Goal: Check status: Check status

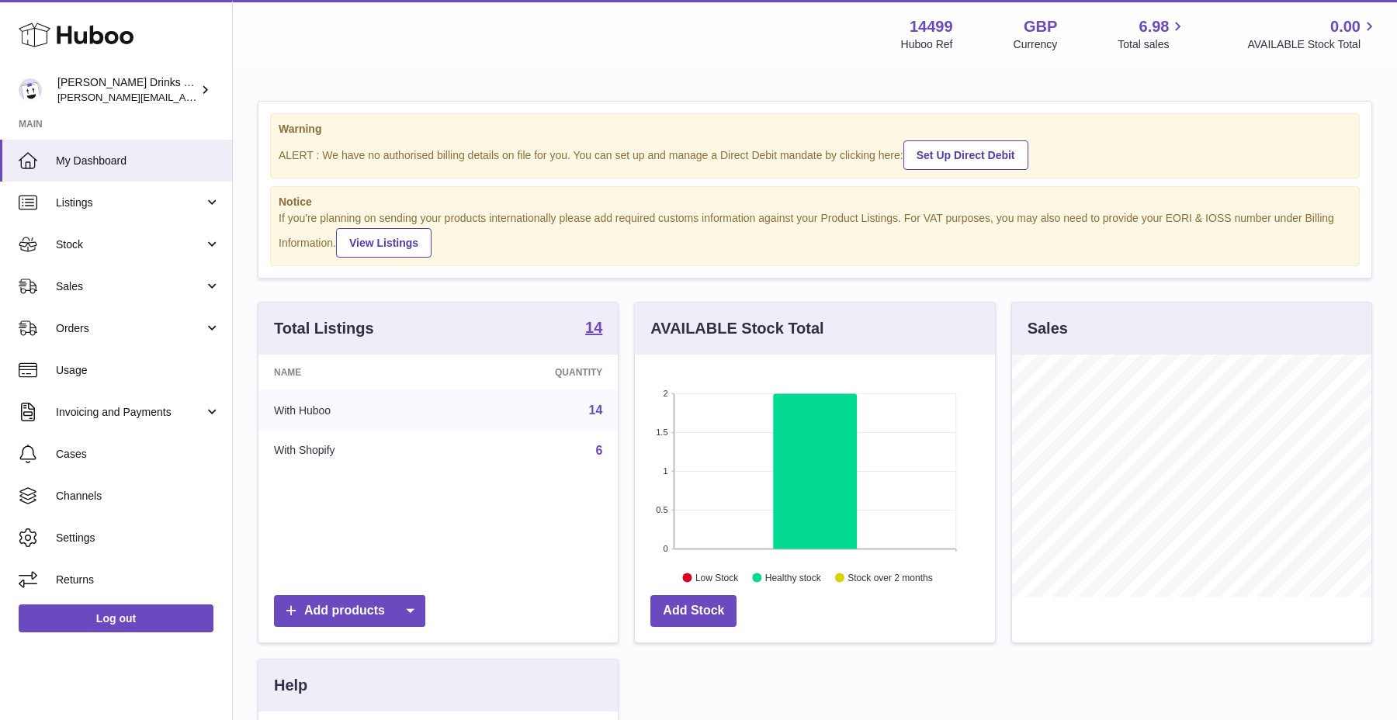
scroll to position [242, 359]
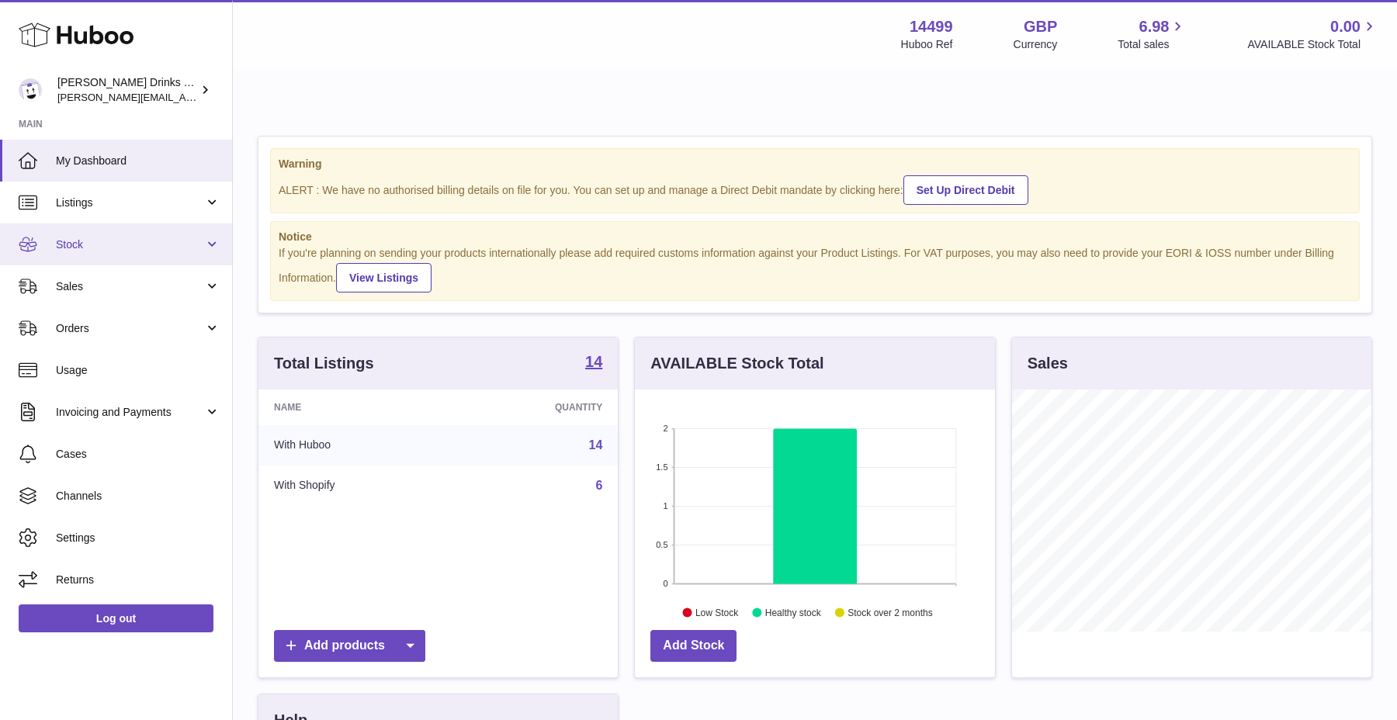
click at [139, 229] on link "Stock" at bounding box center [116, 244] width 232 height 42
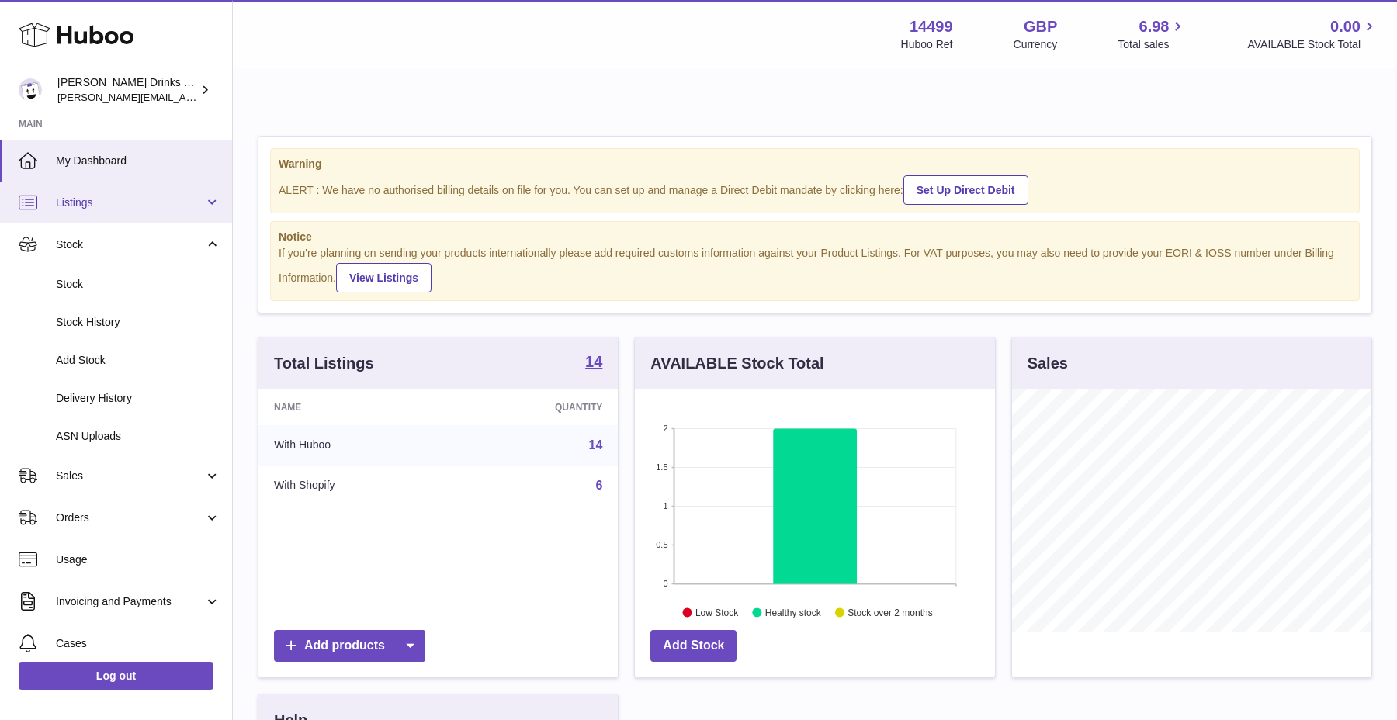
click at [140, 220] on link "Listings" at bounding box center [116, 203] width 232 height 42
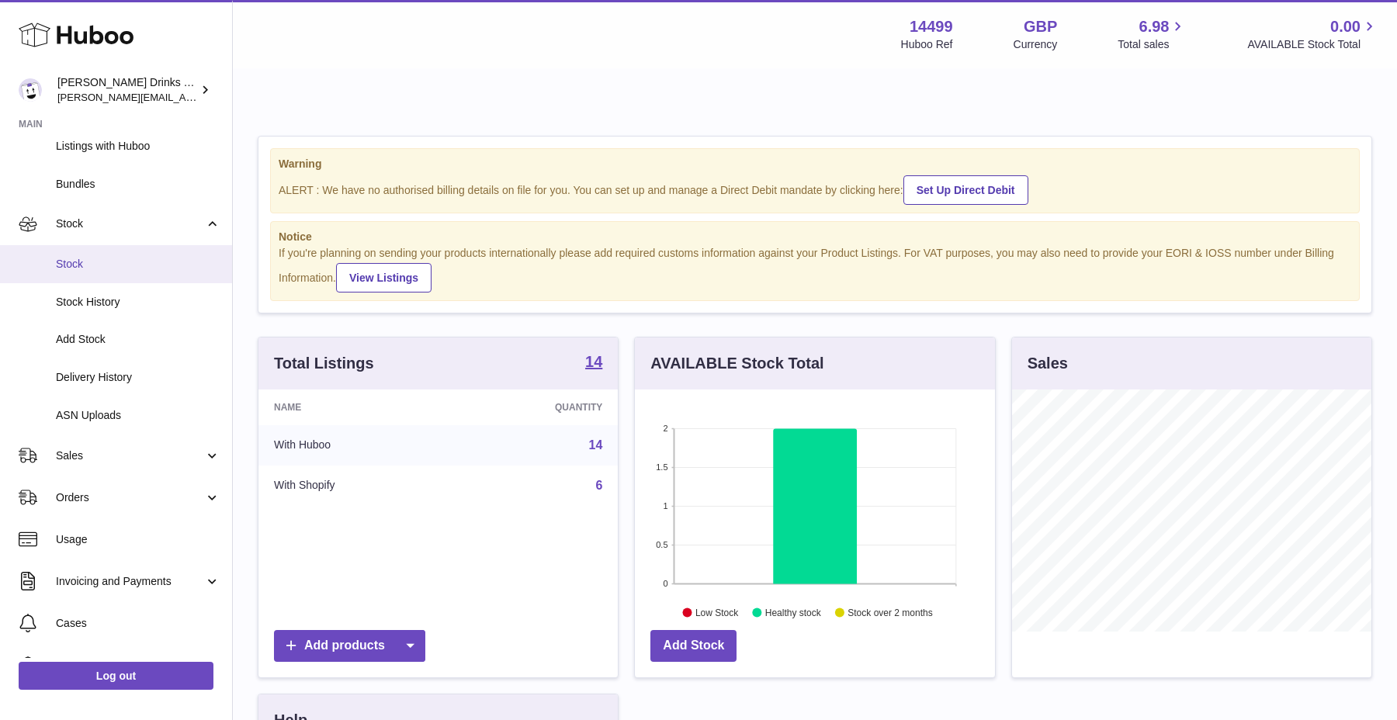
scroll to position [162, 0]
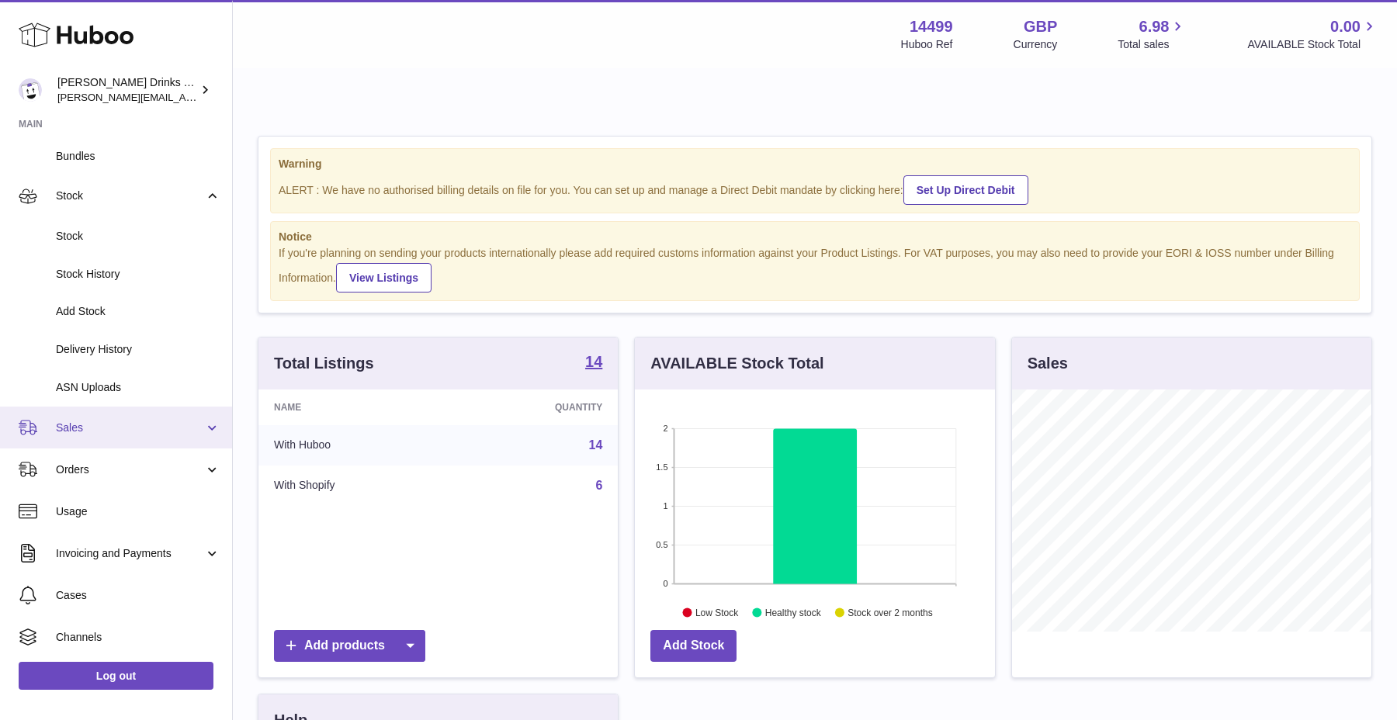
click at [103, 435] on link "Sales" at bounding box center [116, 428] width 232 height 42
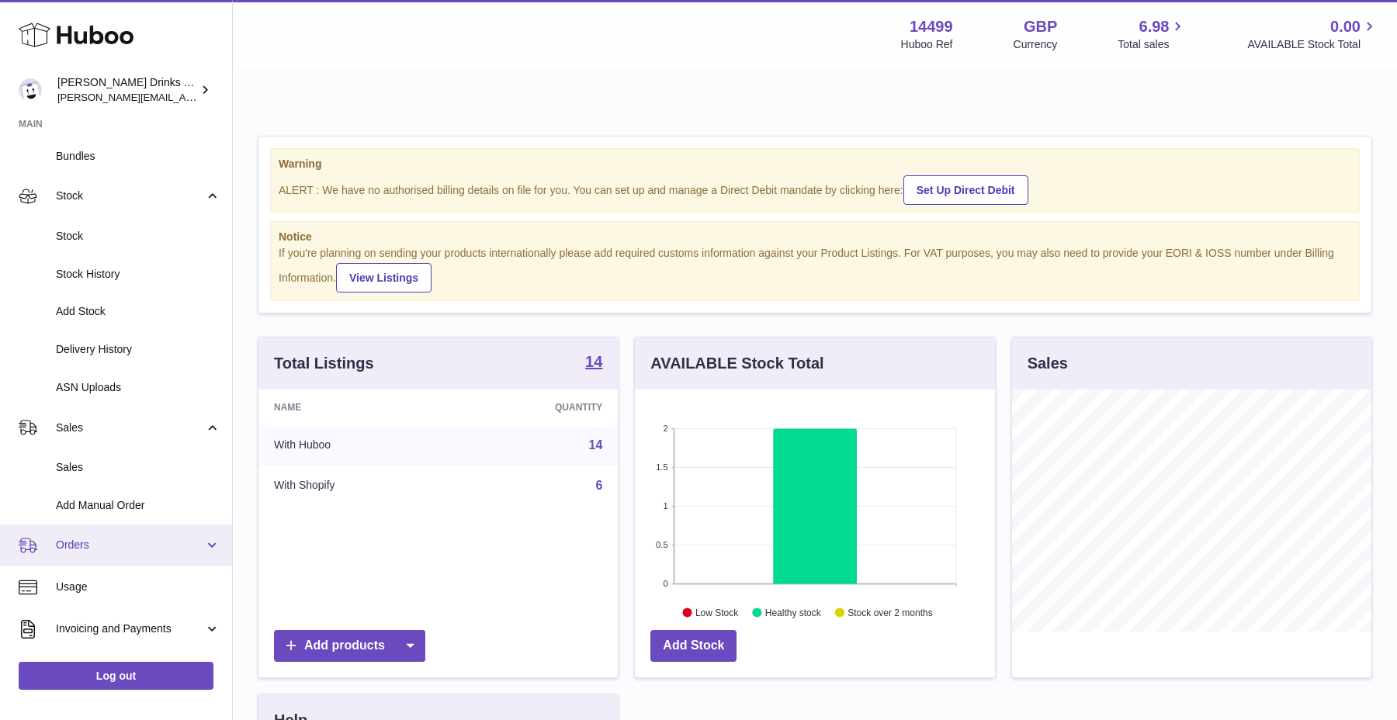
click at [103, 547] on span "Orders" at bounding box center [130, 545] width 148 height 15
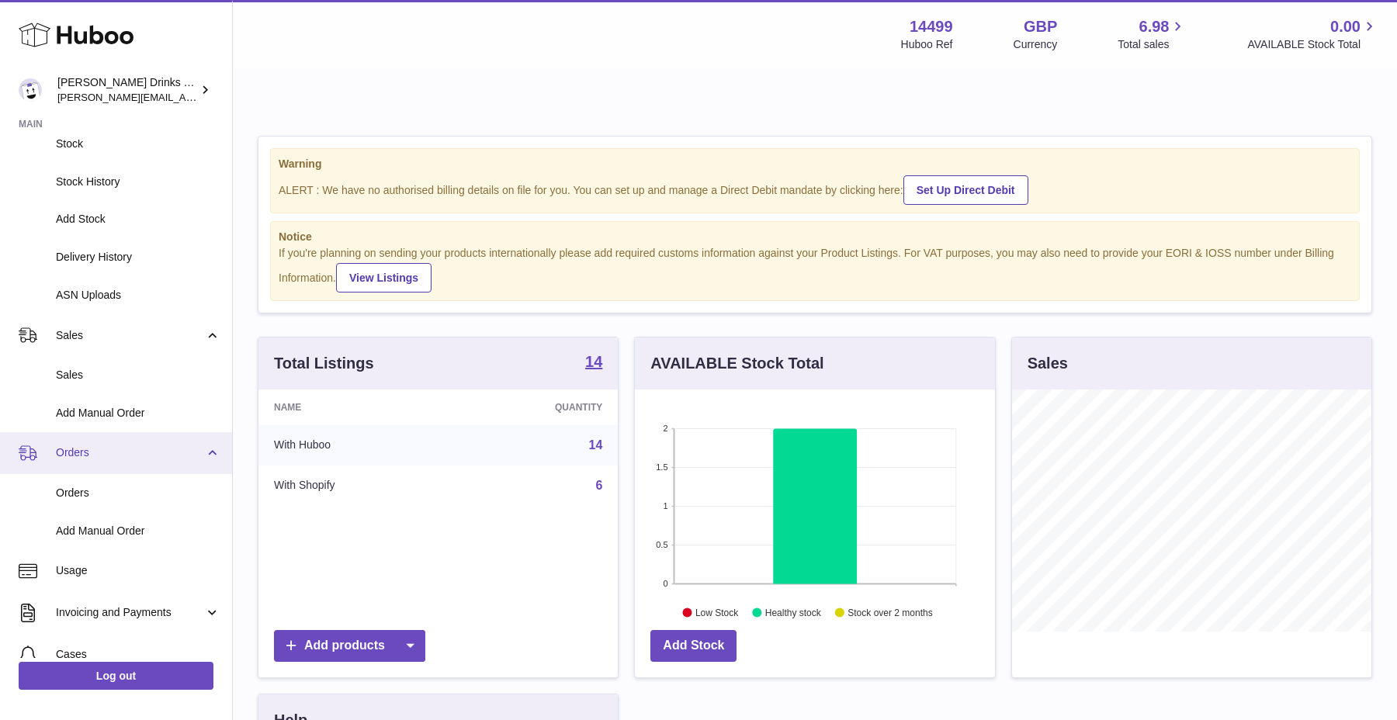
scroll to position [262, 0]
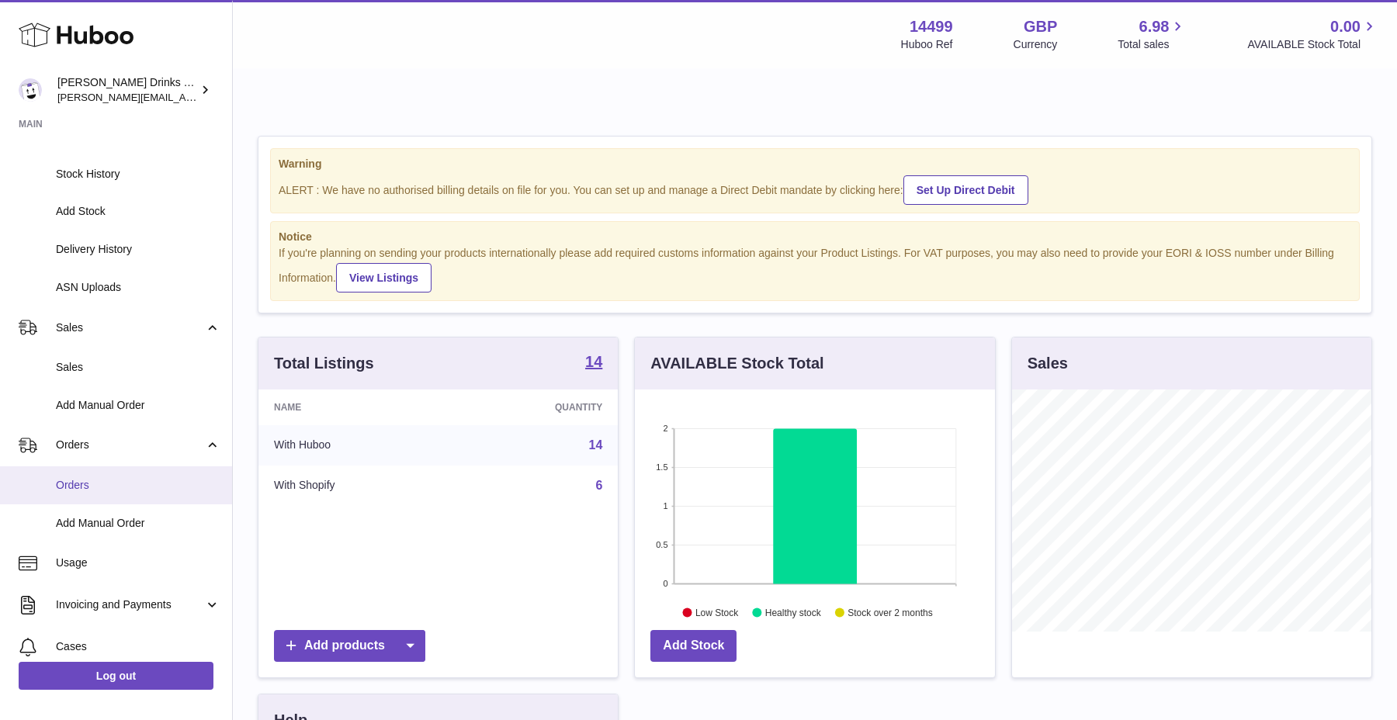
click at [117, 500] on link "Orders" at bounding box center [116, 485] width 232 height 38
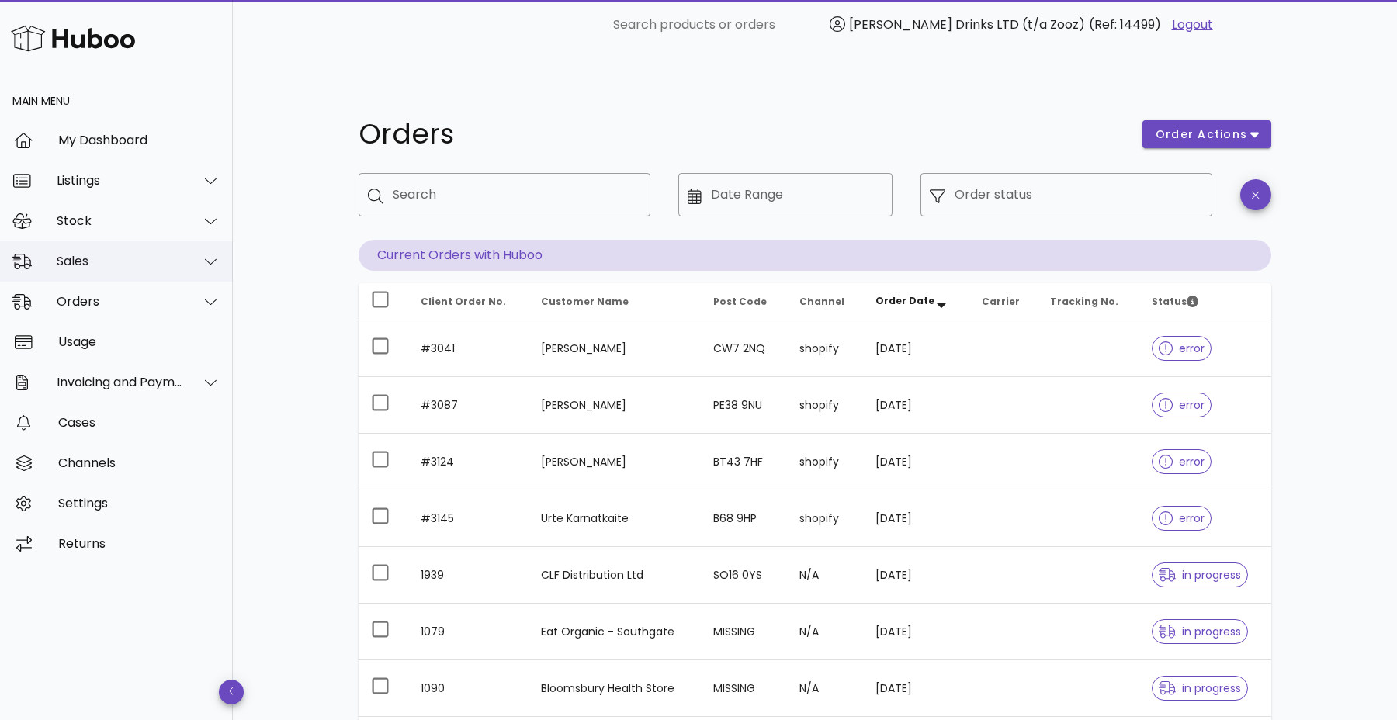
click at [128, 255] on div "Sales" at bounding box center [120, 261] width 126 height 15
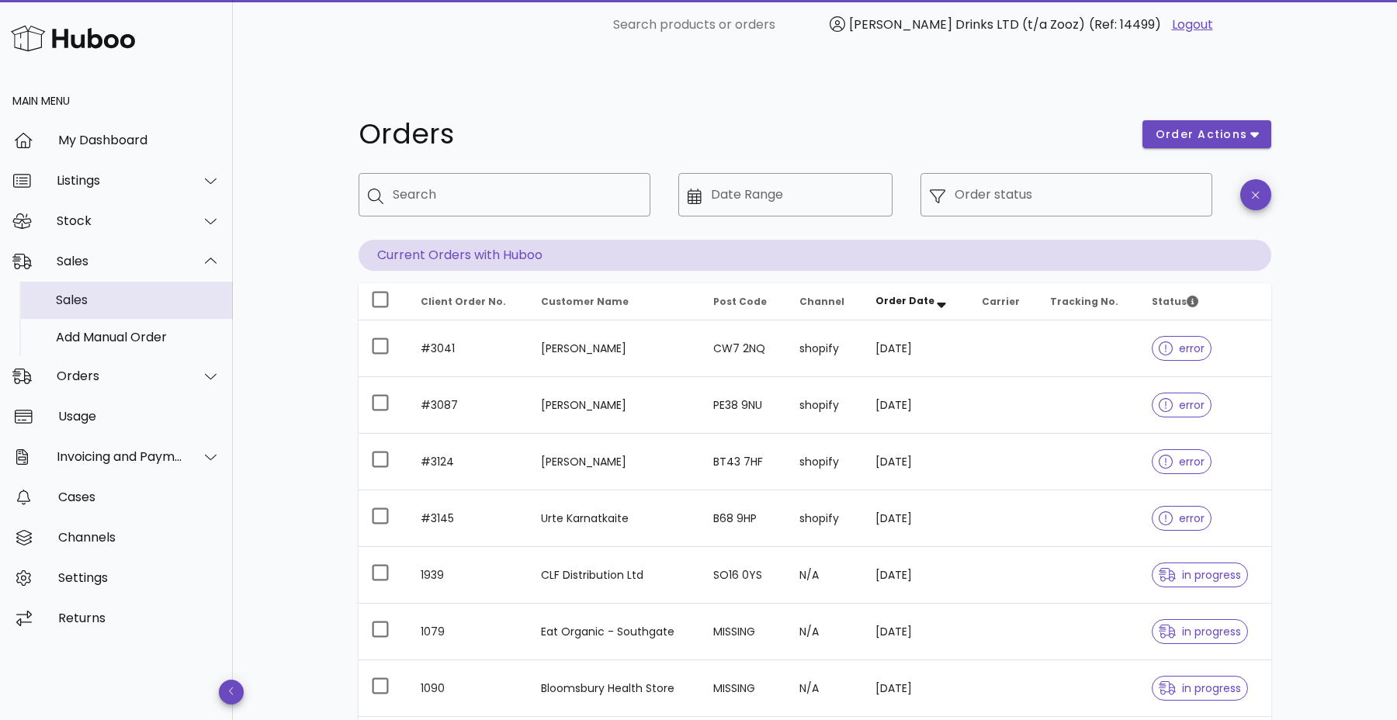
click at [116, 293] on div "Sales" at bounding box center [138, 300] width 164 height 15
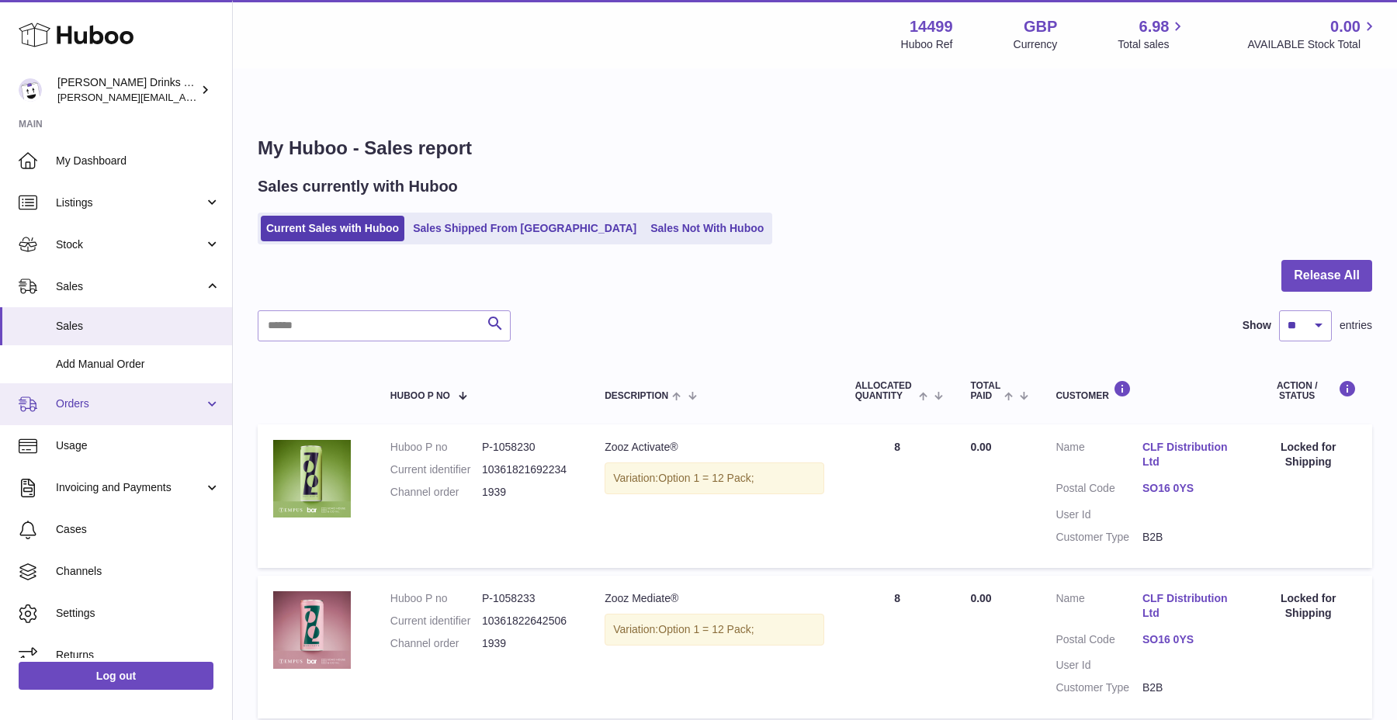
click at [106, 409] on span "Orders" at bounding box center [130, 403] width 148 height 15
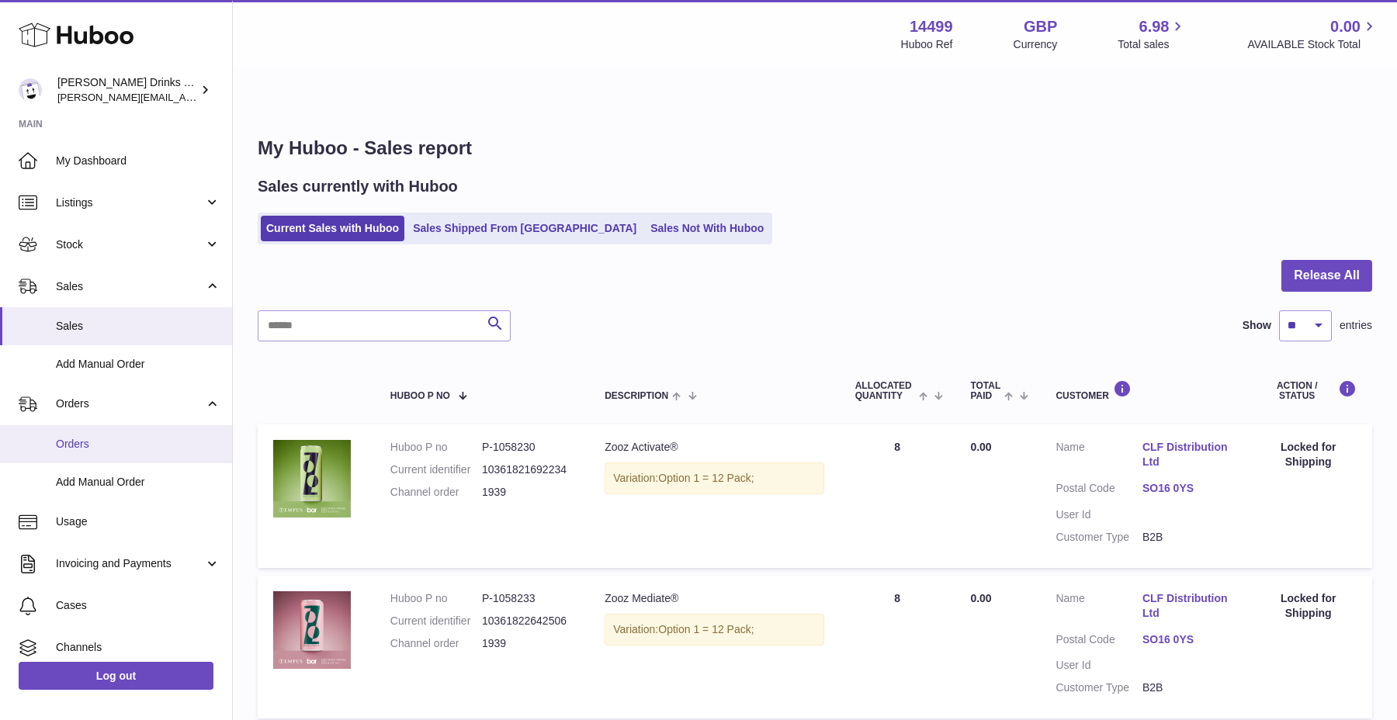
click at [113, 448] on span "Orders" at bounding box center [138, 444] width 164 height 15
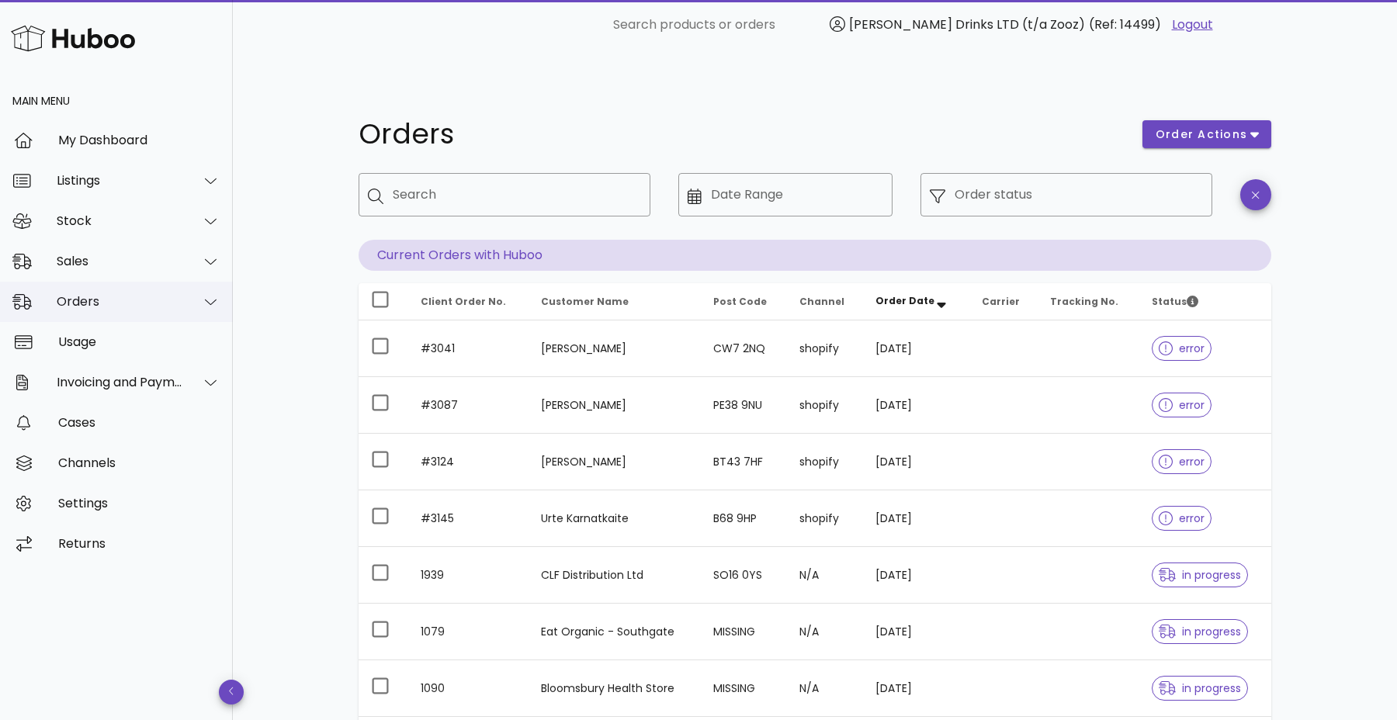
click at [195, 307] on div at bounding box center [201, 301] width 37 height 39
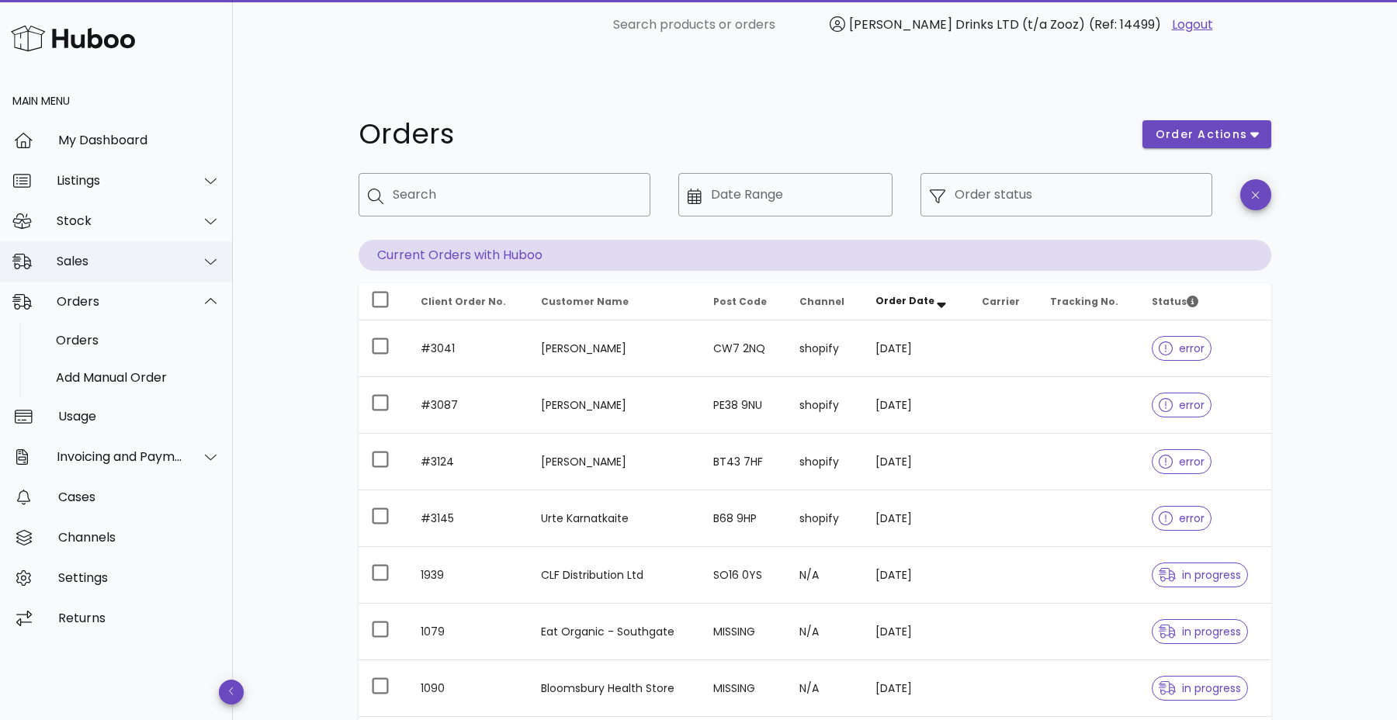
click at [194, 256] on div at bounding box center [201, 261] width 37 height 39
click at [175, 306] on div "Sales" at bounding box center [138, 300] width 164 height 15
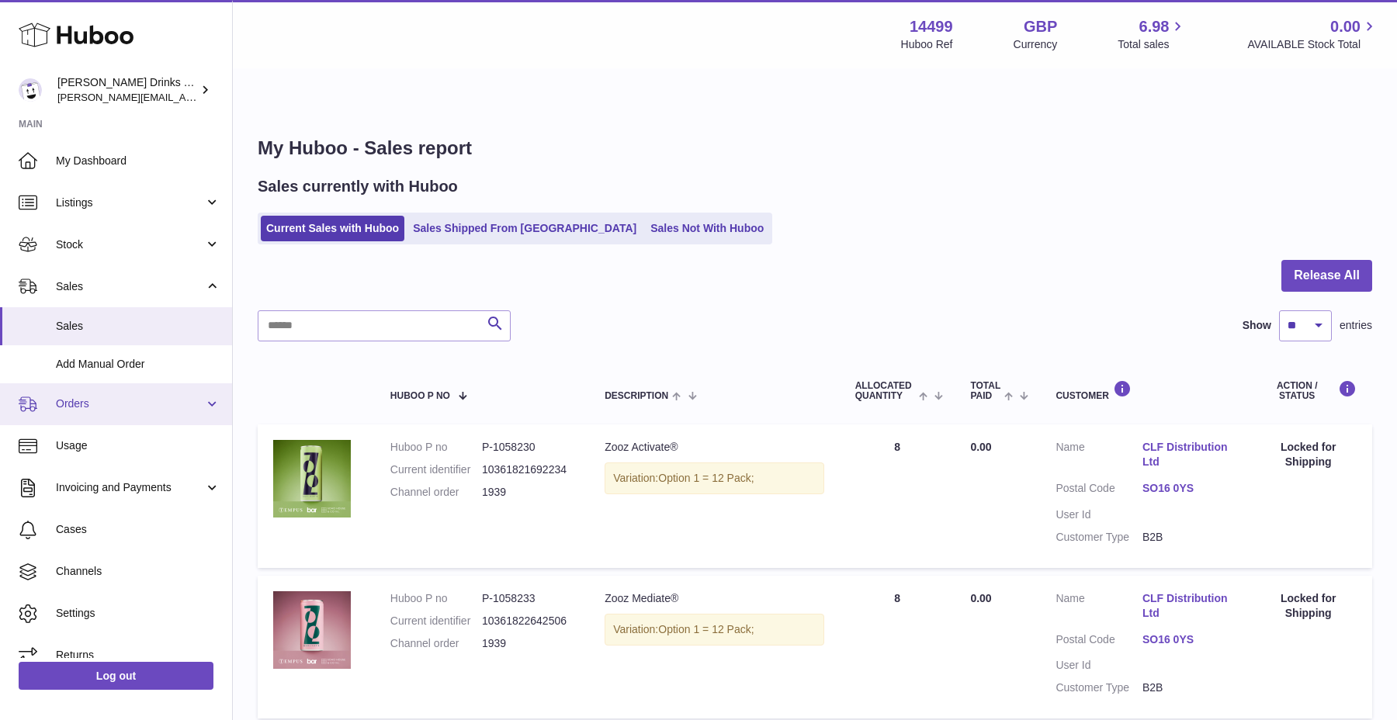
click at [133, 403] on span "Orders" at bounding box center [130, 403] width 148 height 15
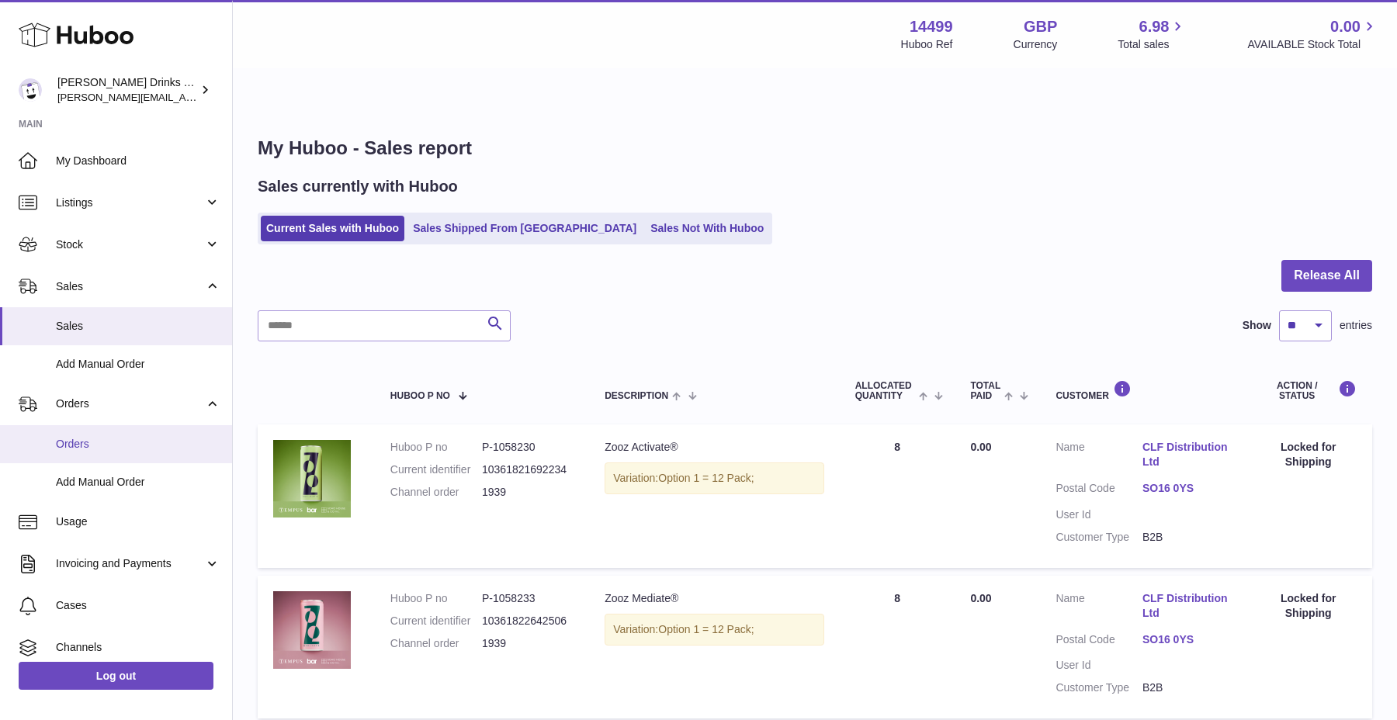
click at [120, 441] on span "Orders" at bounding box center [138, 444] width 164 height 15
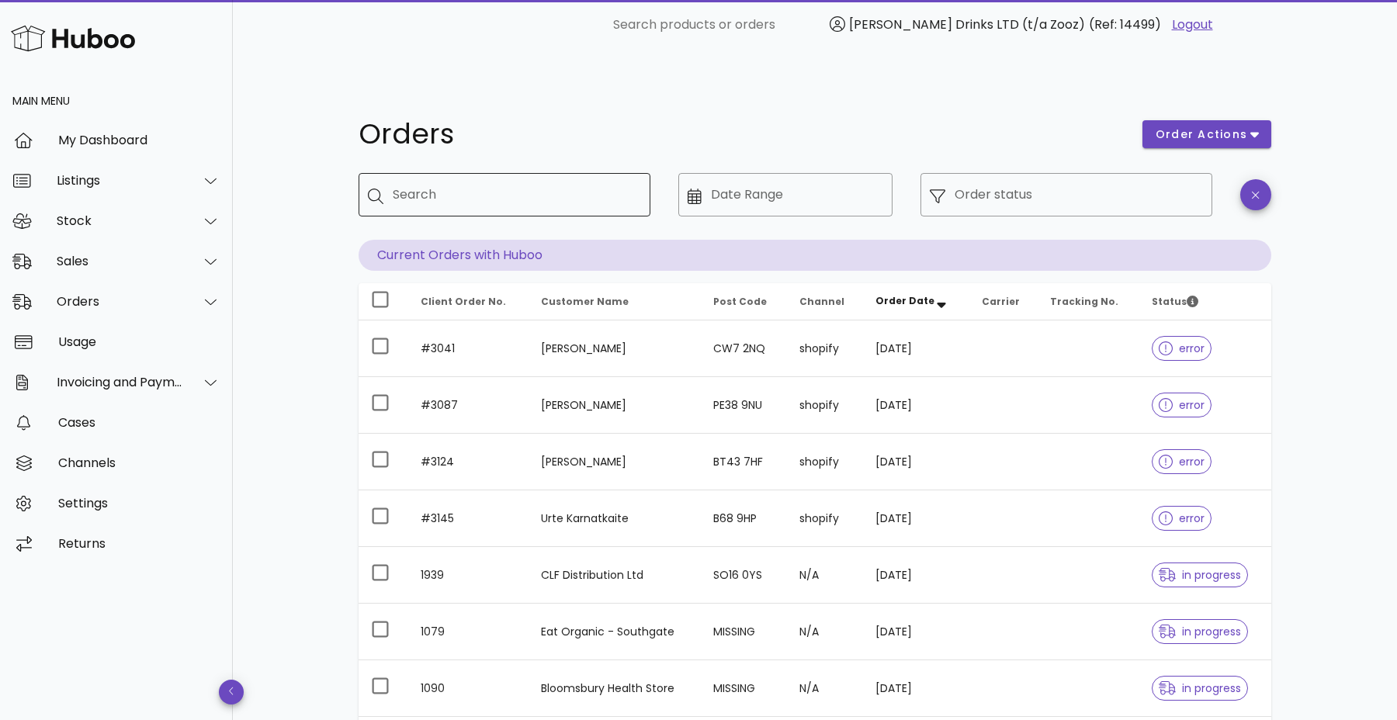
click at [550, 173] on div "Search" at bounding box center [515, 194] width 245 height 43
type input "**********"
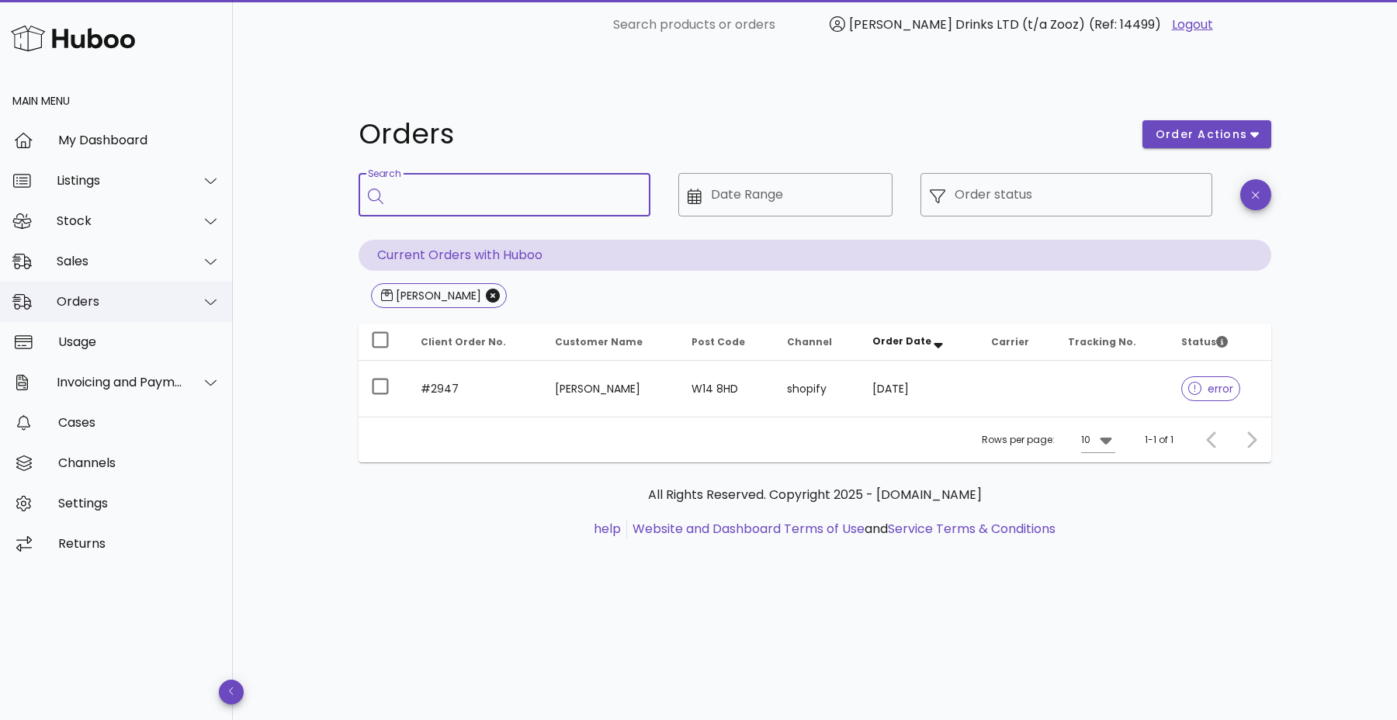
click at [99, 296] on div "Orders" at bounding box center [120, 301] width 126 height 15
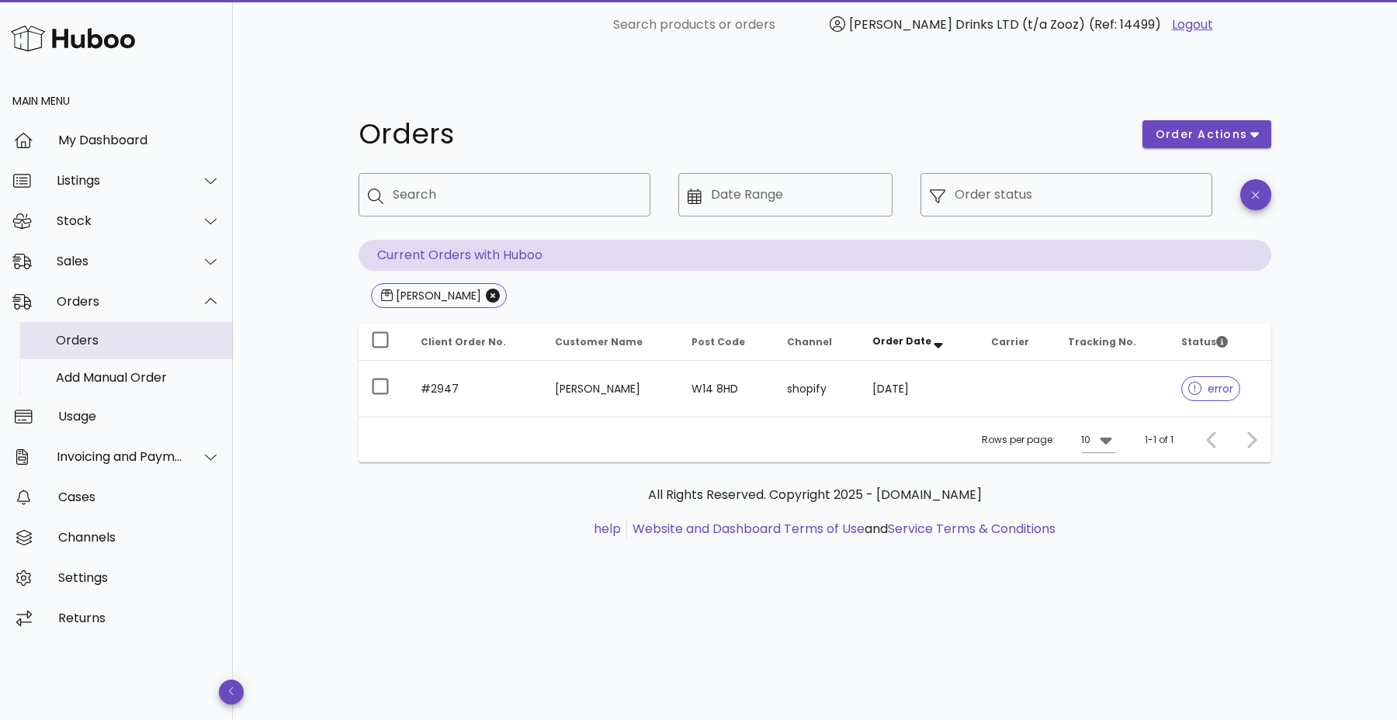
click at [114, 342] on div "Orders" at bounding box center [138, 340] width 164 height 15
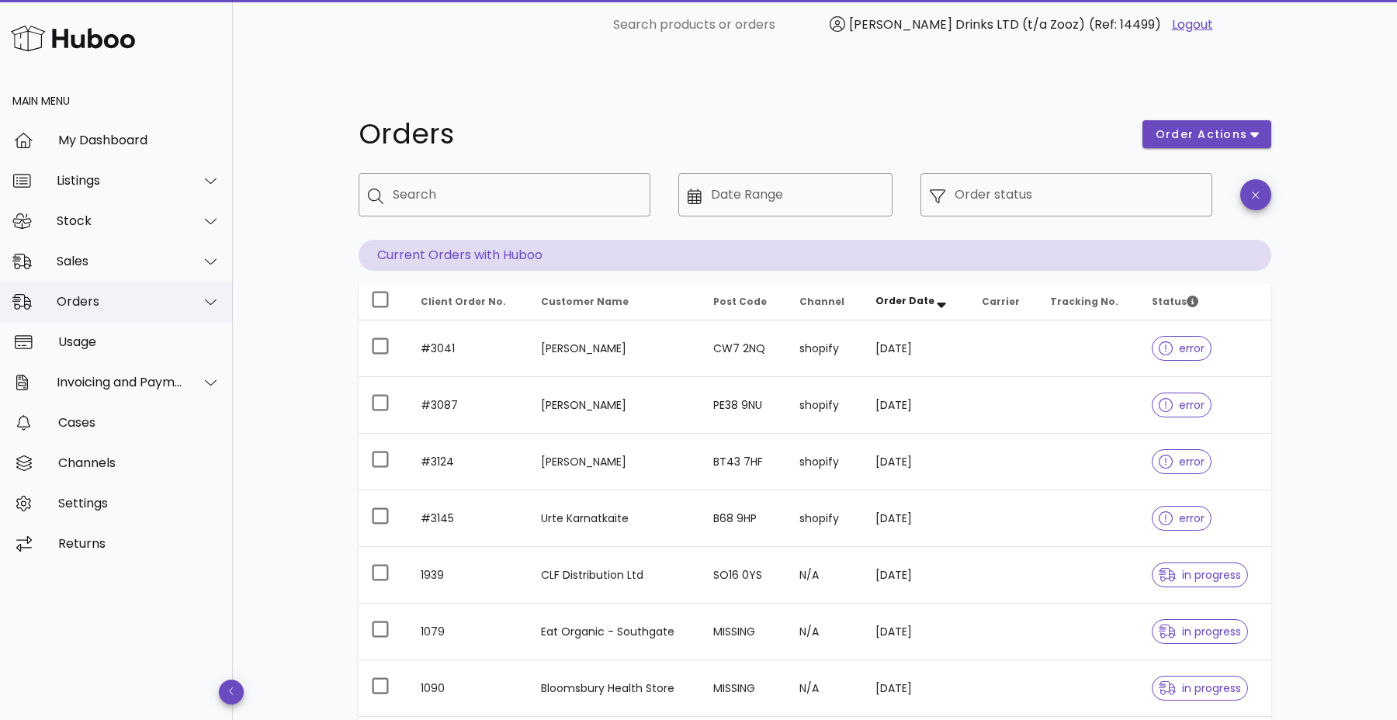
click at [136, 314] on div "Orders" at bounding box center [116, 302] width 233 height 40
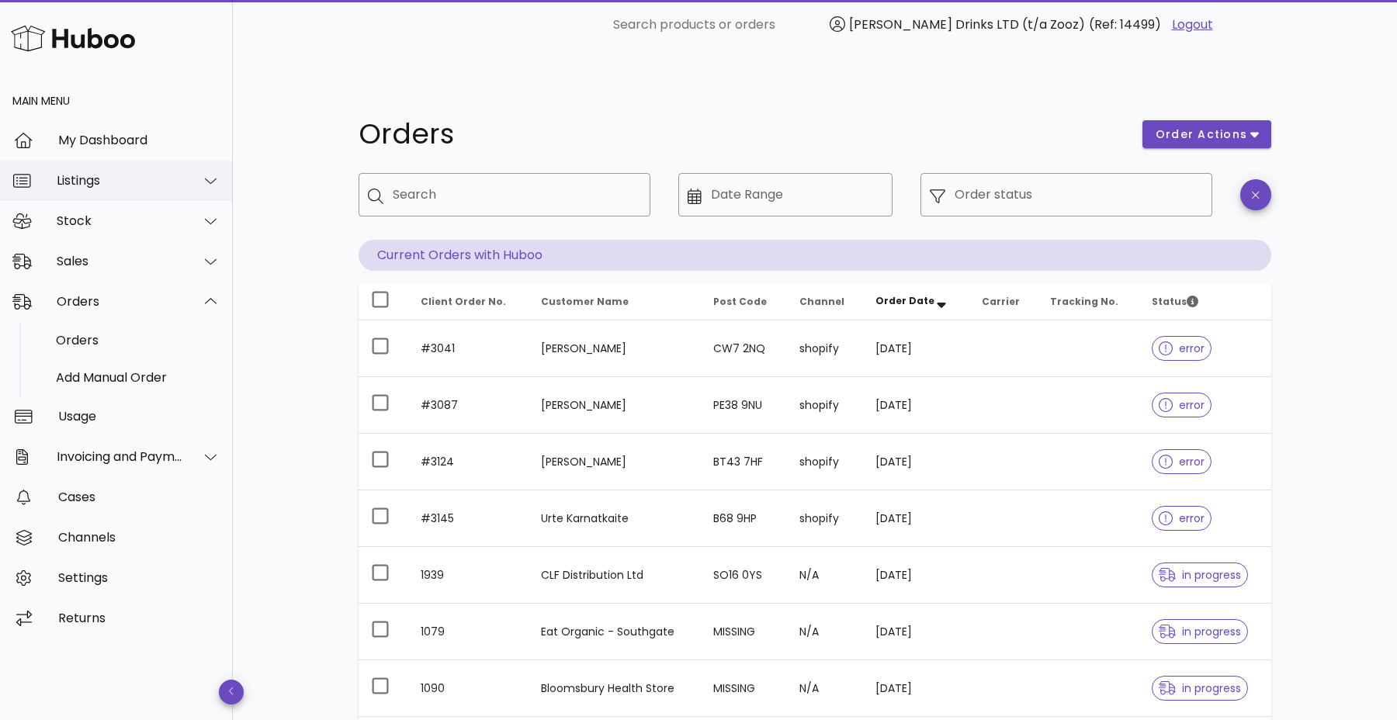
click at [156, 184] on div "Listings" at bounding box center [120, 180] width 126 height 15
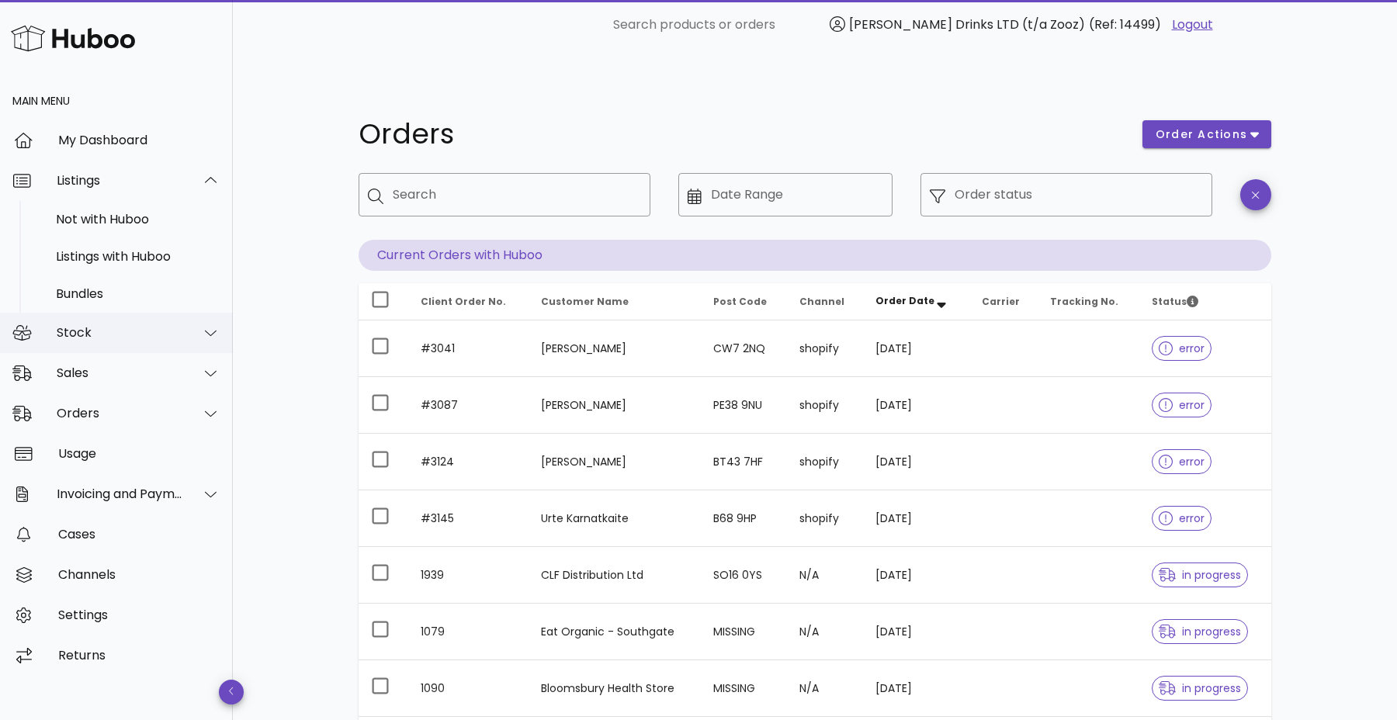
click at [123, 322] on div "Stock" at bounding box center [116, 333] width 233 height 40
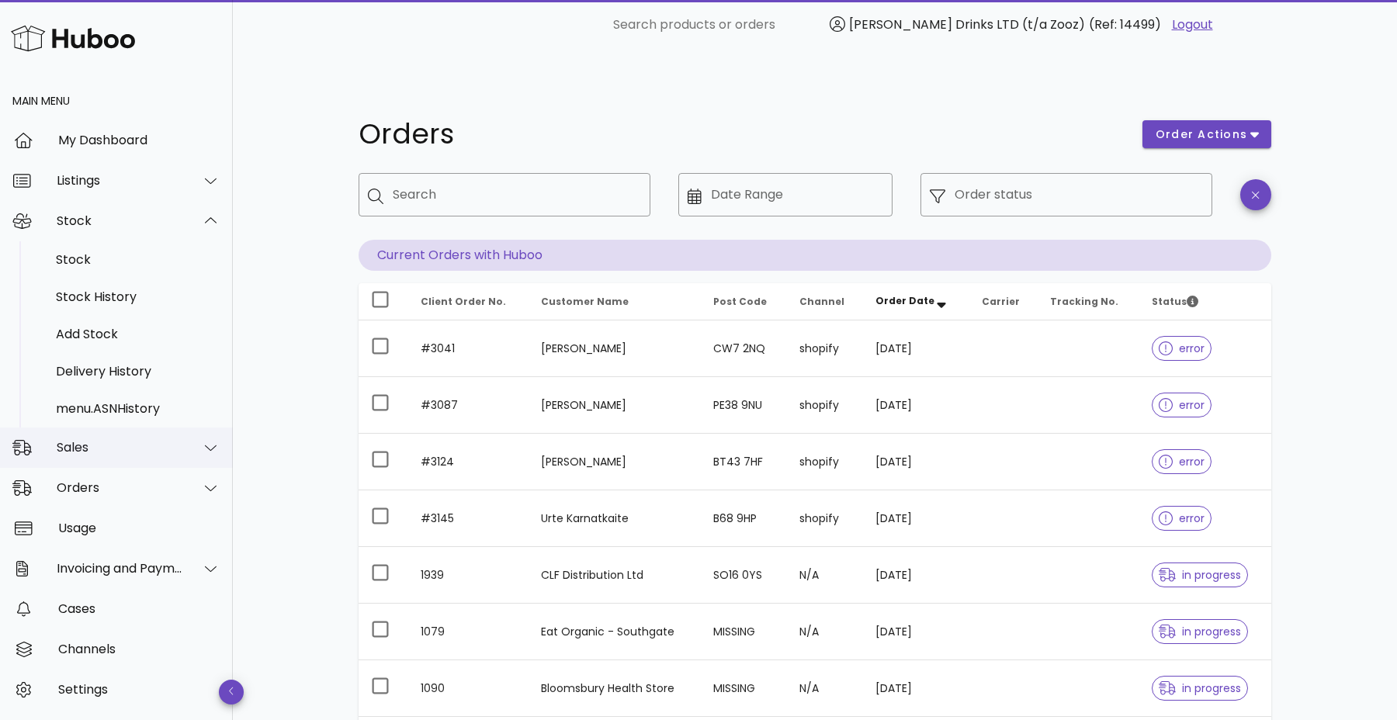
click at [107, 445] on div "Sales" at bounding box center [120, 447] width 126 height 15
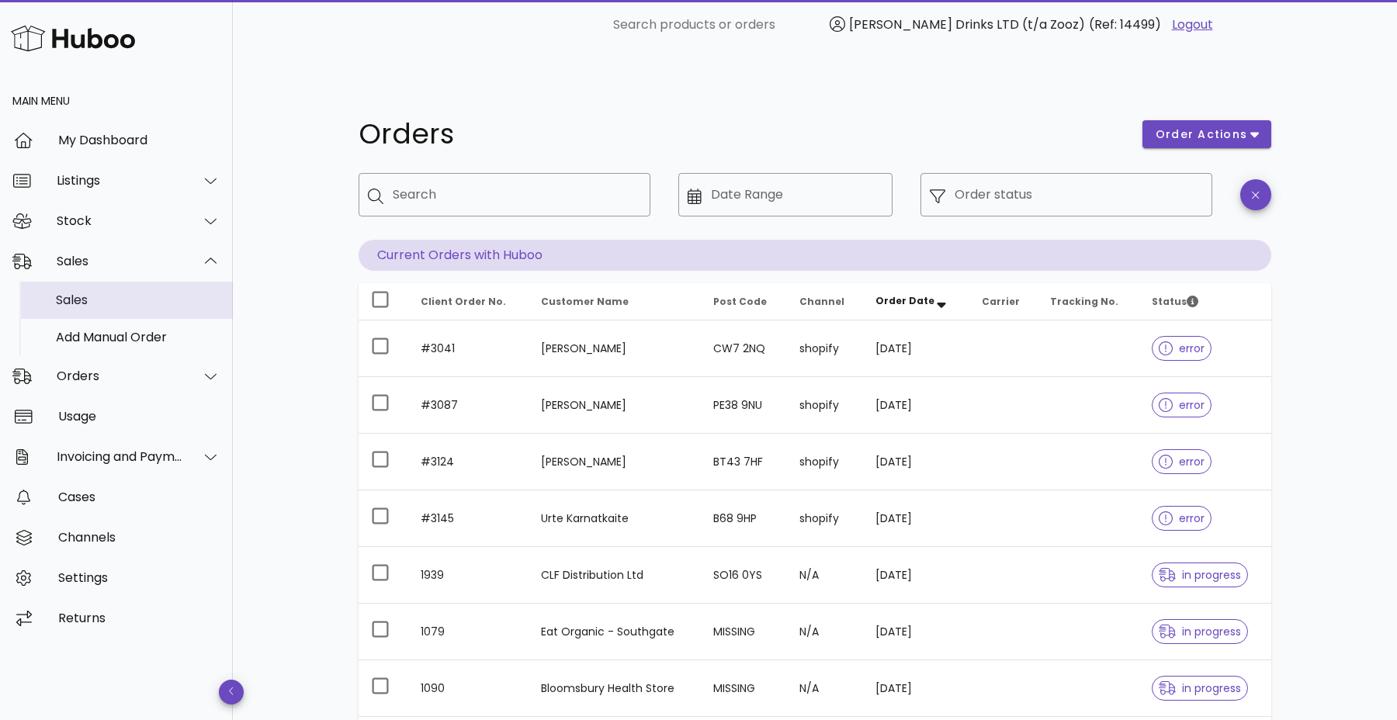
click at [118, 293] on div "Sales" at bounding box center [138, 300] width 164 height 15
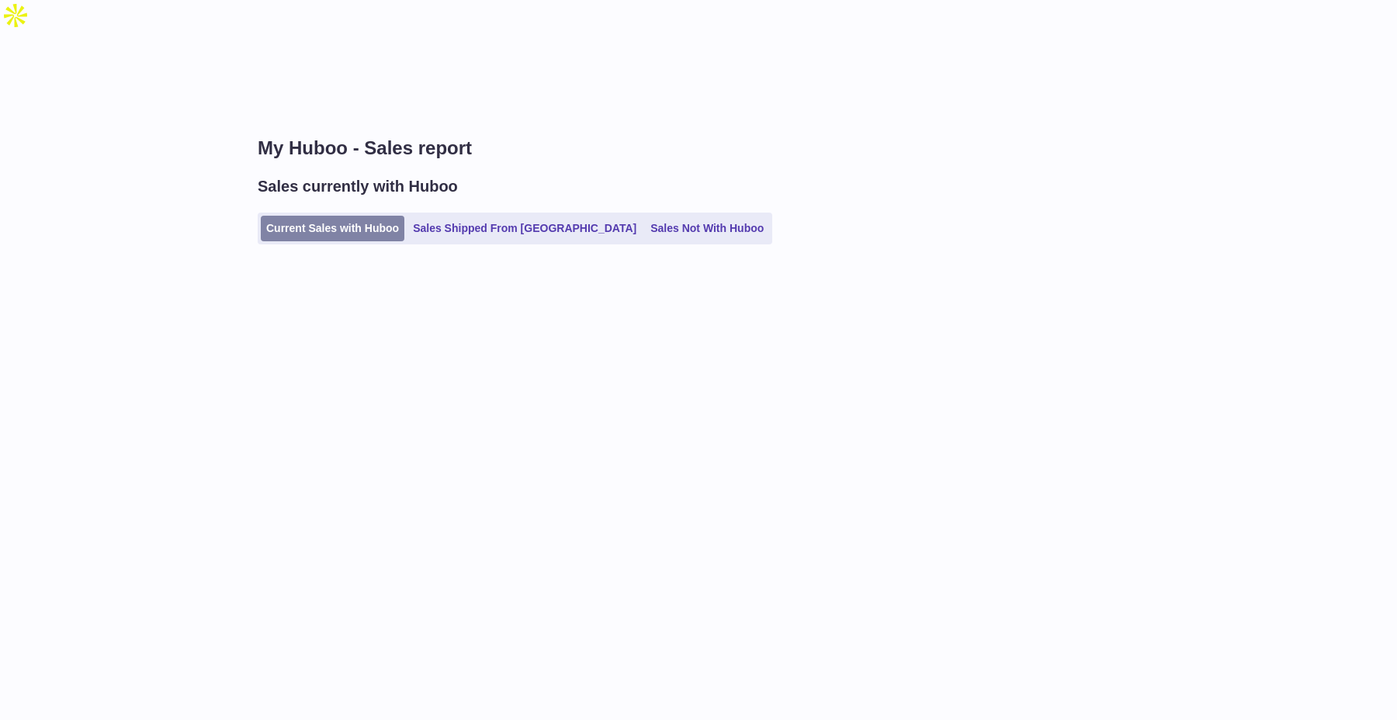
click at [343, 216] on link "Current Sales with Huboo" at bounding box center [333, 229] width 144 height 26
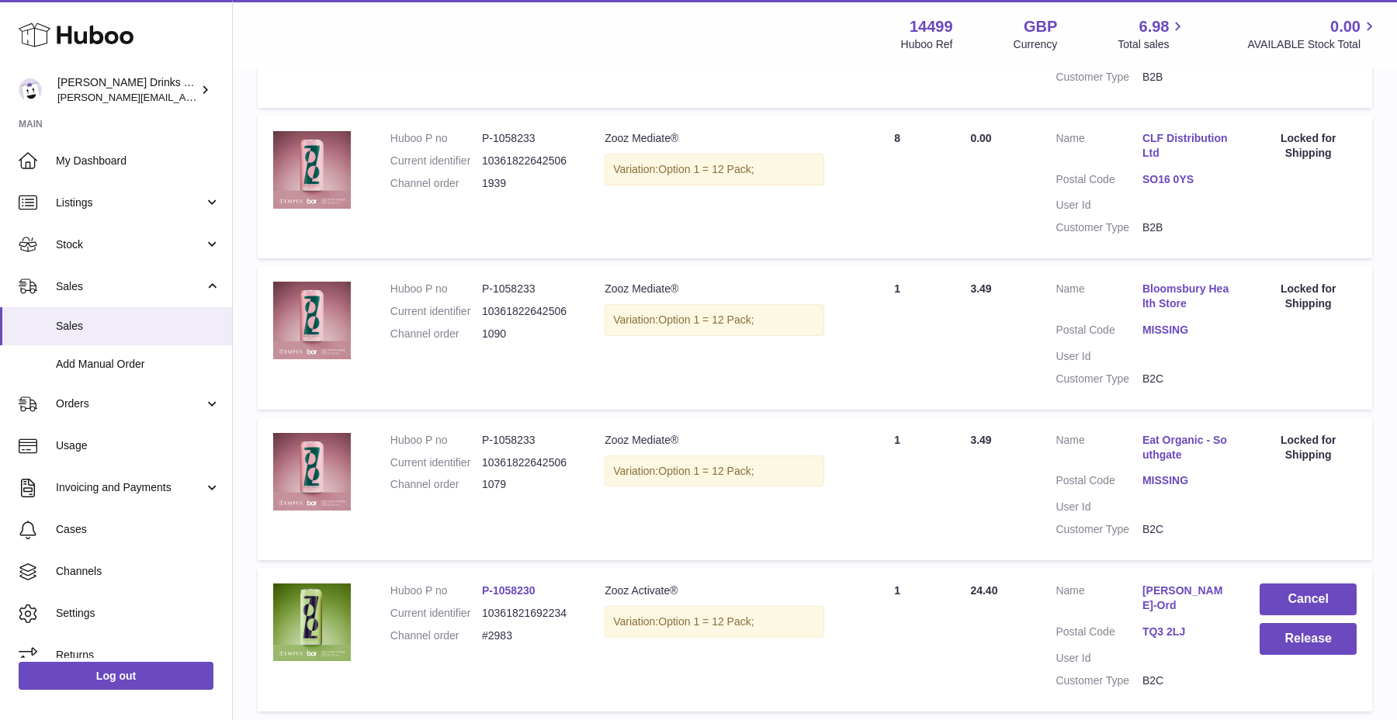
scroll to position [461, 0]
click at [92, 408] on span "Orders" at bounding box center [130, 403] width 148 height 15
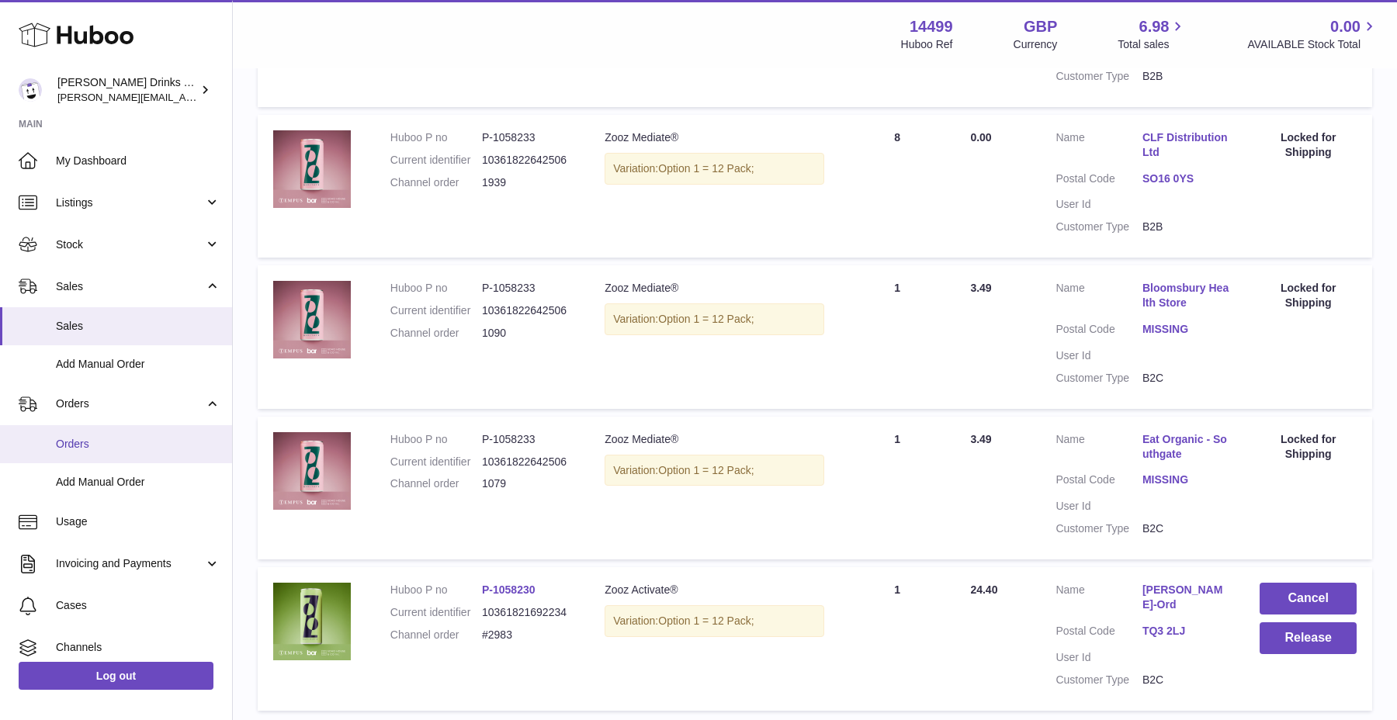
click at [89, 435] on link "Orders" at bounding box center [116, 444] width 232 height 38
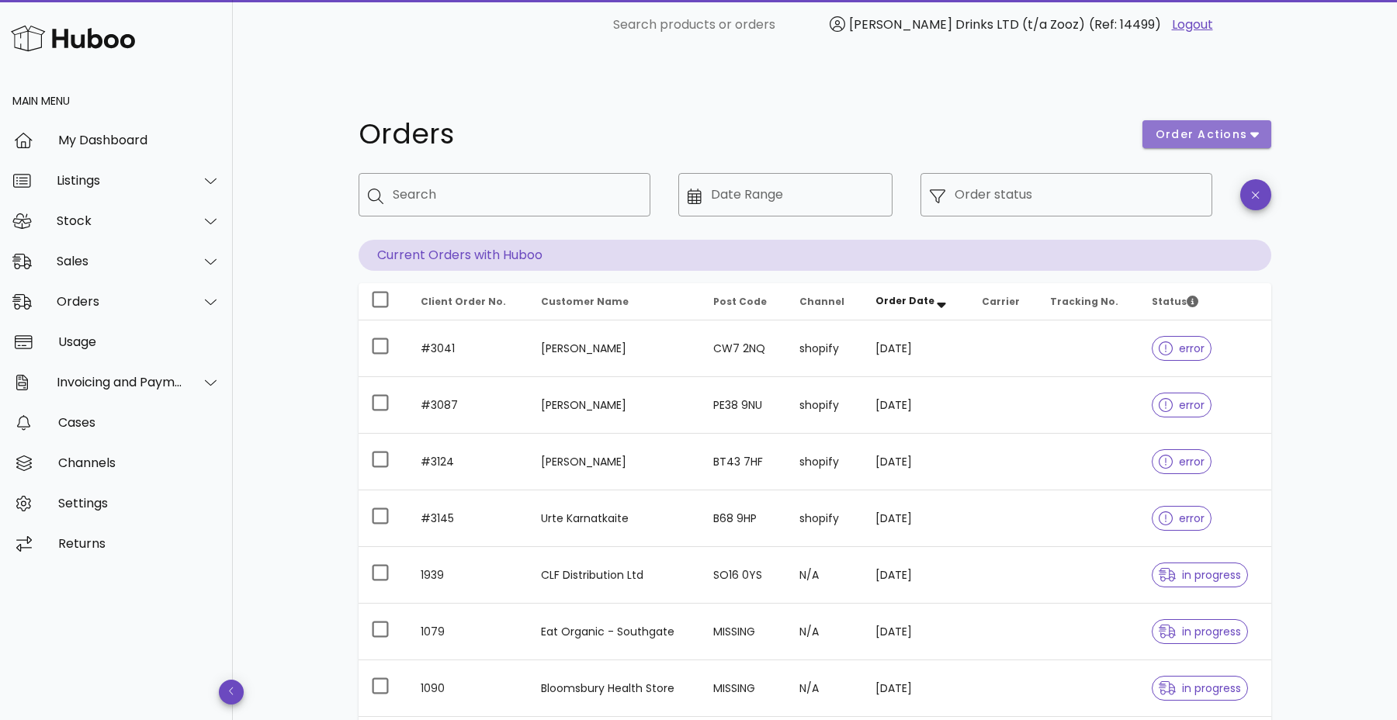
click at [1168, 126] on span "order actions" at bounding box center [1201, 134] width 93 height 16
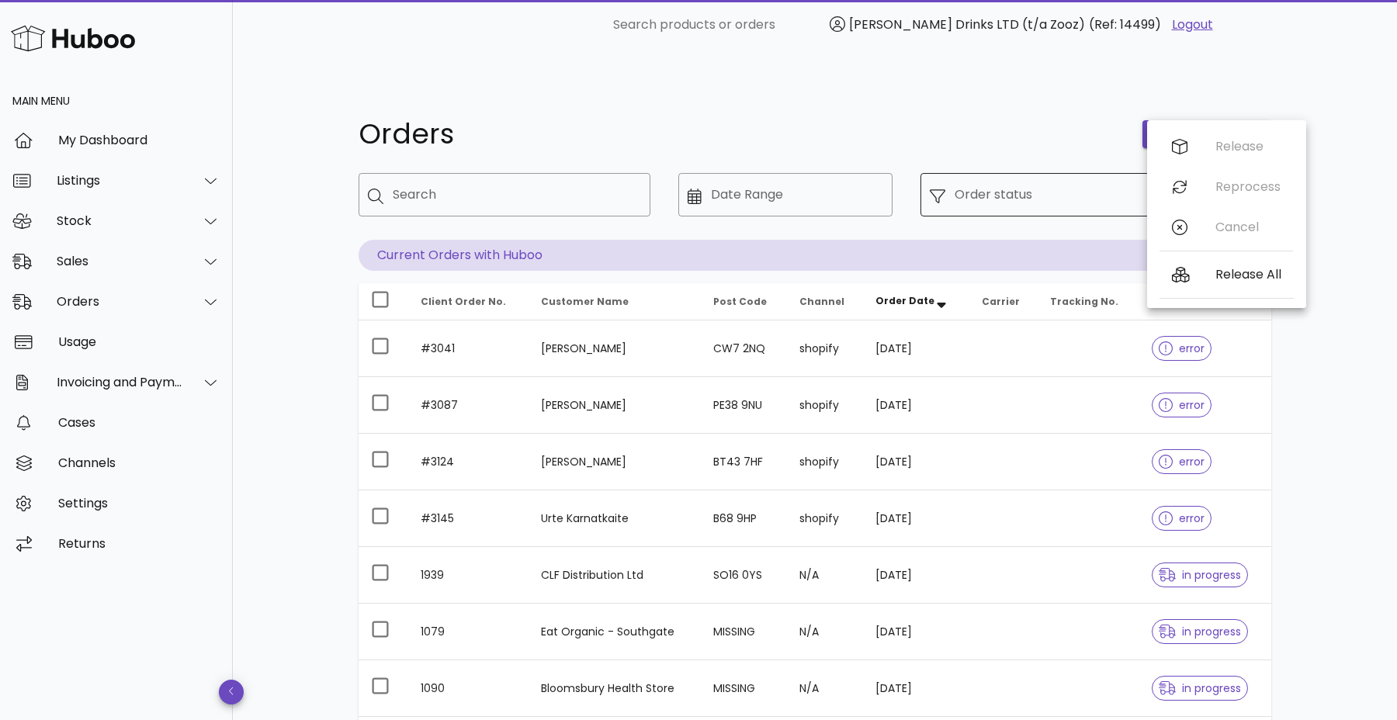
click at [1110, 182] on input "Order status" at bounding box center [1078, 194] width 248 height 25
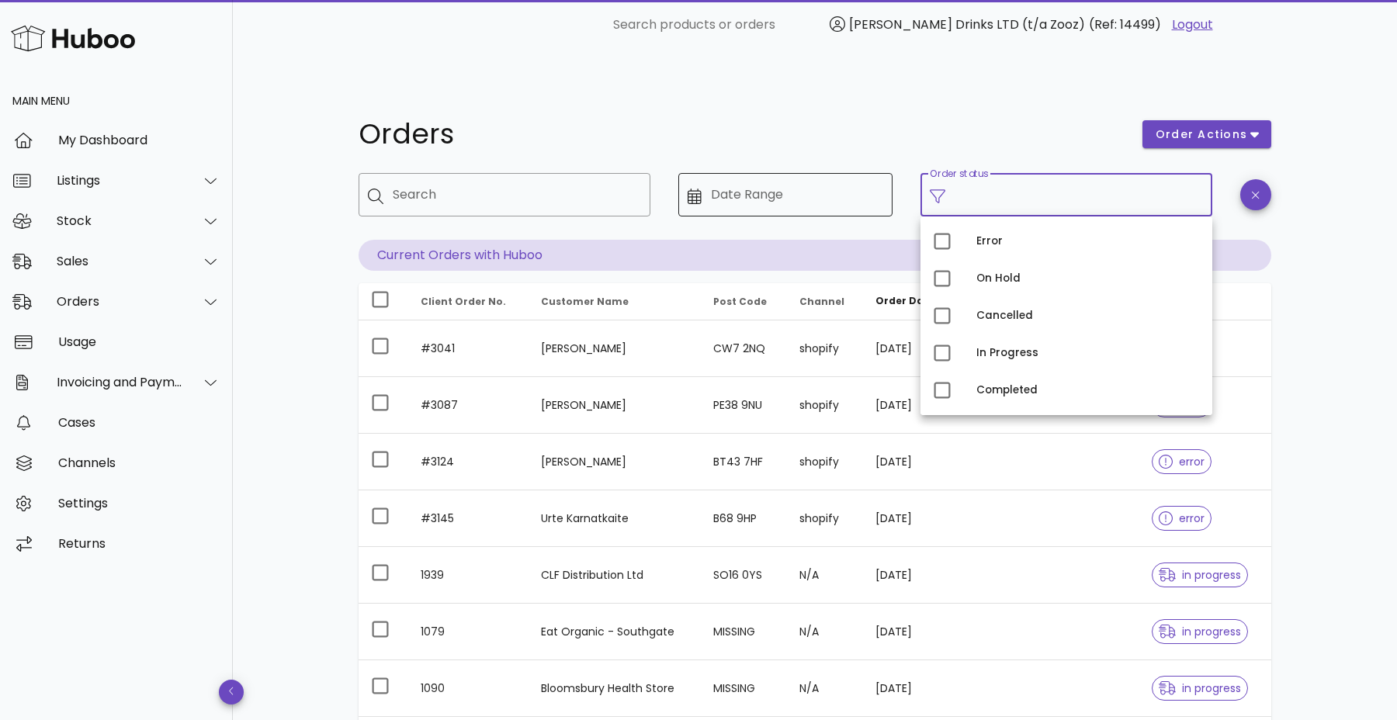
click at [800, 182] on input "Date Range" at bounding box center [797, 194] width 173 height 25
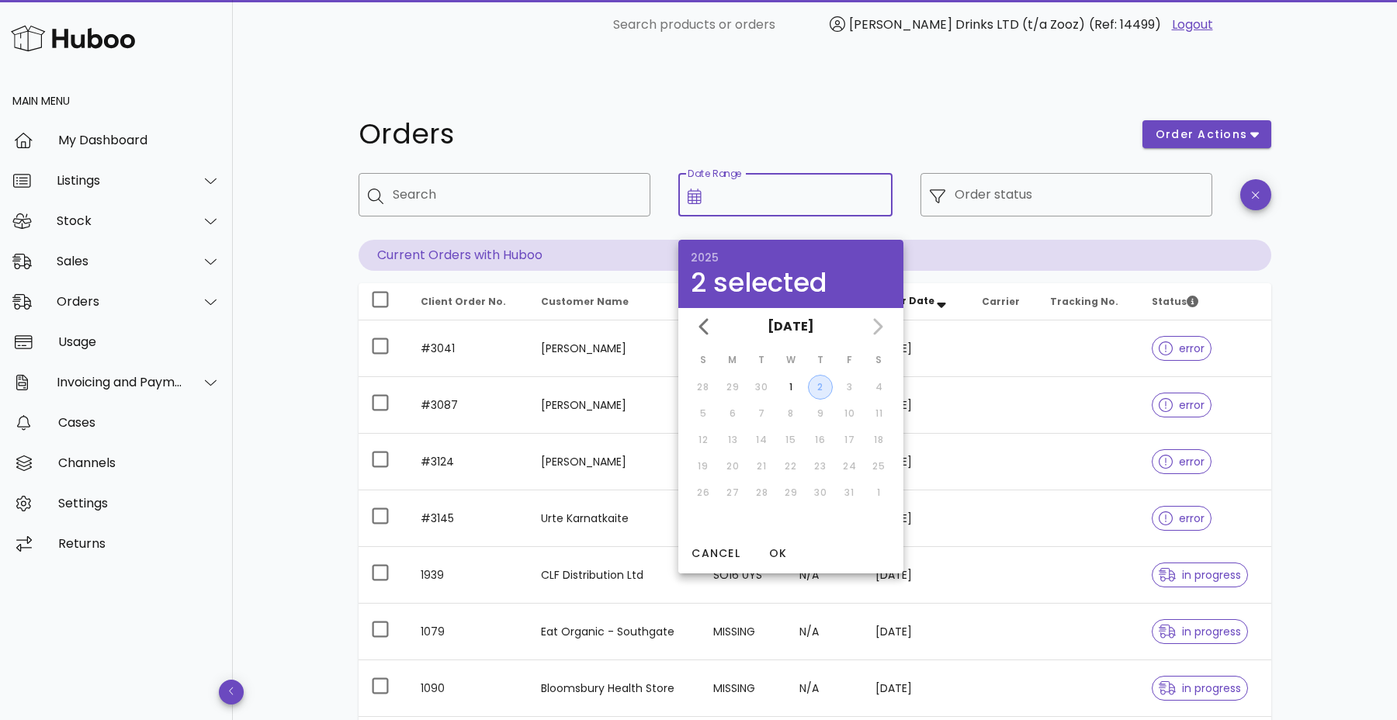
click at [809, 380] on div "2" at bounding box center [820, 387] width 23 height 14
click at [809, 380] on div "2" at bounding box center [820, 387] width 25 height 14
type input "**********"
click at [778, 545] on span "OK" at bounding box center [777, 553] width 37 height 16
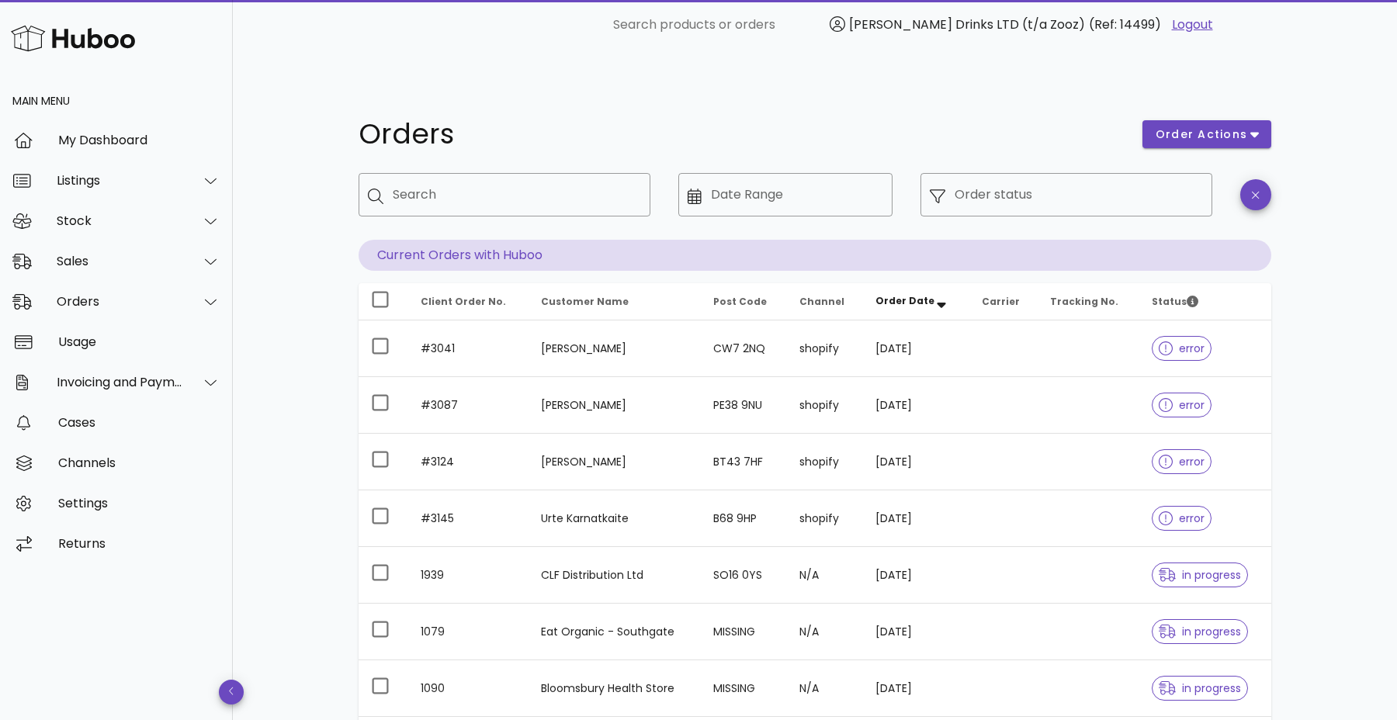
type input "**********"
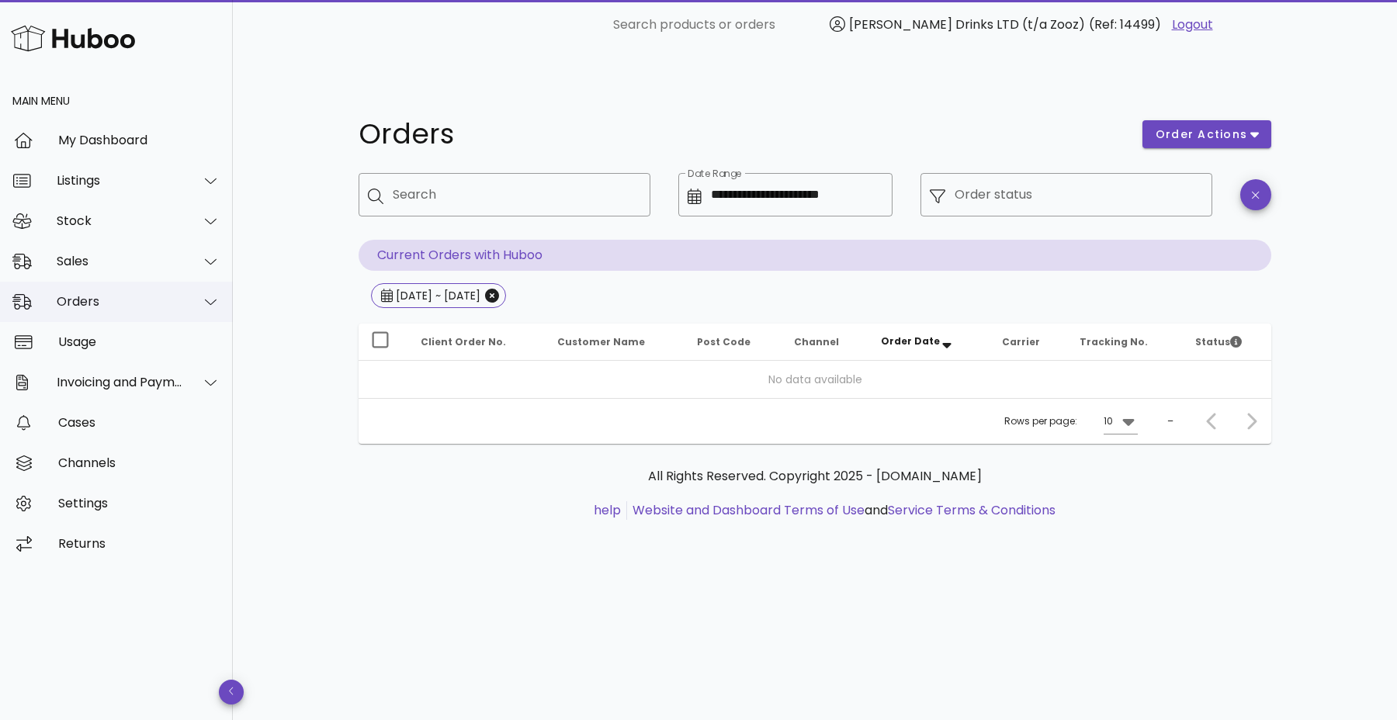
click at [88, 298] on div "Orders" at bounding box center [120, 301] width 126 height 15
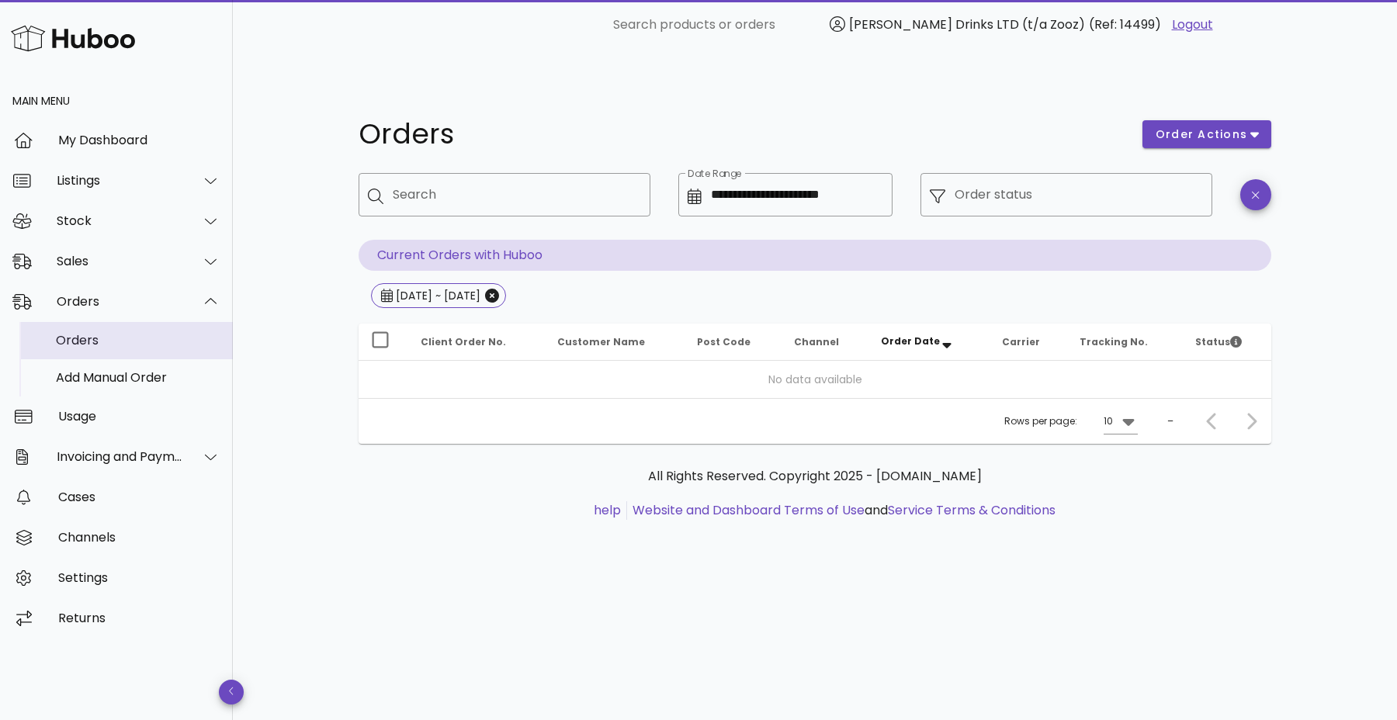
click at [85, 324] on div "Orders" at bounding box center [138, 340] width 164 height 33
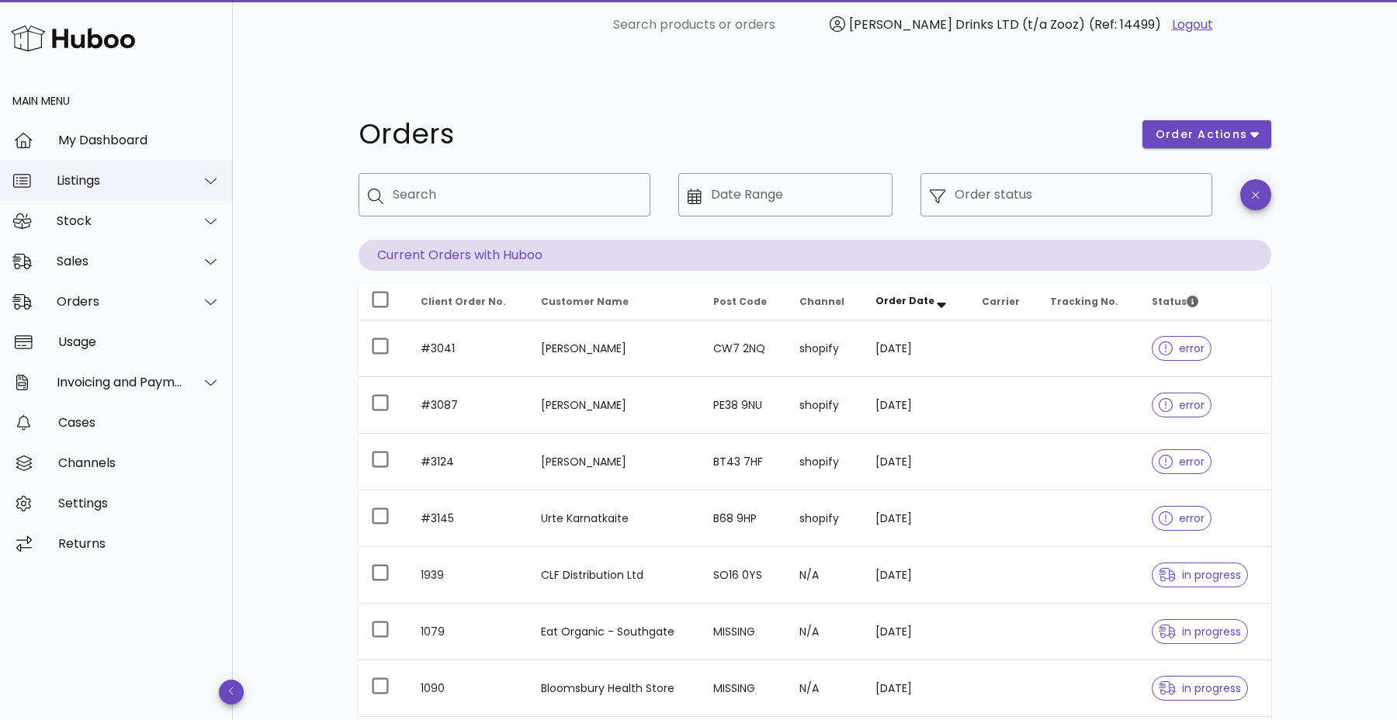
click at [101, 175] on div "Listings" at bounding box center [120, 180] width 126 height 15
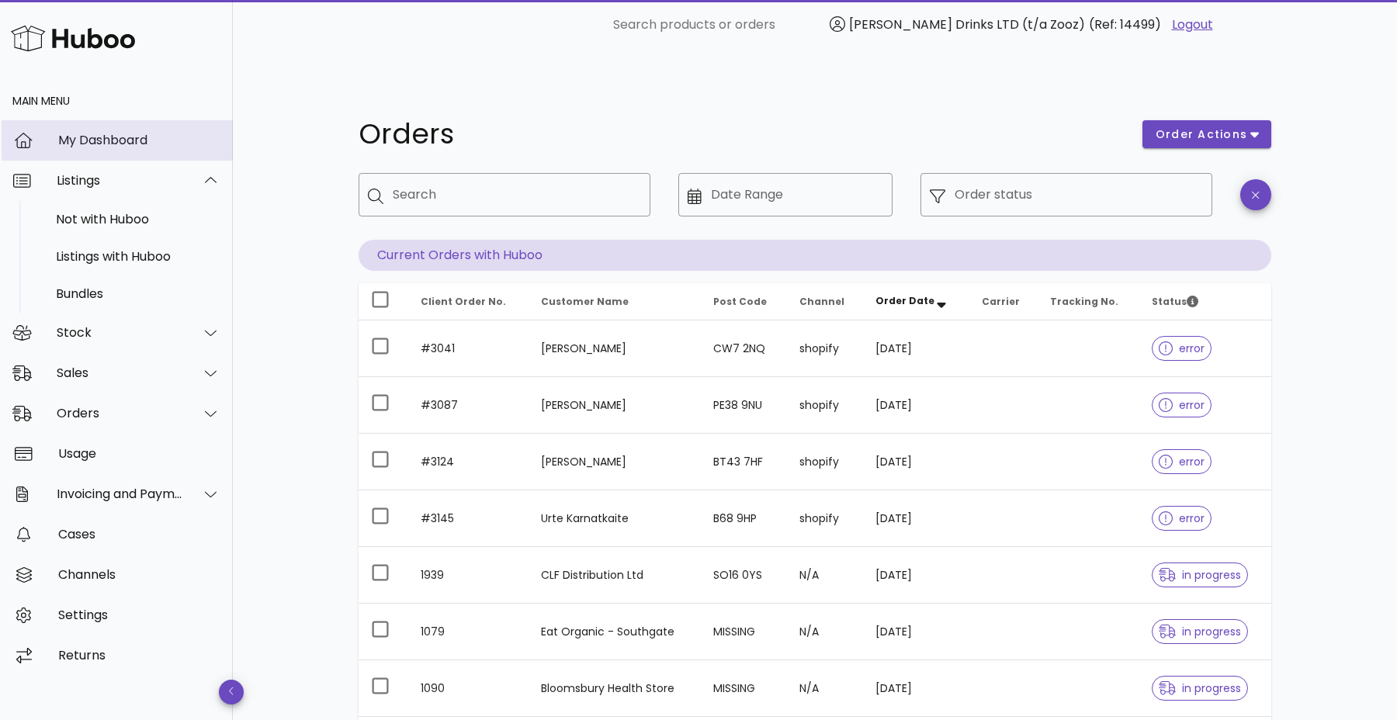
click at [178, 147] on div "My Dashboard" at bounding box center [139, 139] width 162 height 33
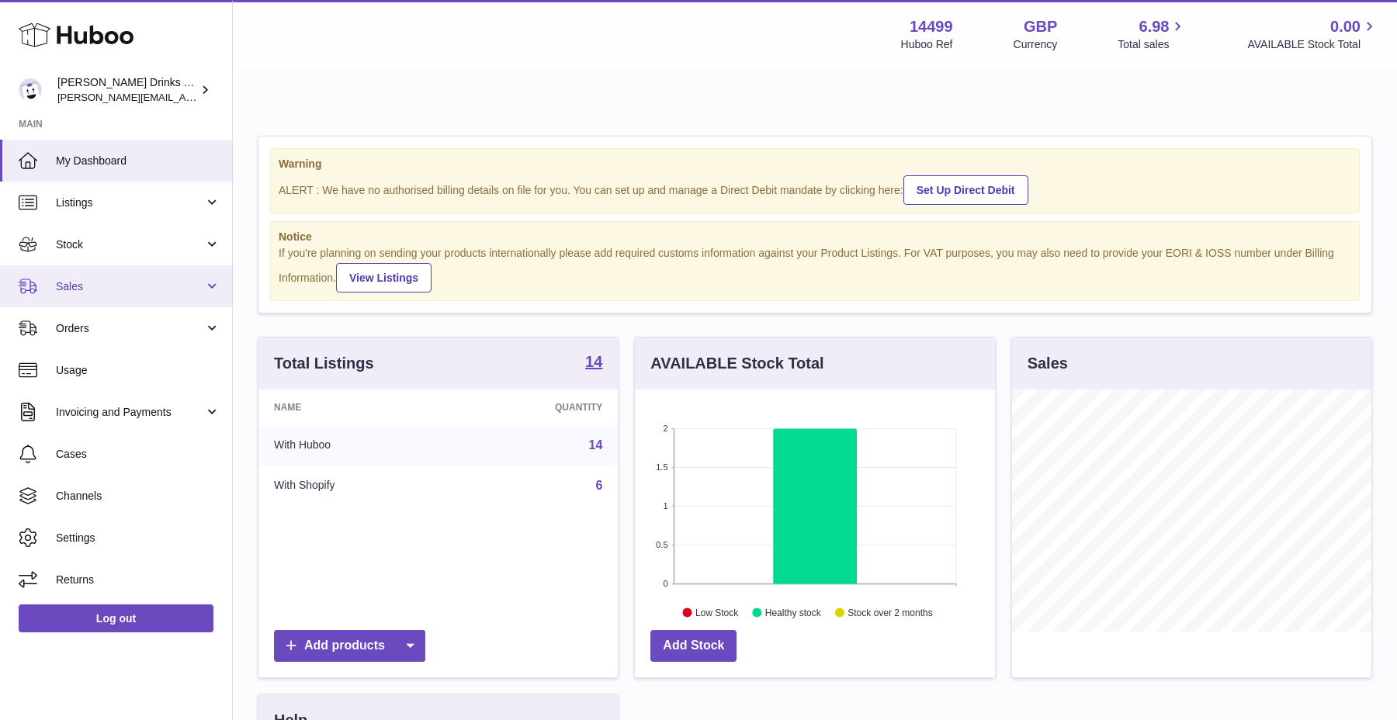
click at [164, 296] on link "Sales" at bounding box center [116, 286] width 232 height 42
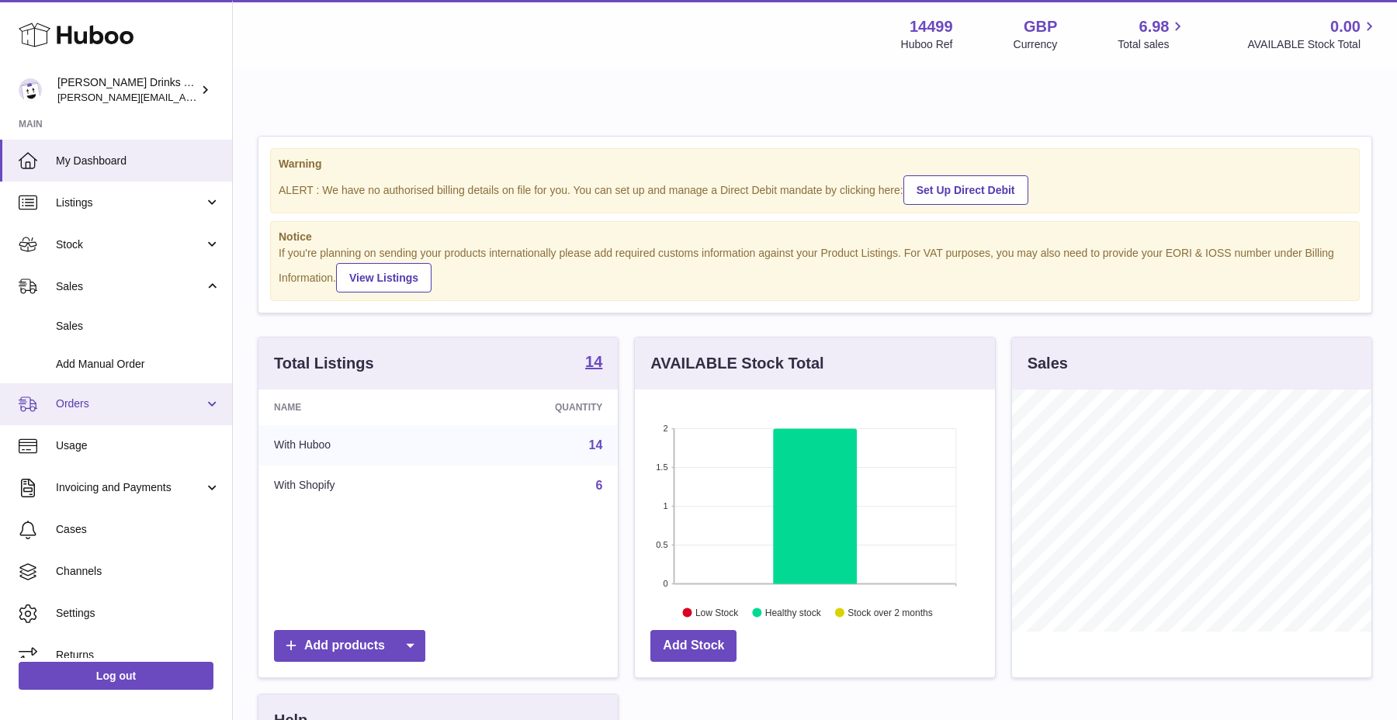
click at [161, 400] on span "Orders" at bounding box center [130, 403] width 148 height 15
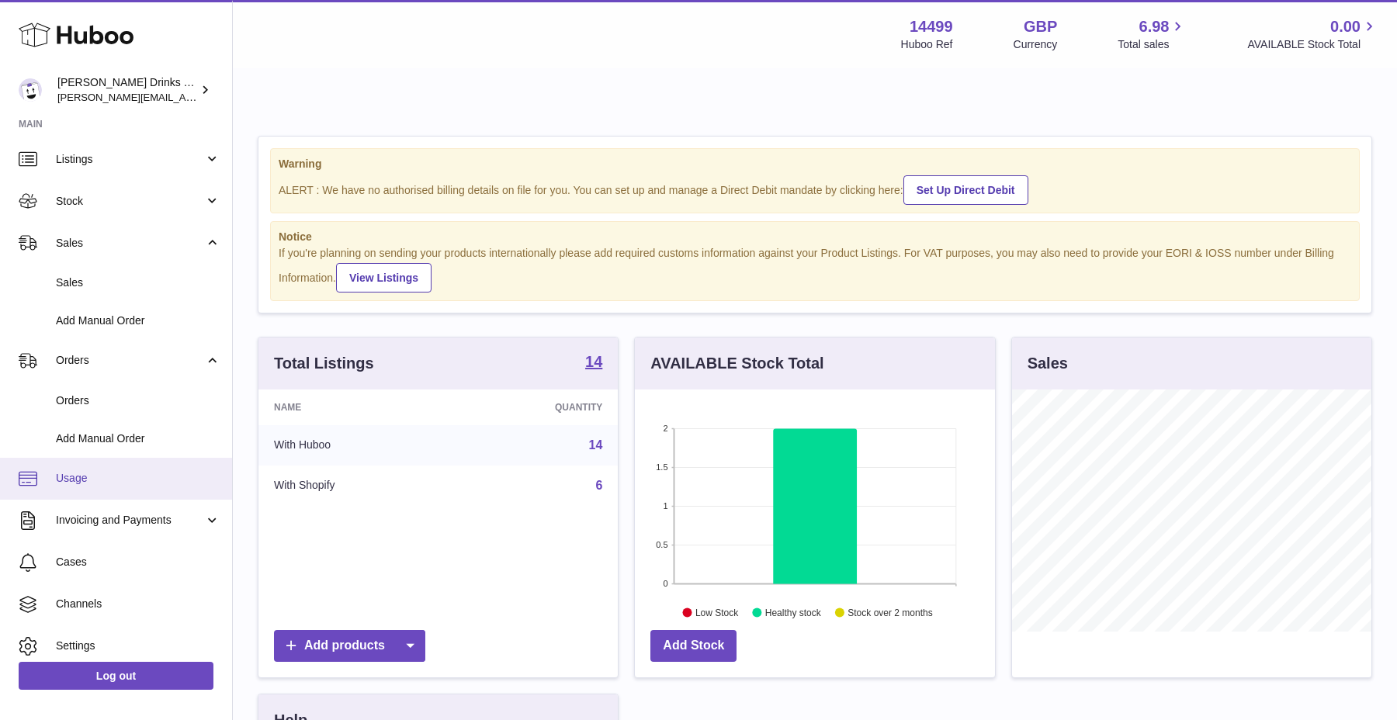
click at [148, 512] on link "Invoicing and Payments" at bounding box center [116, 521] width 232 height 42
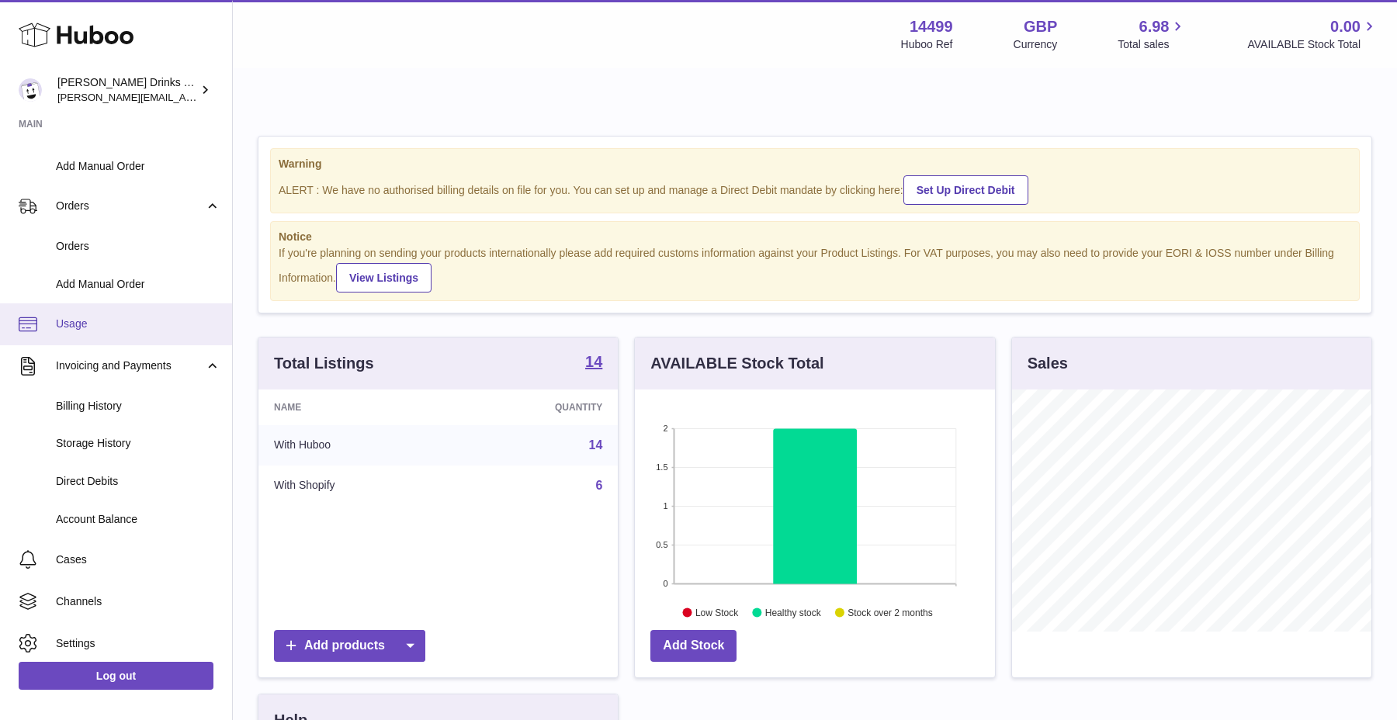
scroll to position [246, 0]
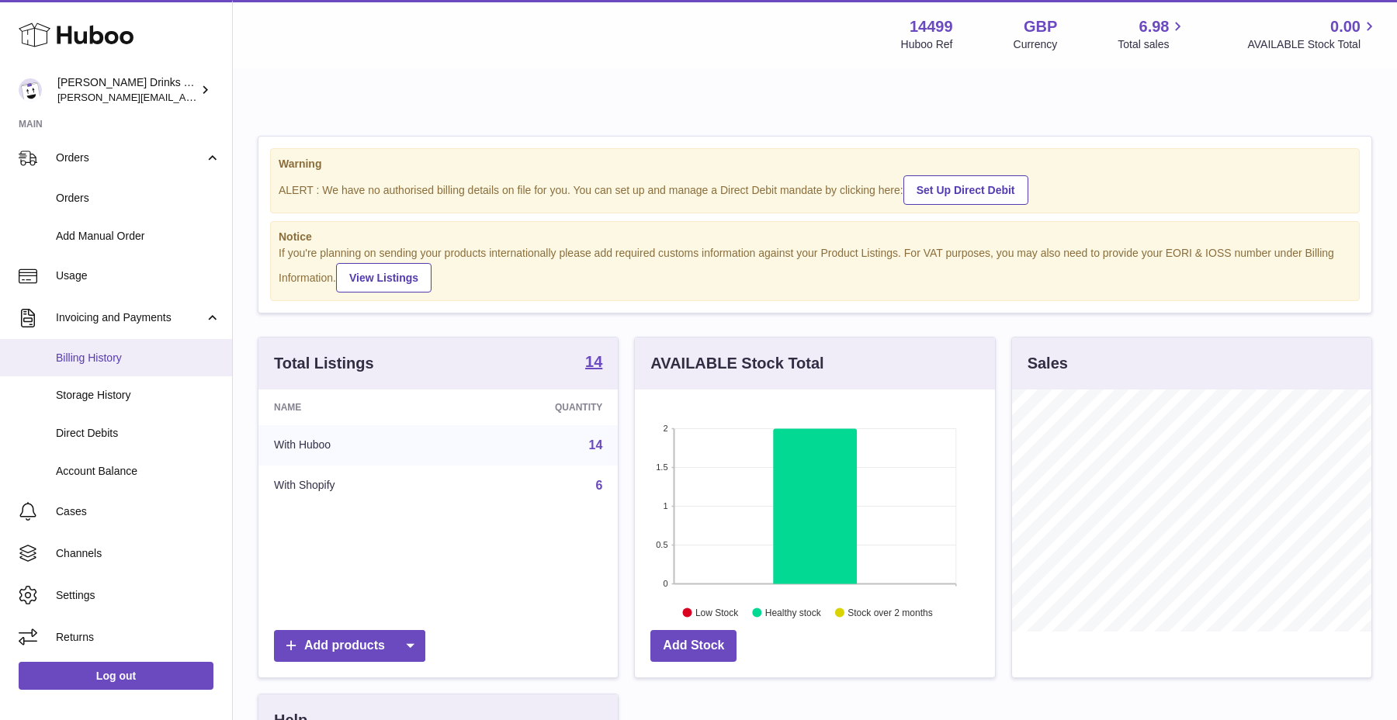
click at [147, 365] on link "Billing History" at bounding box center [116, 358] width 232 height 38
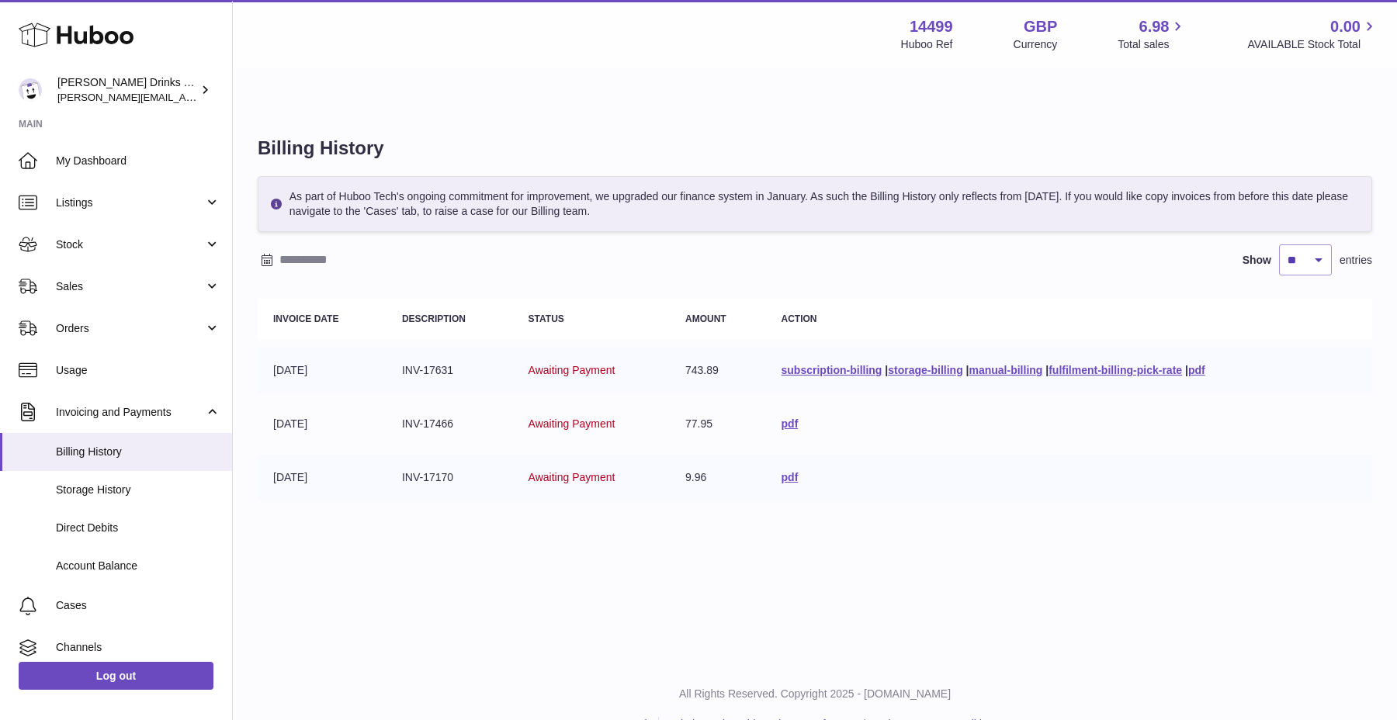
click at [1210, 348] on td "subscription-billing | storage-billing | manual-billing | fulfilment-billing-pi…" at bounding box center [1069, 371] width 606 height 46
click at [1203, 364] on link "pdf" at bounding box center [1196, 370] width 17 height 12
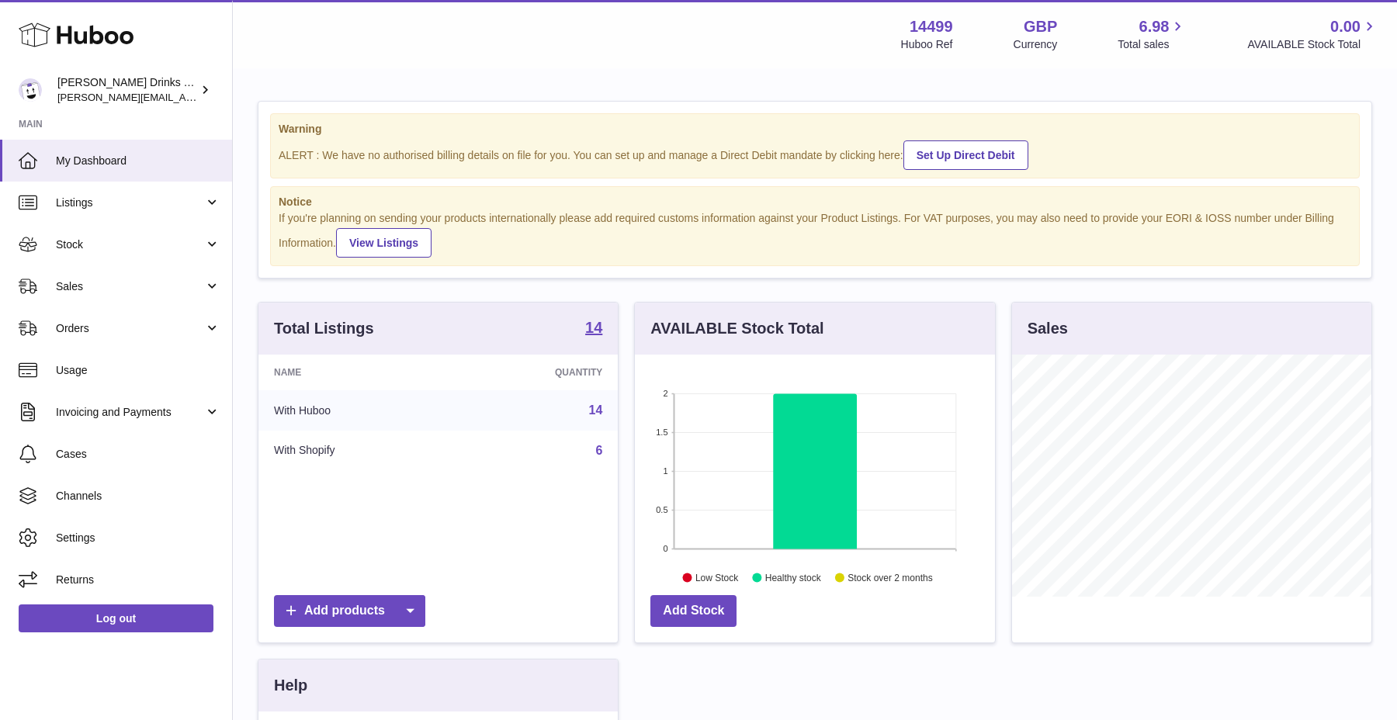
scroll to position [242, 359]
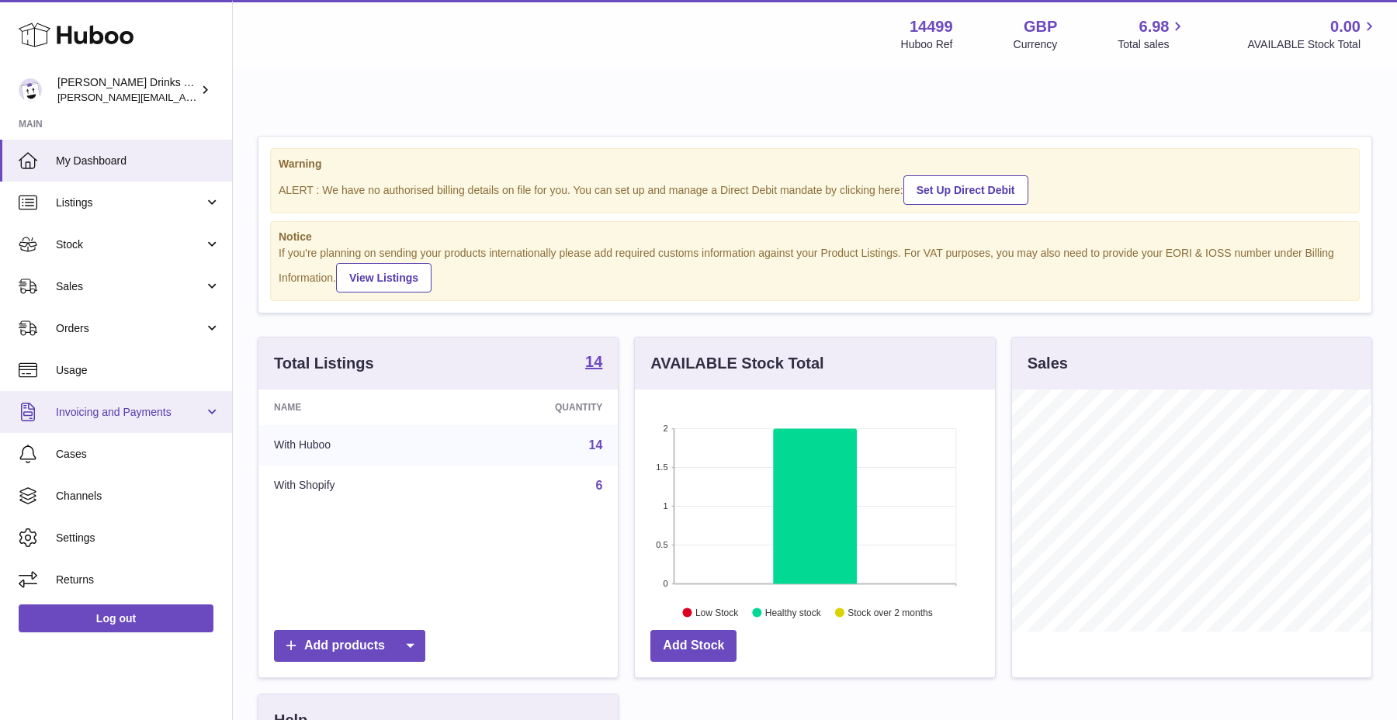
click at [146, 398] on link "Invoicing and Payments" at bounding box center [116, 412] width 232 height 42
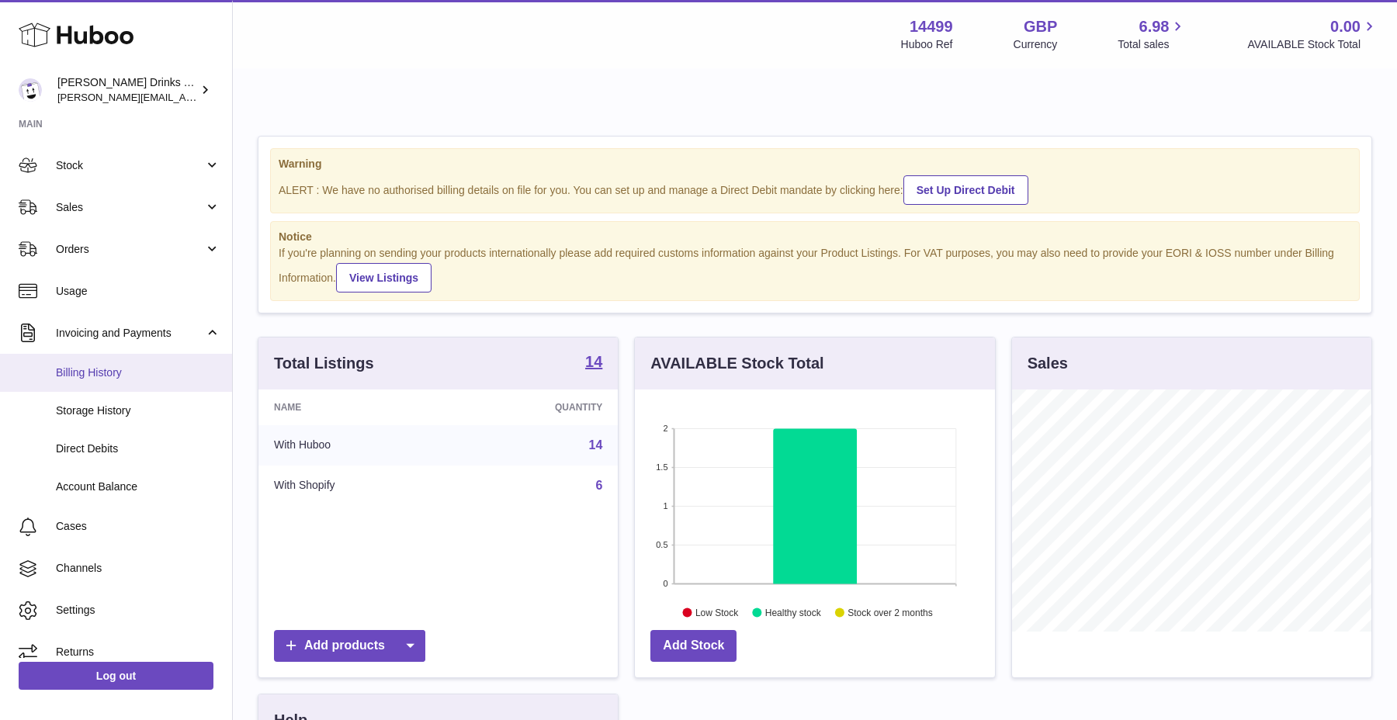
scroll to position [83, 0]
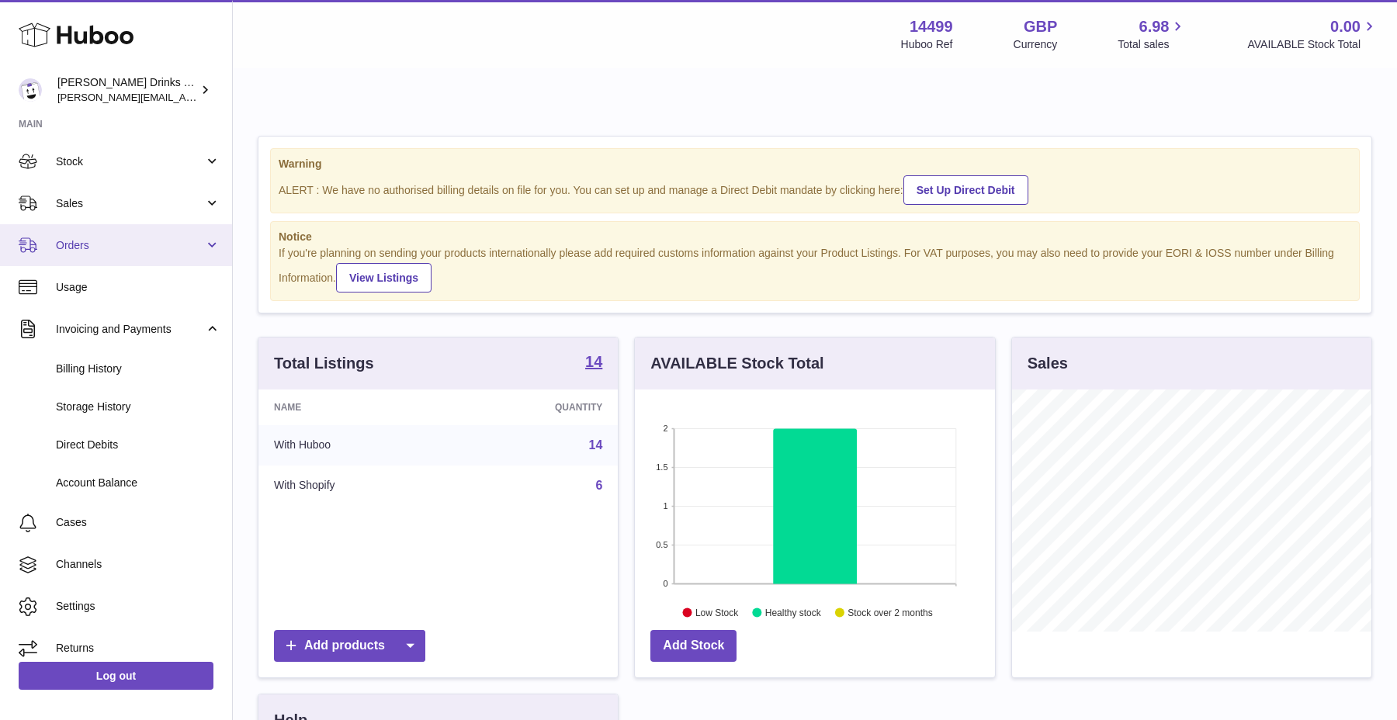
click at [122, 255] on link "Orders" at bounding box center [116, 245] width 232 height 42
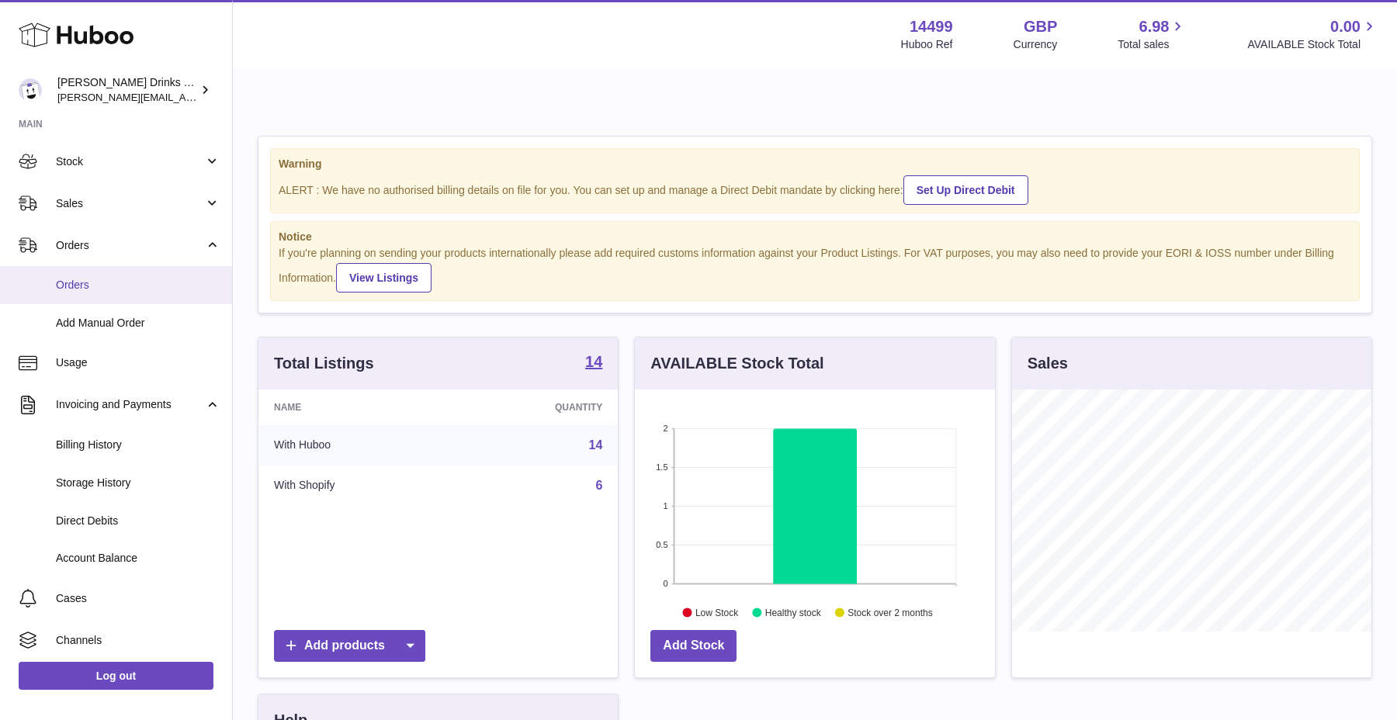
click at [130, 289] on span "Orders" at bounding box center [138, 285] width 164 height 15
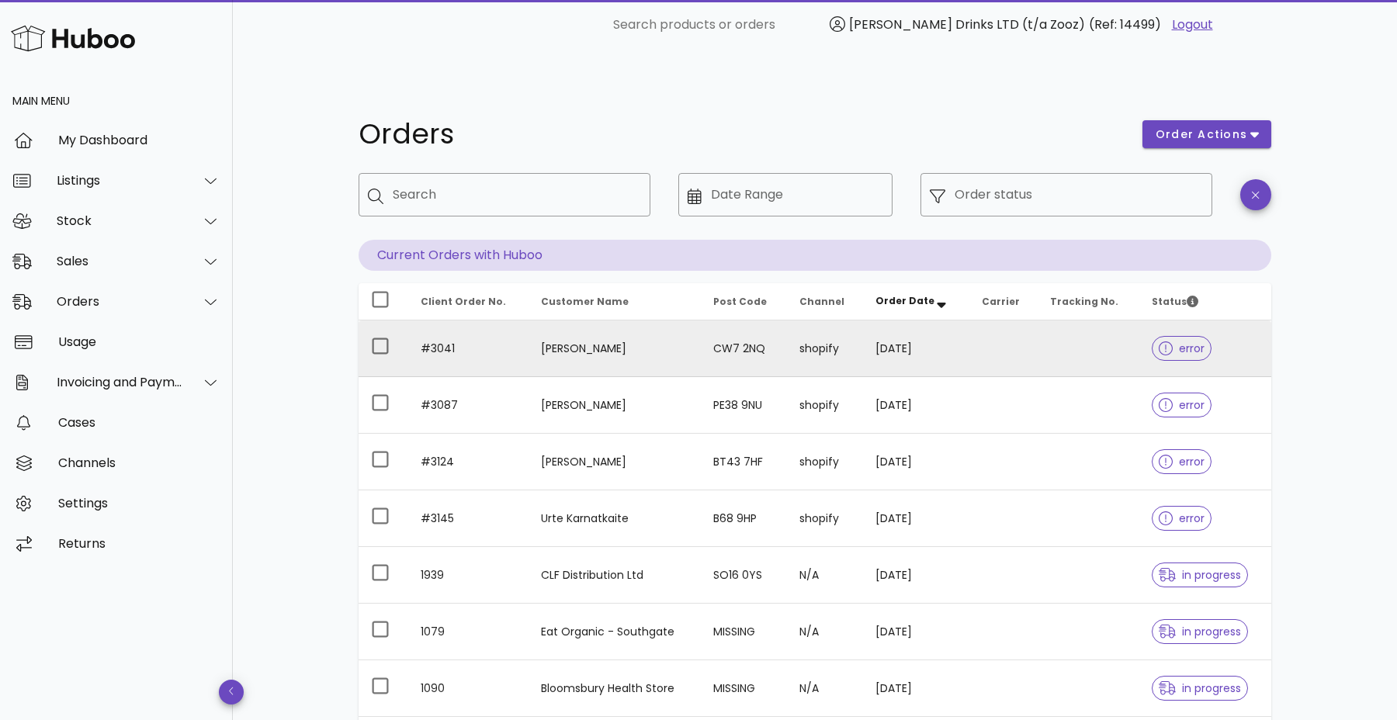
click at [1158, 341] on icon at bounding box center [1165, 348] width 14 height 14
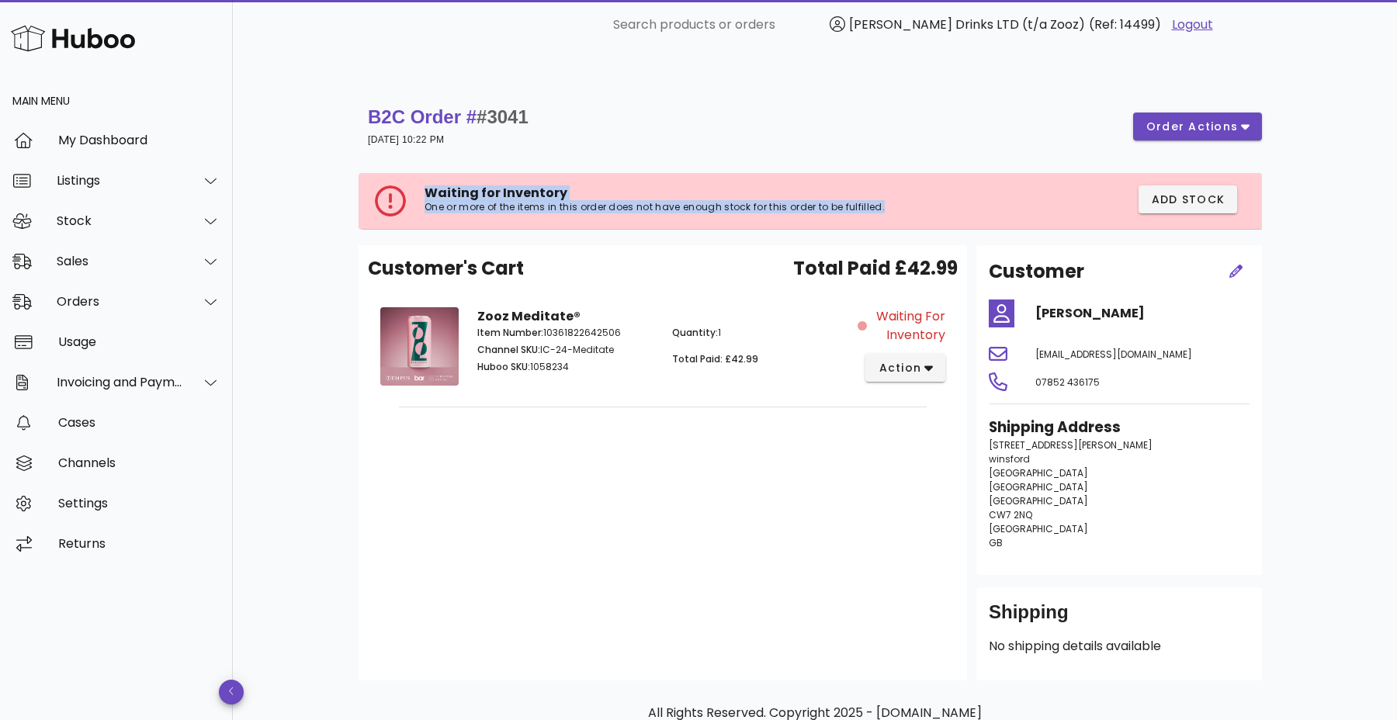
drag, startPoint x: 416, startPoint y: 154, endPoint x: 445, endPoint y: 178, distance: 38.1
click at [445, 185] on div "Waiting for Inventory One or more of the items in this order does not have enou…" at bounding box center [674, 200] width 598 height 31
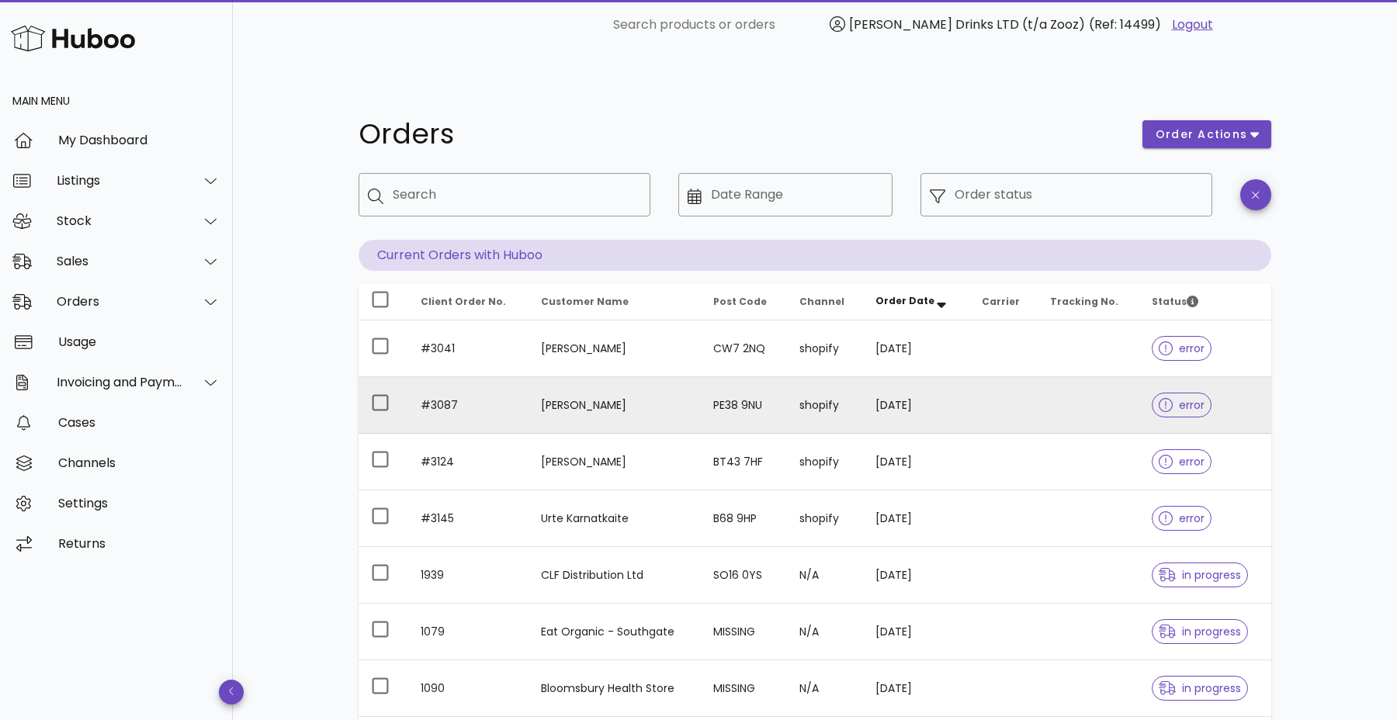
click at [1180, 400] on span "error" at bounding box center [1181, 405] width 46 height 11
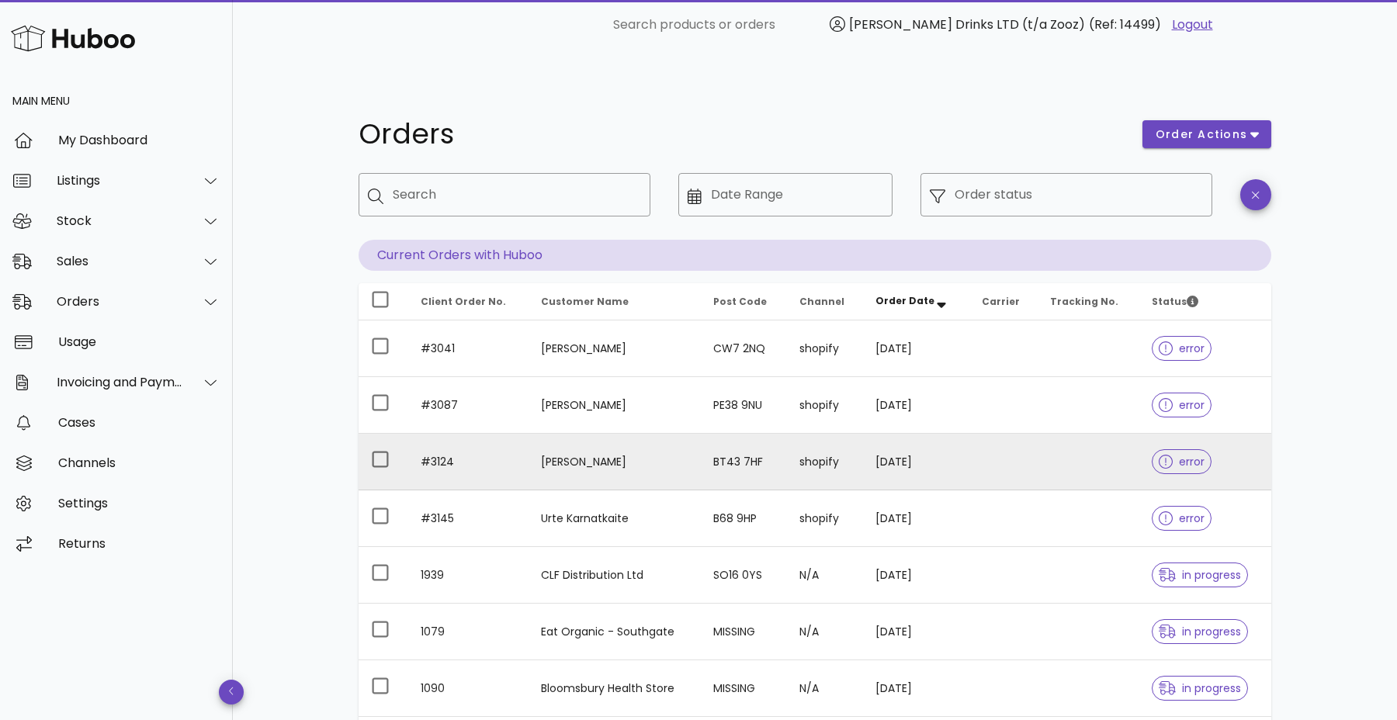
click at [1189, 456] on span "error" at bounding box center [1181, 461] width 46 height 11
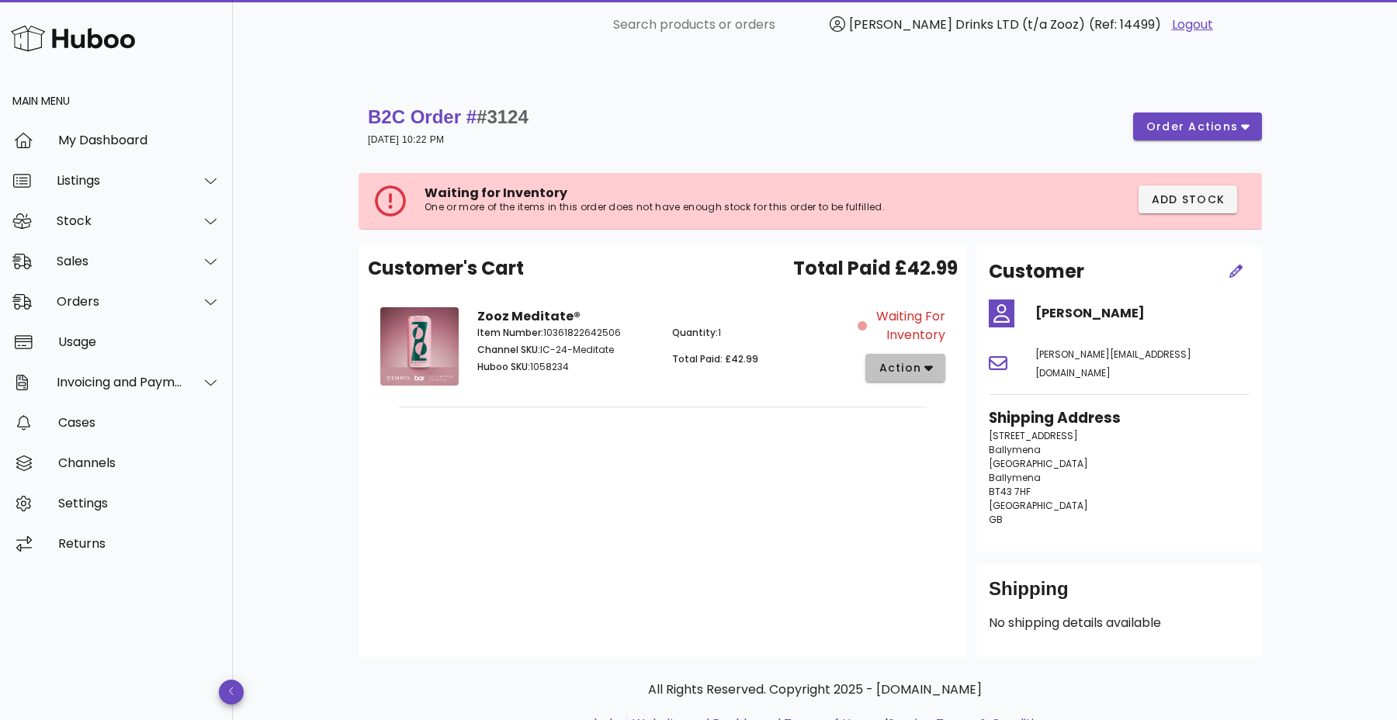
click at [932, 361] on icon "button" at bounding box center [928, 368] width 9 height 14
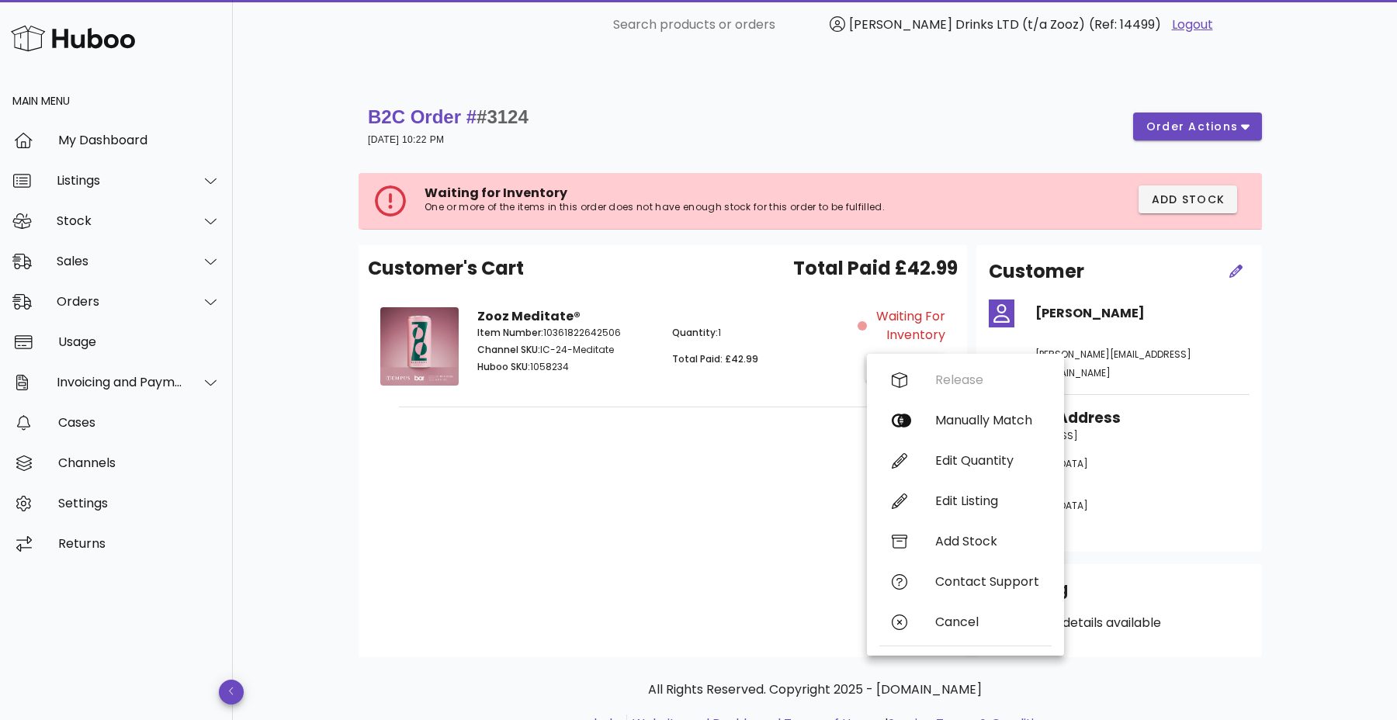
click at [906, 298] on div "Waiting for Inventory action" at bounding box center [905, 349] width 97 height 102
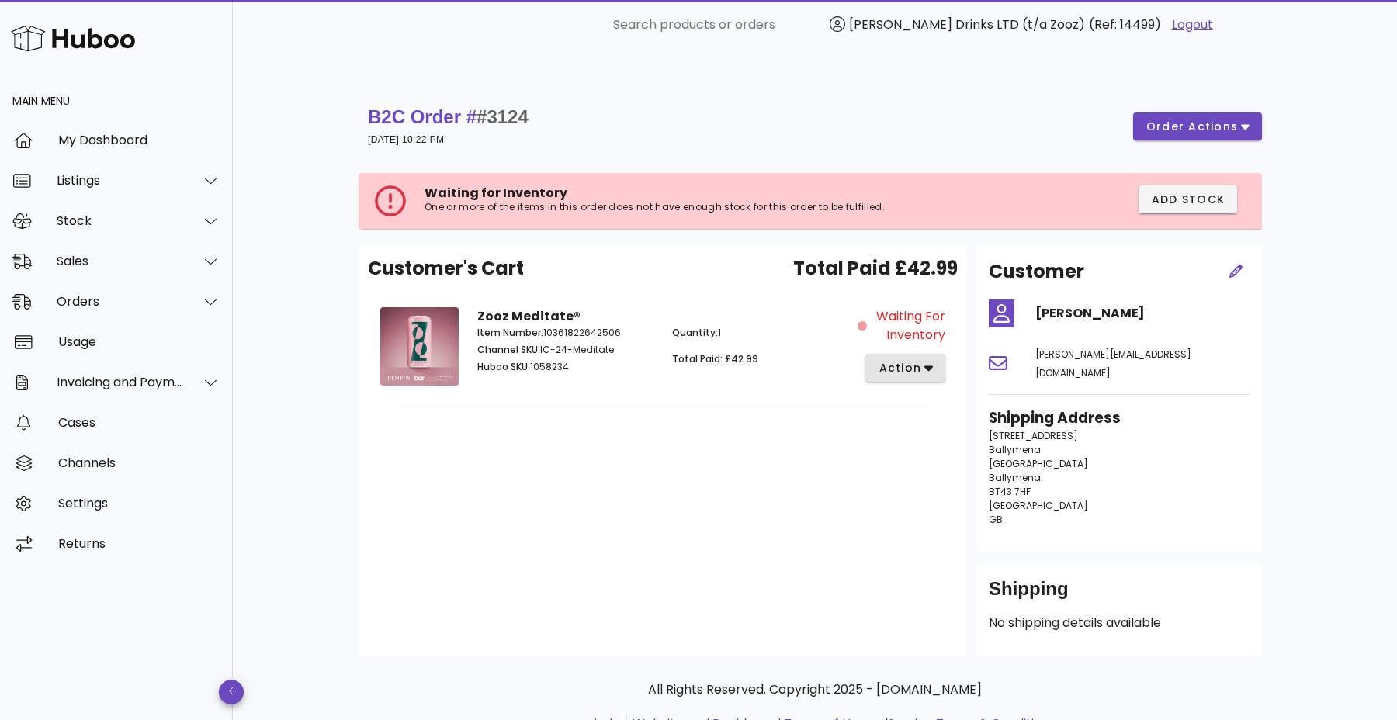
click at [910, 360] on span "action" at bounding box center [899, 368] width 43 height 16
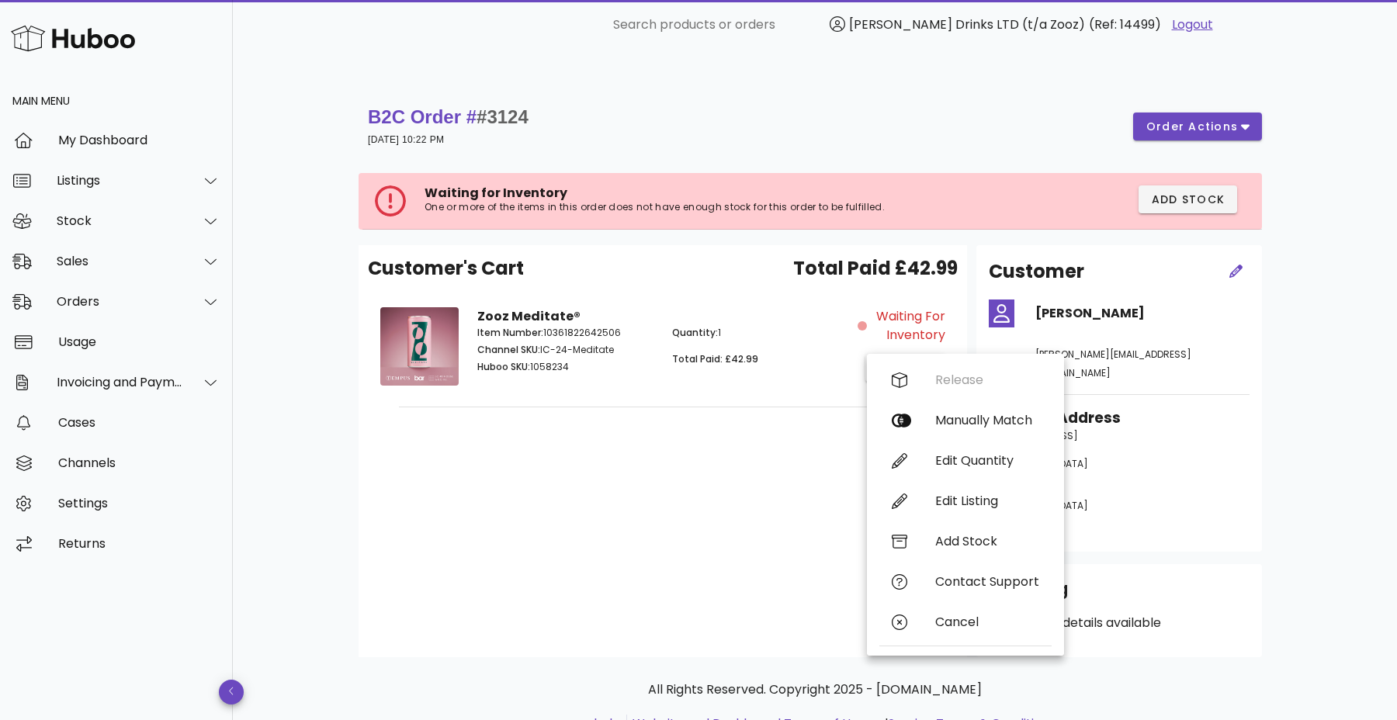
click at [846, 255] on span "Total Paid £42.99" at bounding box center [875, 269] width 164 height 28
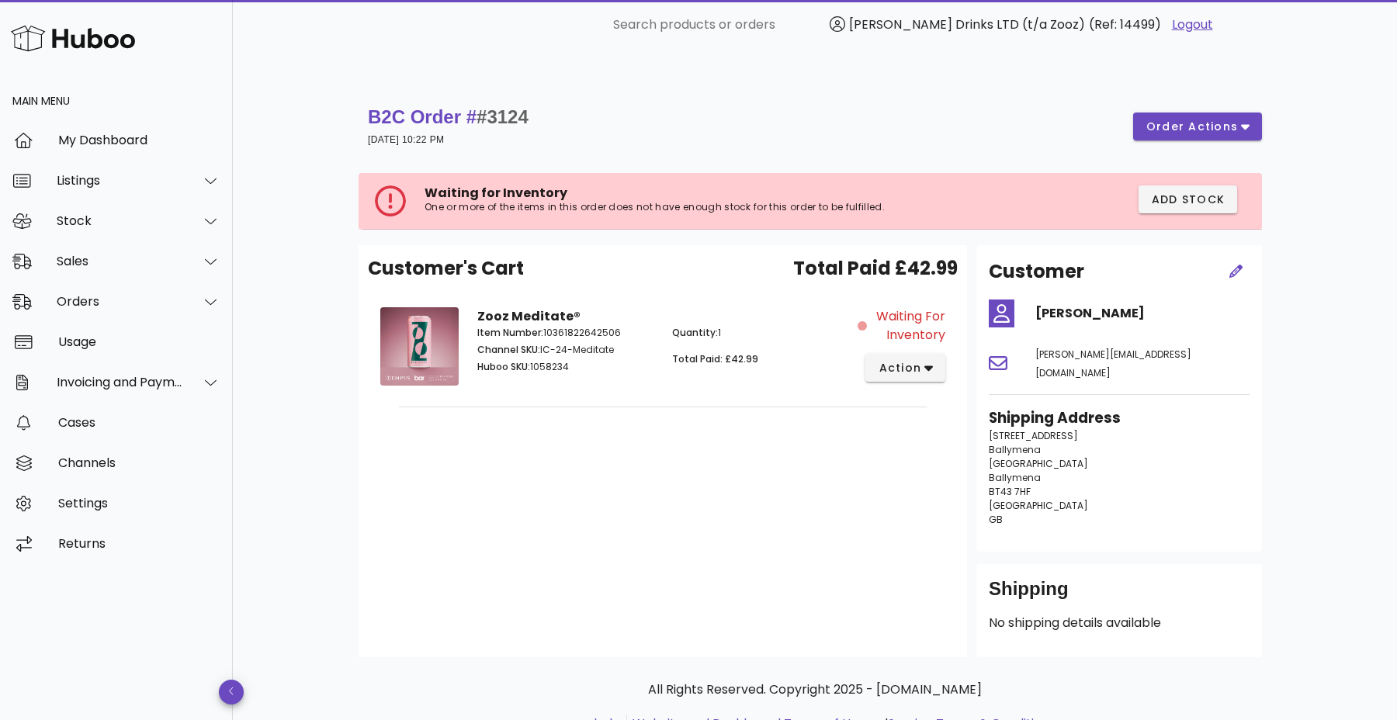
drag, startPoint x: 847, startPoint y: 229, endPoint x: 858, endPoint y: 229, distance: 10.9
click at [851, 255] on span "Total Paid £42.99" at bounding box center [875, 269] width 164 height 28
drag, startPoint x: 935, startPoint y: 227, endPoint x: 912, endPoint y: 227, distance: 23.3
click at [932, 255] on span "Total Paid £42.99" at bounding box center [875, 269] width 164 height 28
click at [499, 106] on span "#3124" at bounding box center [502, 116] width 52 height 21
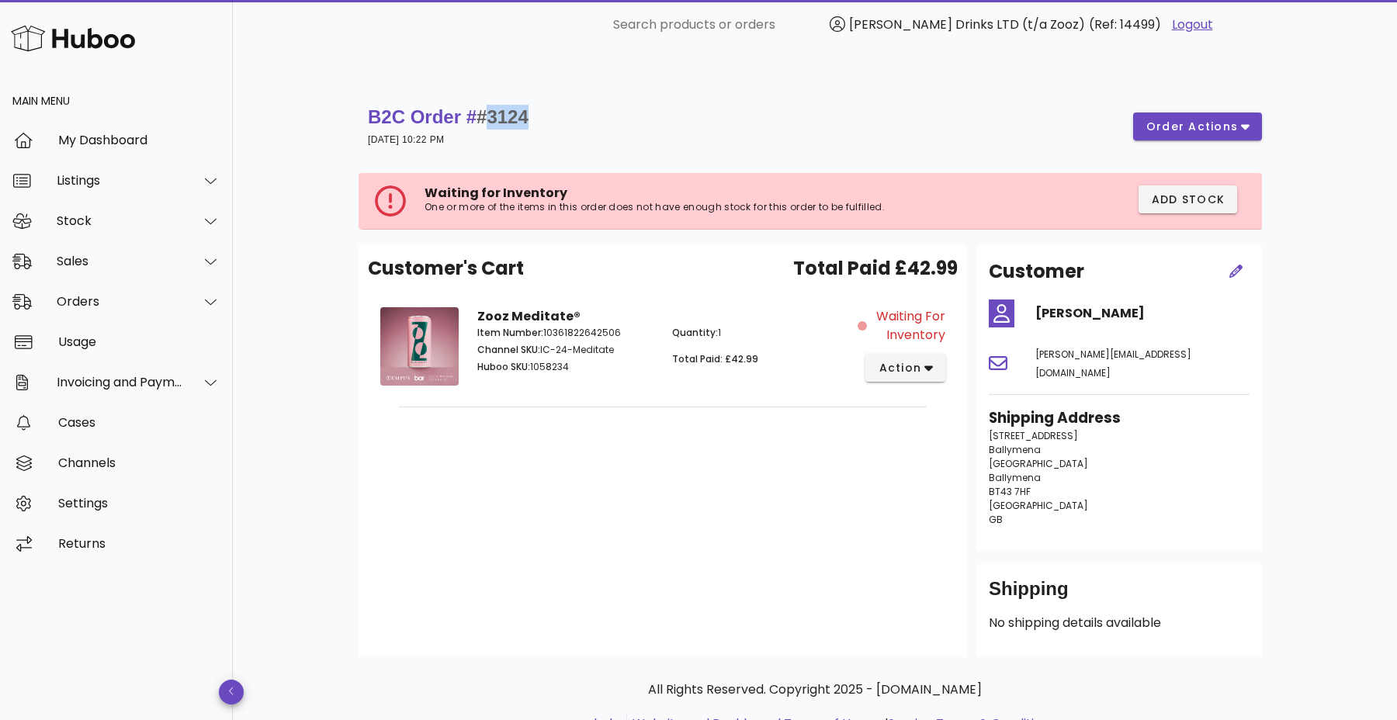
click at [499, 106] on span "#3124" at bounding box center [502, 116] width 52 height 21
click at [439, 106] on strong "B2C Order # #3124" at bounding box center [448, 116] width 161 height 21
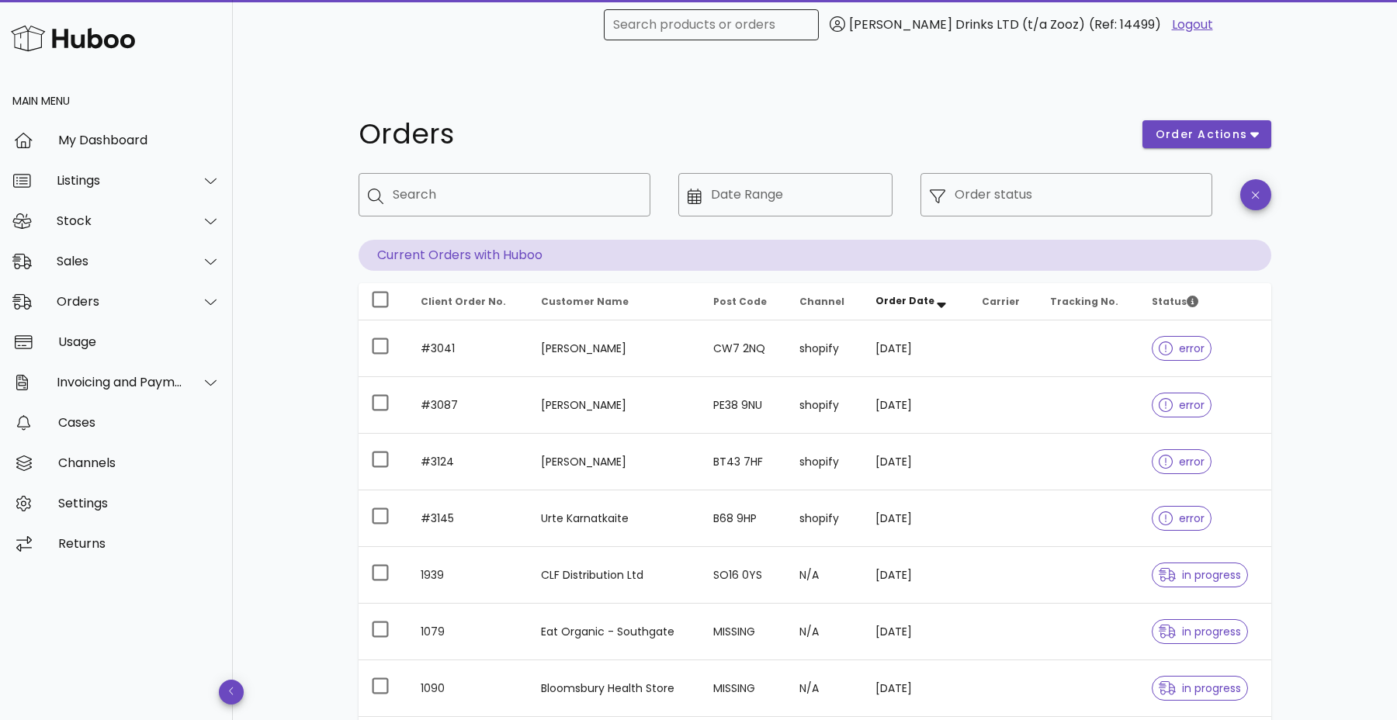
click at [752, 24] on div "Search products or orders" at bounding box center [711, 24] width 196 height 31
click at [752, 24] on input "Search products or orders" at bounding box center [711, 24] width 196 height 25
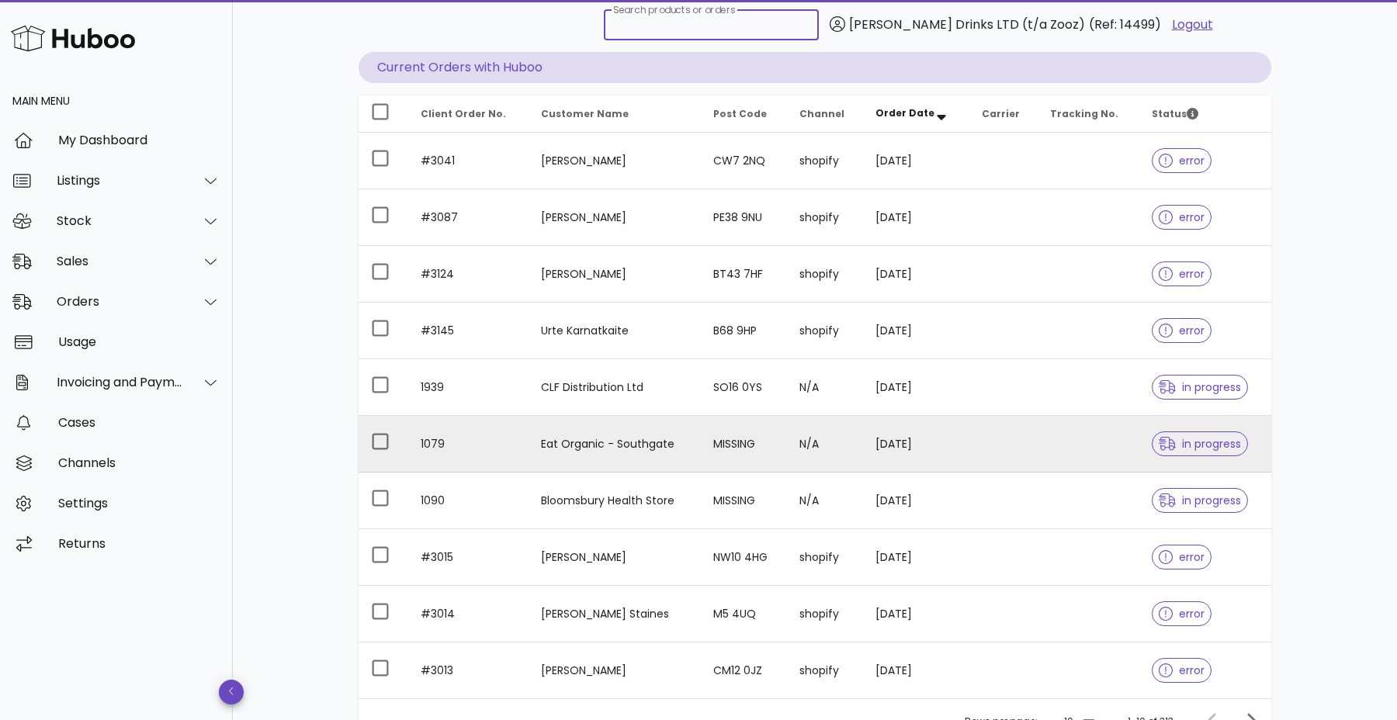
scroll to position [189, 0]
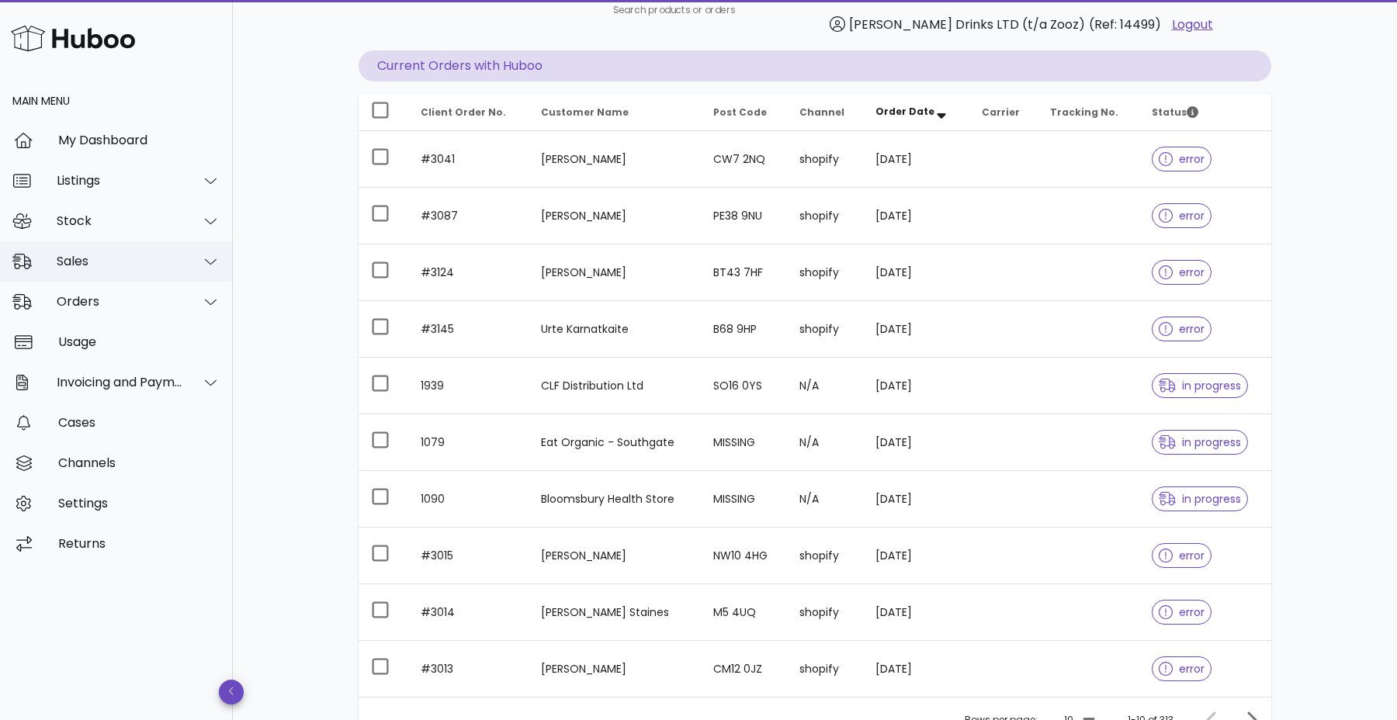
click at [132, 257] on div "Sales" at bounding box center [120, 261] width 126 height 15
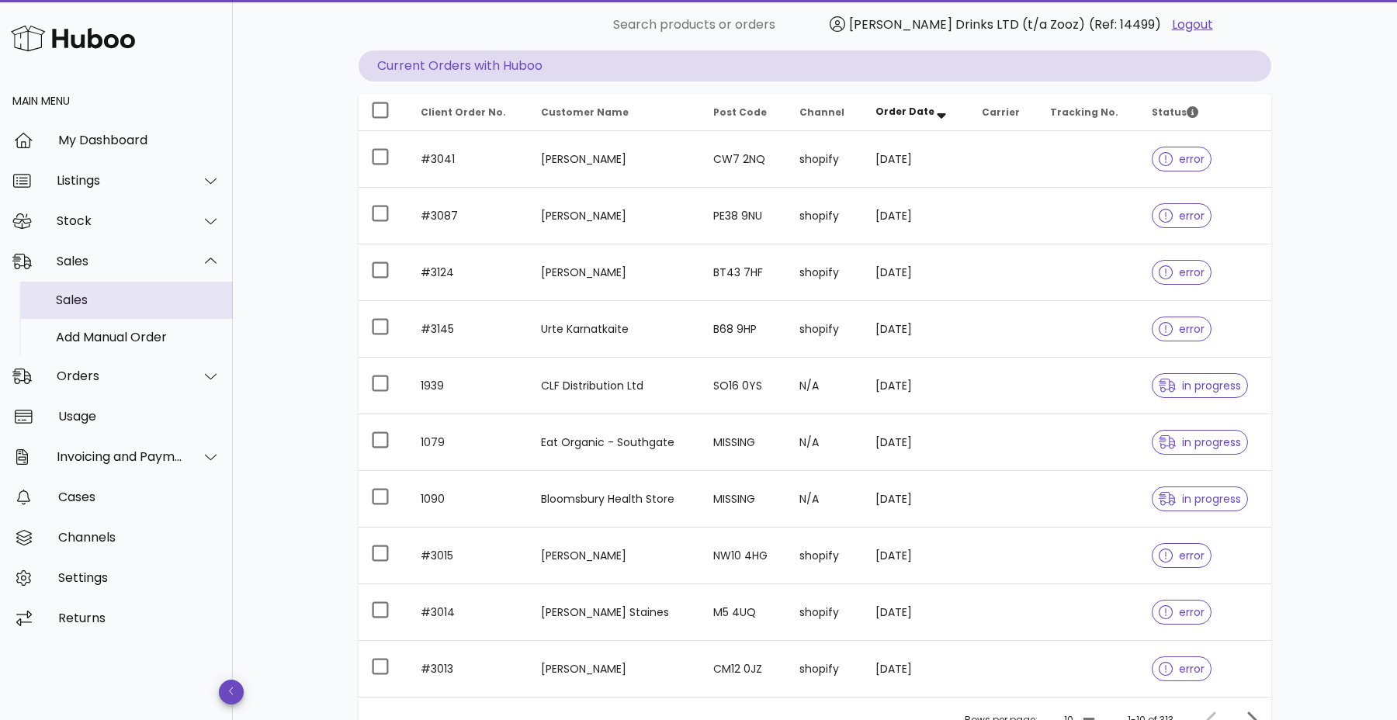
click at [125, 296] on div "Sales" at bounding box center [138, 300] width 164 height 15
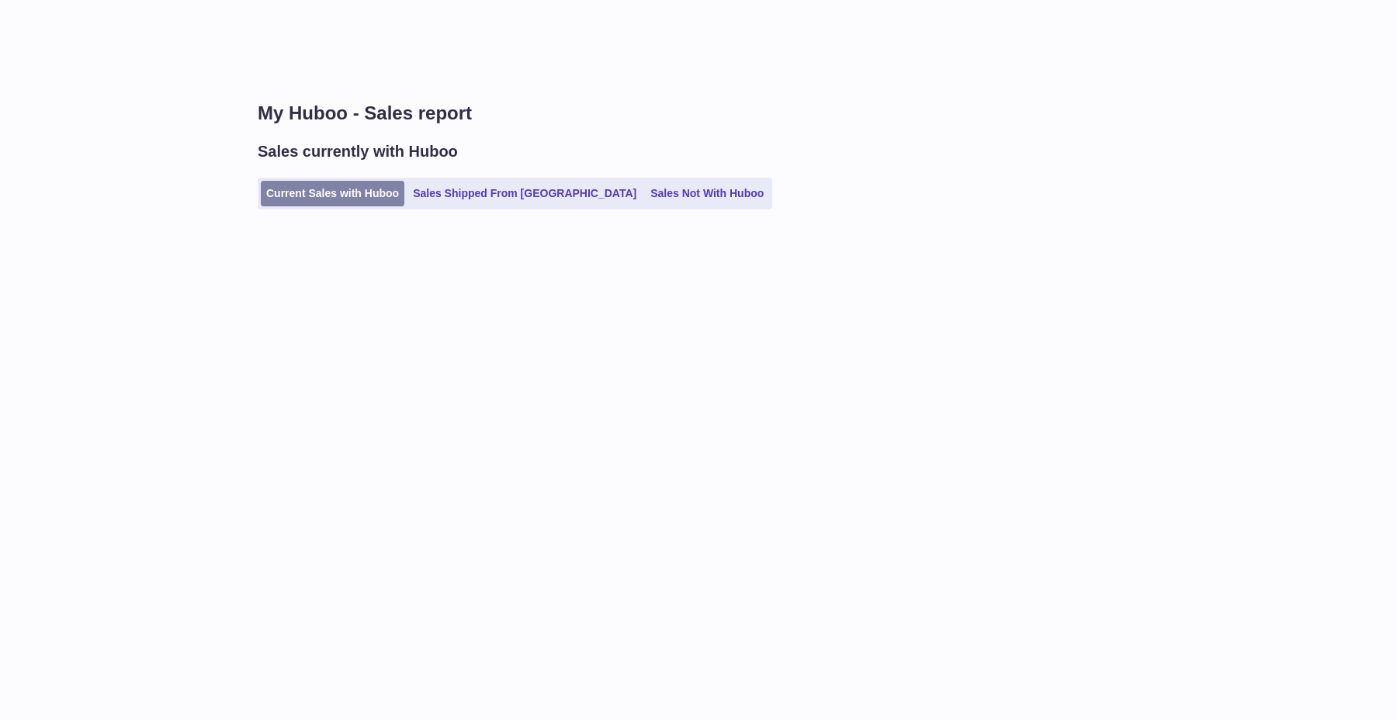
click at [314, 194] on link "Current Sales with Huboo" at bounding box center [333, 194] width 144 height 26
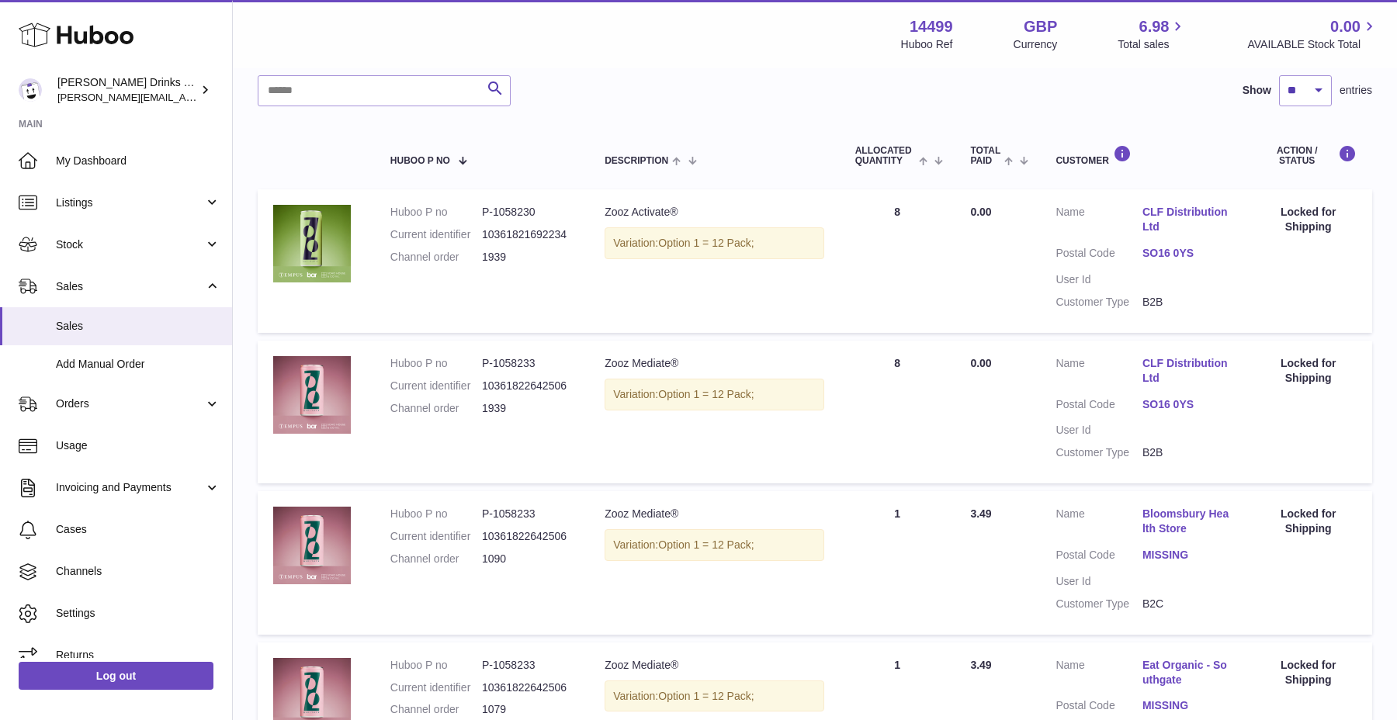
scroll to position [223, 0]
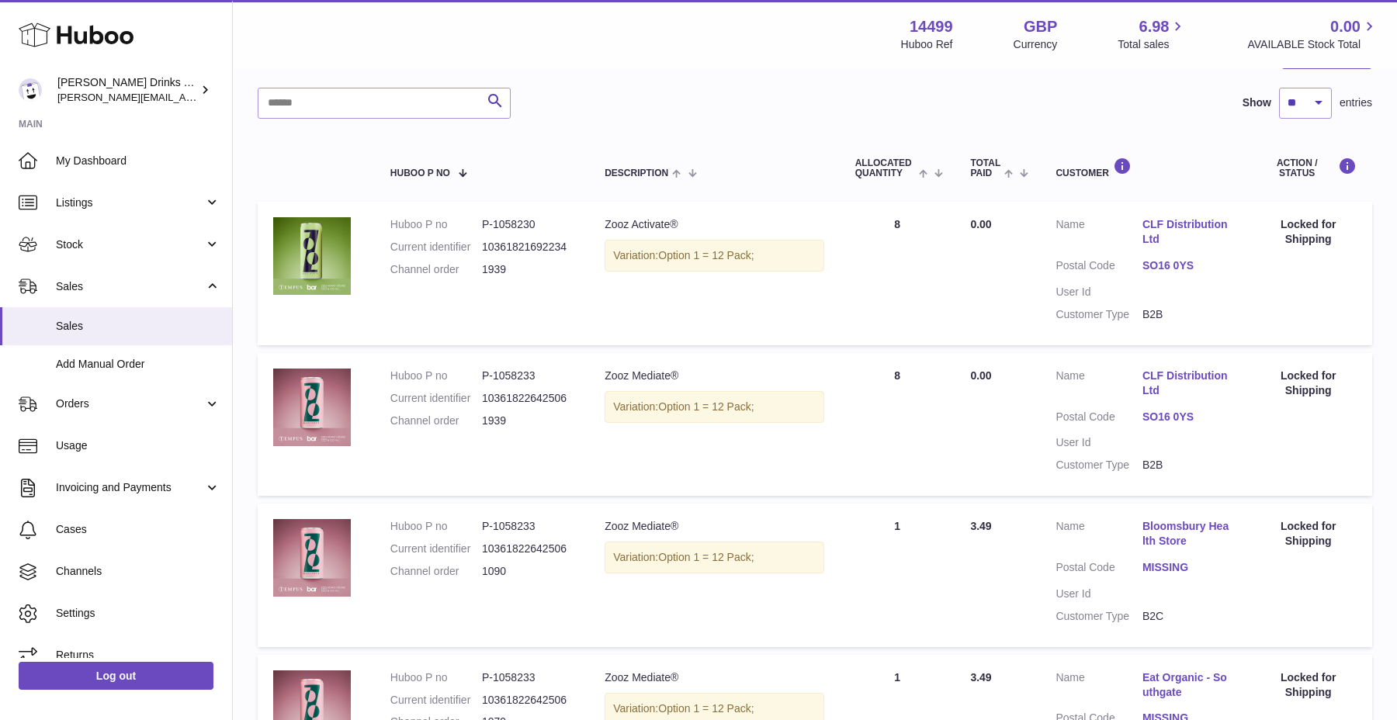
drag, startPoint x: 1131, startPoint y: 189, endPoint x: 1246, endPoint y: 258, distance: 134.0
click at [1246, 258] on tr "Huboo P no P-1058230 Current identifier 10361821692234 Channel order 1939 Descr…" at bounding box center [815, 273] width 1114 height 143
drag, startPoint x: 1222, startPoint y: 244, endPoint x: 1207, endPoint y: 221, distance: 26.9
click at [1207, 221] on dl "Customer Name CLF Distribution Ltd Postal Code SO16 0YS User Id Customer Type B…" at bounding box center [1141, 273] width 173 height 112
drag, startPoint x: 1203, startPoint y: 238, endPoint x: 1148, endPoint y: 179, distance: 81.2
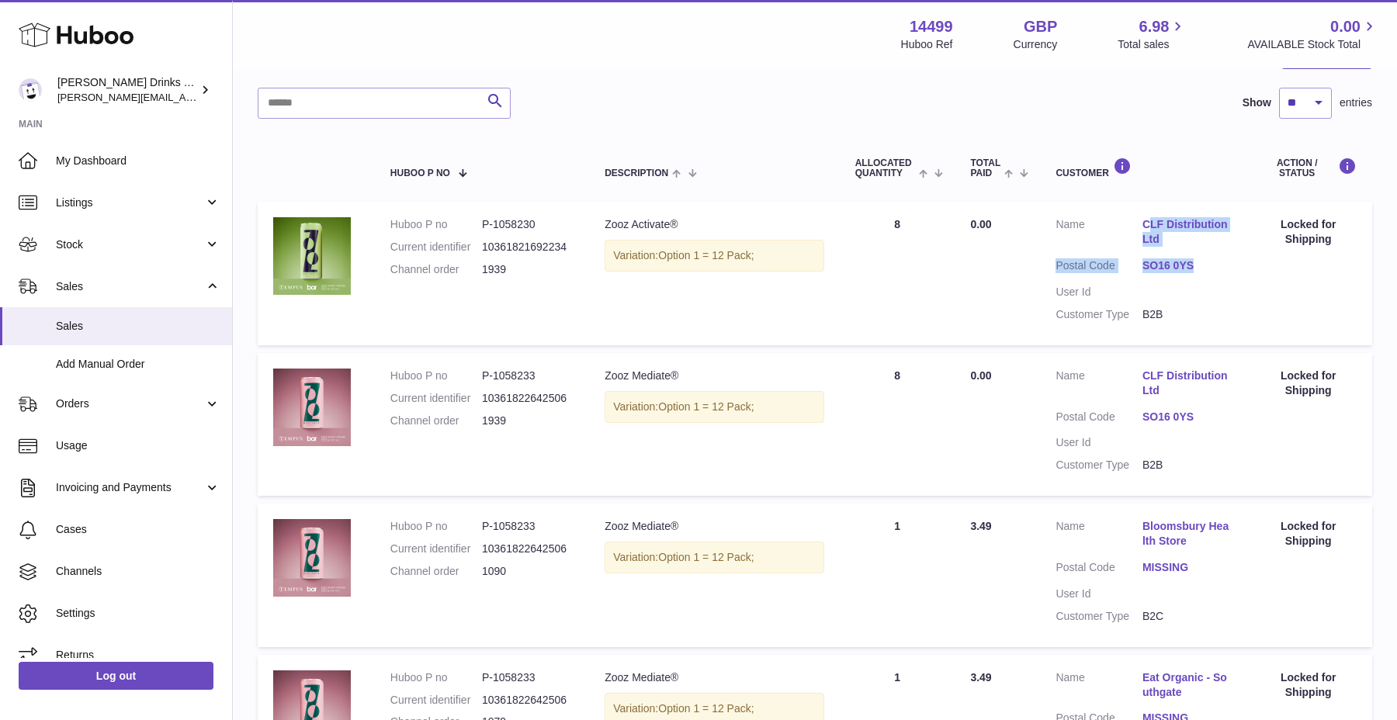
click at [1148, 202] on td "Customer Name CLF Distribution Ltd Postal Code SO16 0YS User Id Customer Type B…" at bounding box center [1142, 273] width 204 height 143
drag, startPoint x: 1050, startPoint y: 173, endPoint x: 1207, endPoint y: 230, distance: 166.9
click at [1200, 227] on td "Customer Name CLF Distribution Ltd Postal Code SO16 0YS User Id Customer Type B…" at bounding box center [1142, 273] width 204 height 143
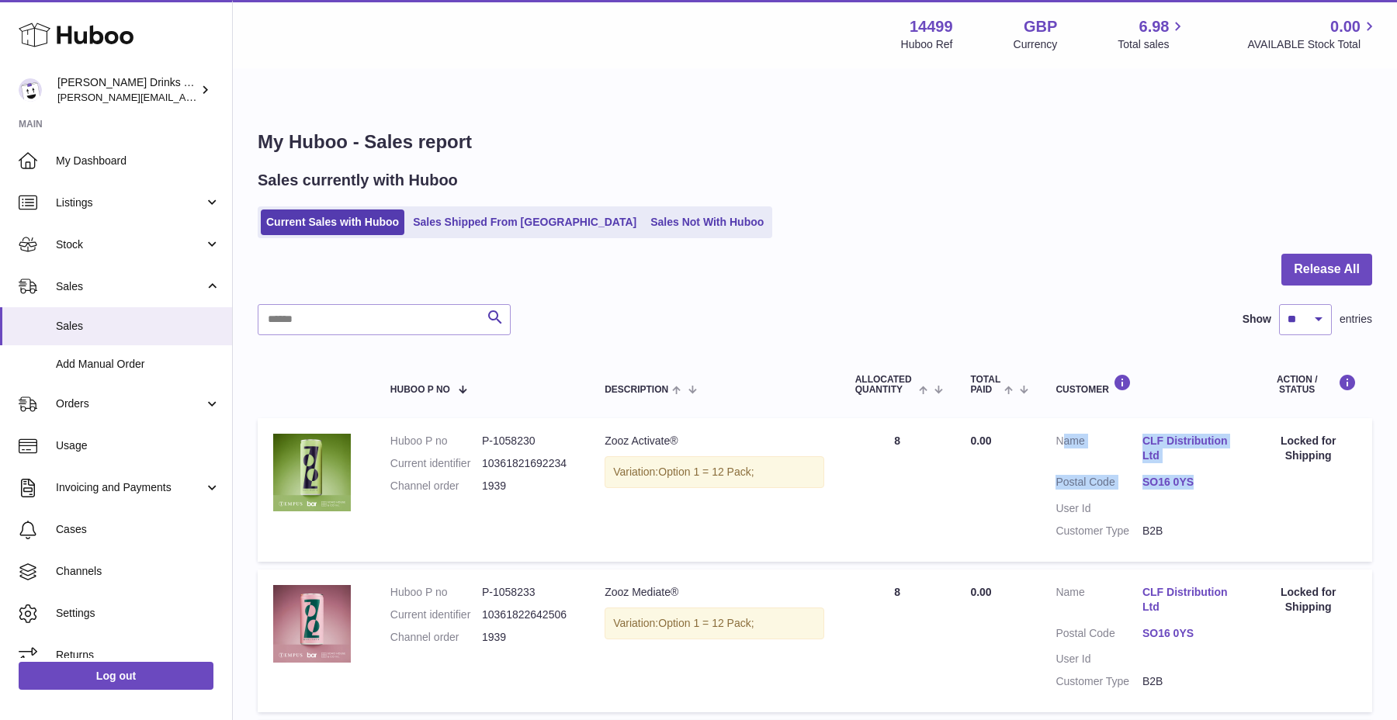
scroll to position [0, 0]
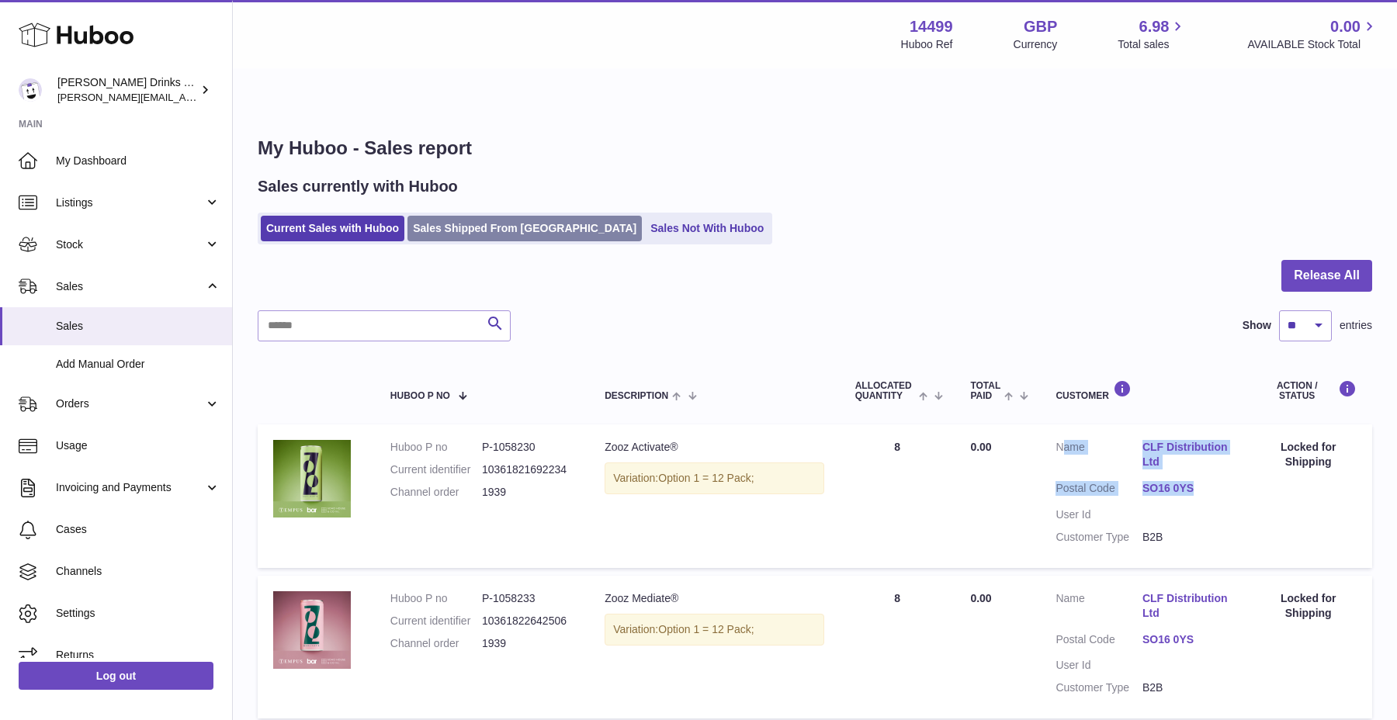
click at [515, 216] on link "Sales Shipped From [GEOGRAPHIC_DATA]" at bounding box center [524, 229] width 234 height 26
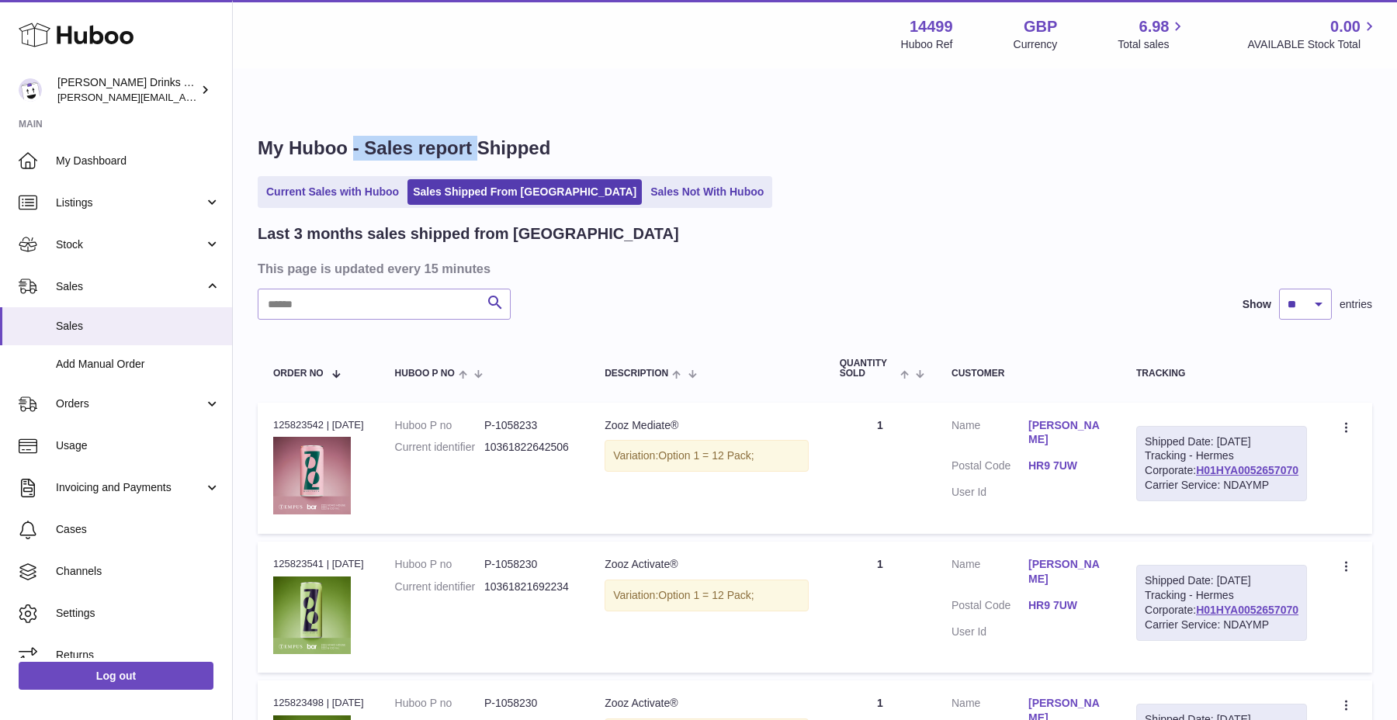
drag, startPoint x: 351, startPoint y: 115, endPoint x: 481, endPoint y: 119, distance: 130.4
click at [481, 136] on h1 "My Huboo - Sales report Shipped" at bounding box center [815, 148] width 1114 height 25
click at [496, 136] on h1 "My Huboo - Sales report Shipped" at bounding box center [815, 148] width 1114 height 25
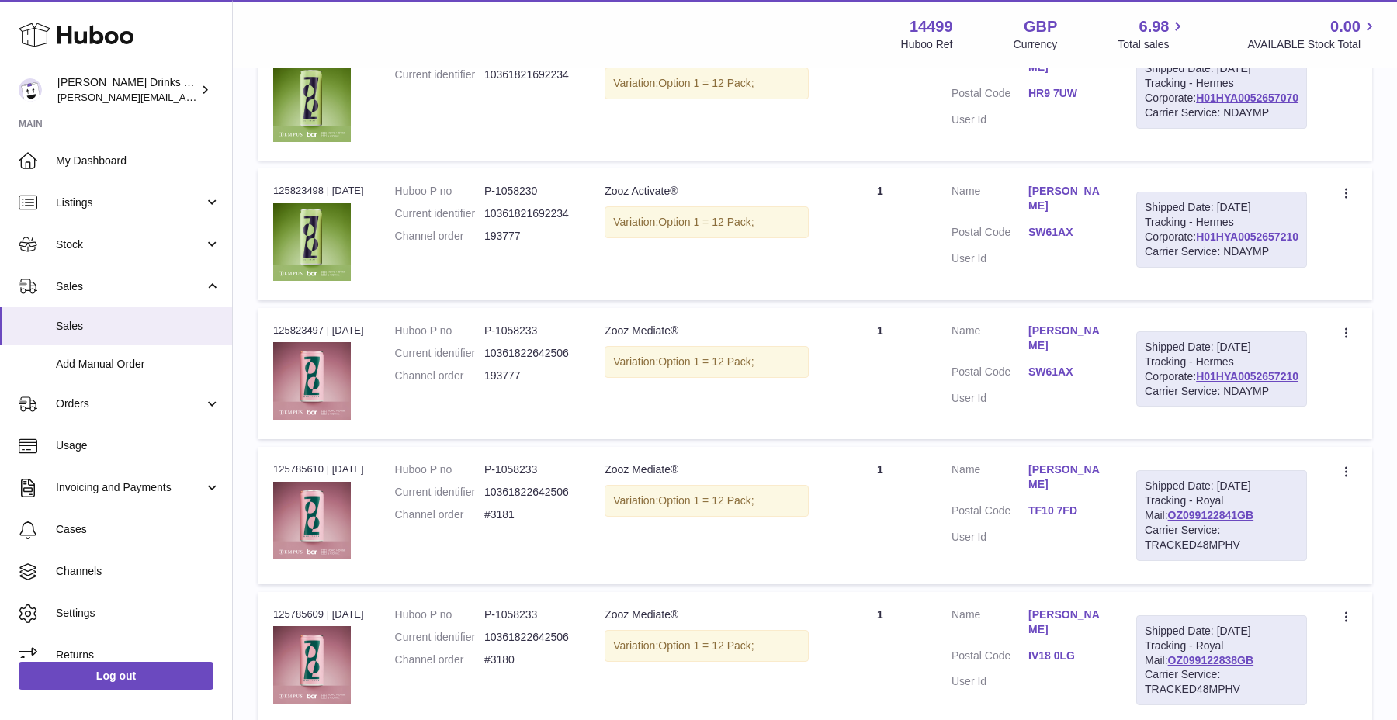
scroll to position [513, 0]
click at [1244, 242] on link "H01HYA0052657210" at bounding box center [1247, 236] width 102 height 12
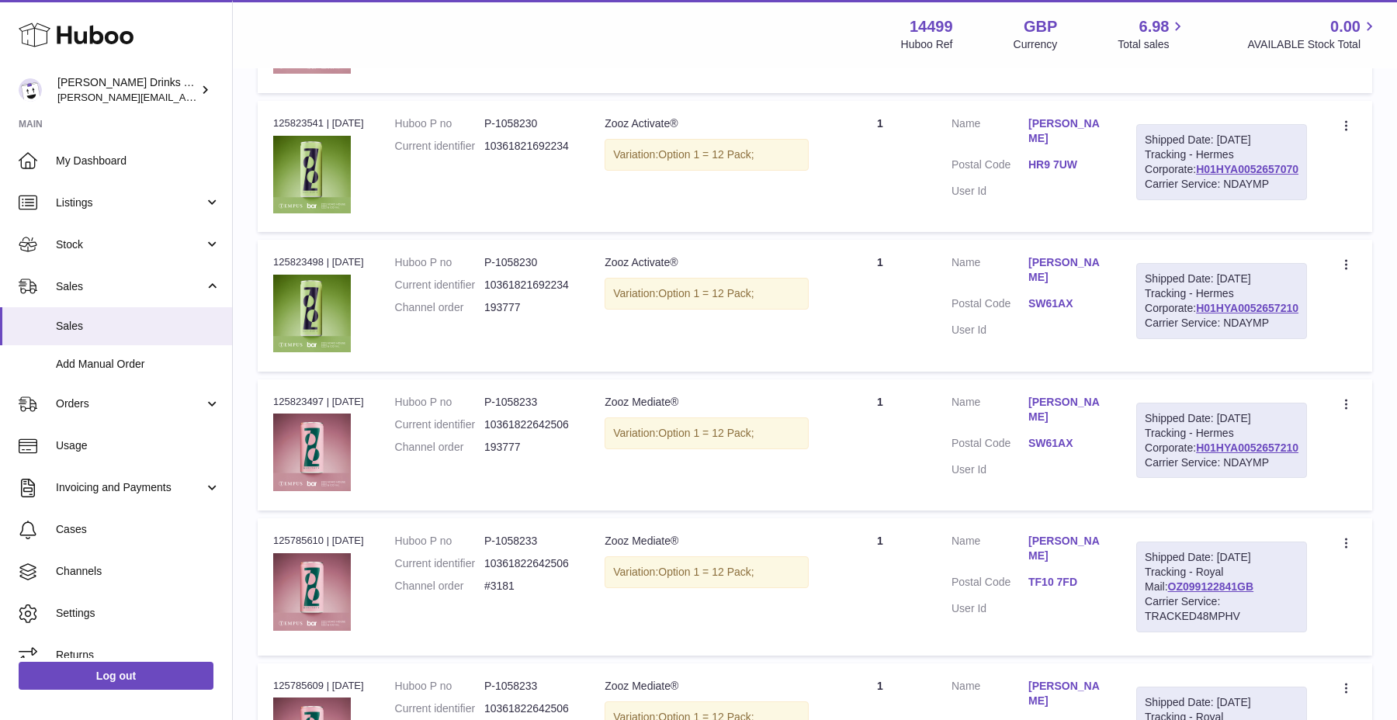
scroll to position [440, 0]
click at [657, 310] on div "Variation: Option 1 = 12 Pack;" at bounding box center [705, 295] width 203 height 32
click at [658, 310] on div "Variation: Option 1 = 12 Pack;" at bounding box center [705, 295] width 203 height 32
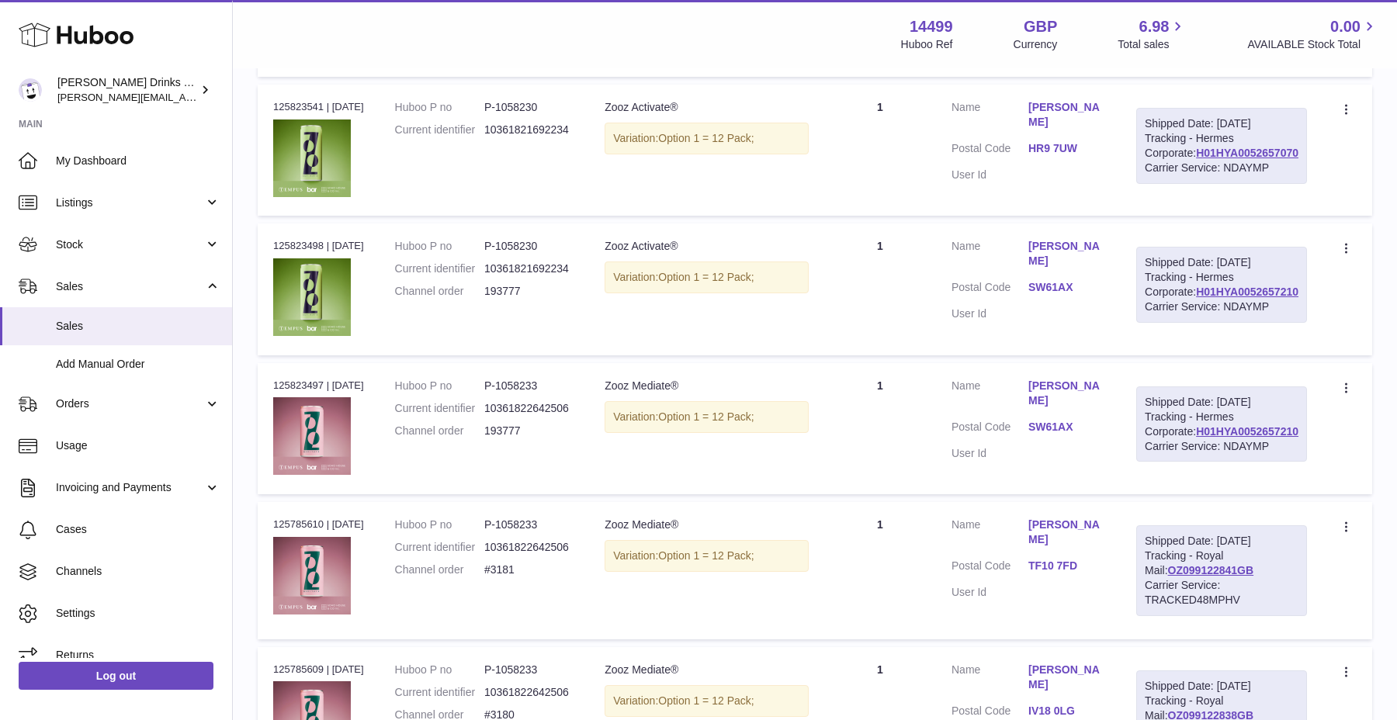
scroll to position [460, 0]
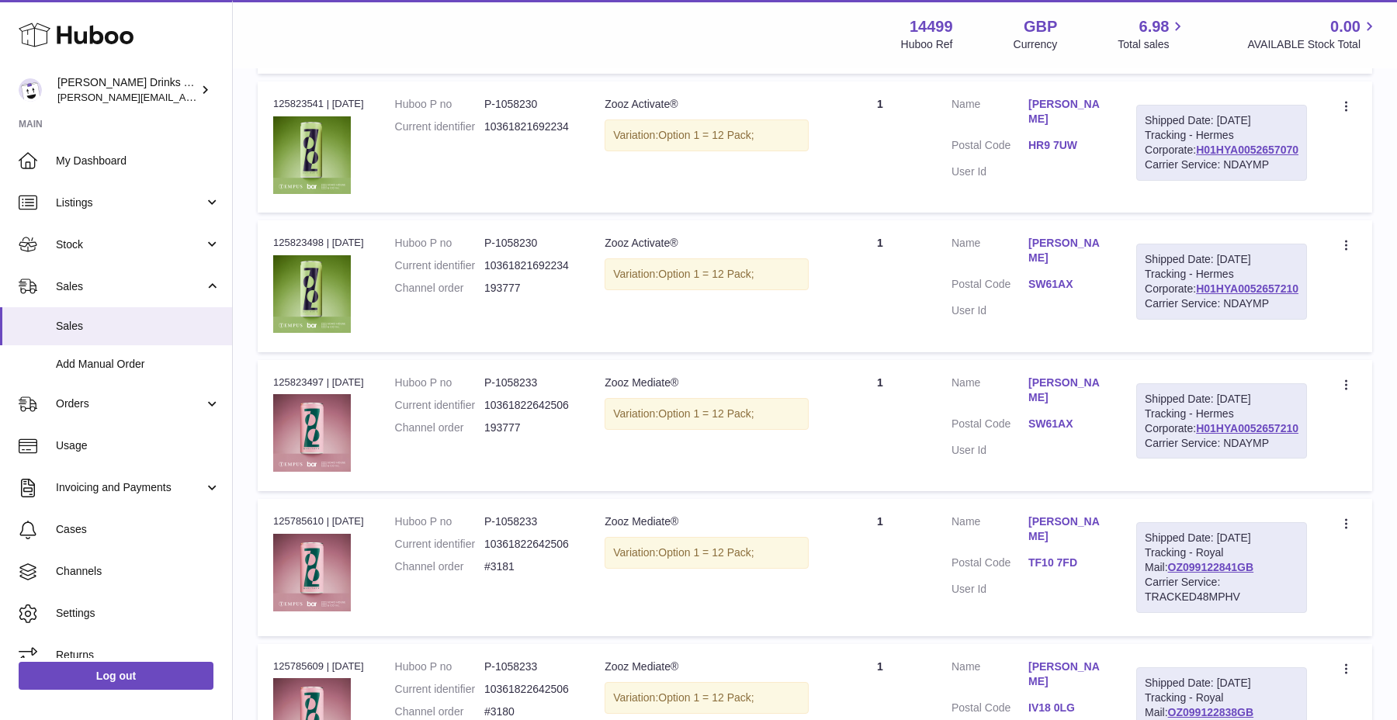
drag, startPoint x: 1196, startPoint y: 294, endPoint x: 1248, endPoint y: 360, distance: 84.0
click at [1250, 320] on div "Shipped Date: 2nd Oct 2025 Tracking - Hermes Corporate: H01HYA0052657210 Carrie…" at bounding box center [1221, 282] width 171 height 76
click at [1241, 311] on div "Carrier Service: NDAYMP" at bounding box center [1221, 303] width 154 height 15
drag, startPoint x: 1238, startPoint y: 384, endPoint x: 1199, endPoint y: 315, distance: 79.6
click at [1199, 315] on div "Shipped Date: 2nd Oct 2025 Tracking - Hermes Corporate: H01HYA0052657210 Carrie…" at bounding box center [1221, 282] width 171 height 76
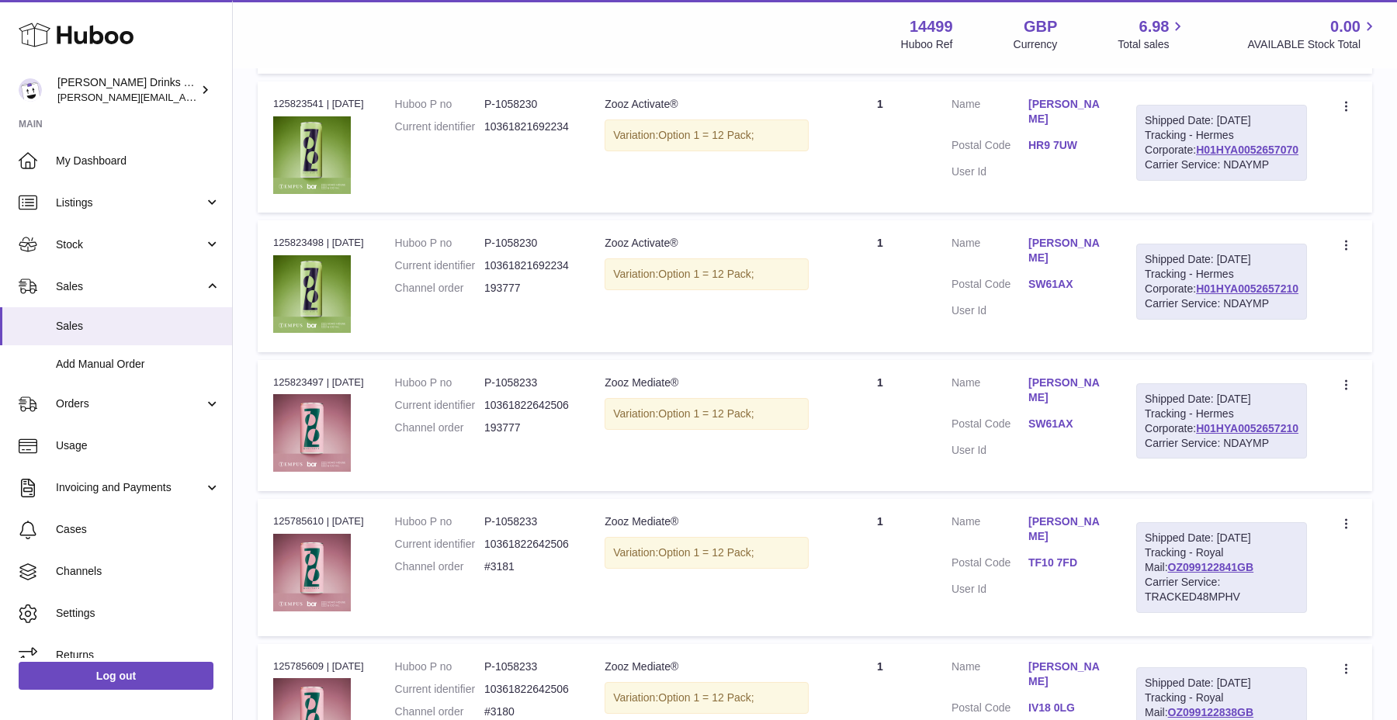
click at [1244, 311] on div "Carrier Service: NDAYMP" at bounding box center [1221, 303] width 154 height 15
click at [1241, 311] on div "Carrier Service: NDAYMP" at bounding box center [1221, 303] width 154 height 15
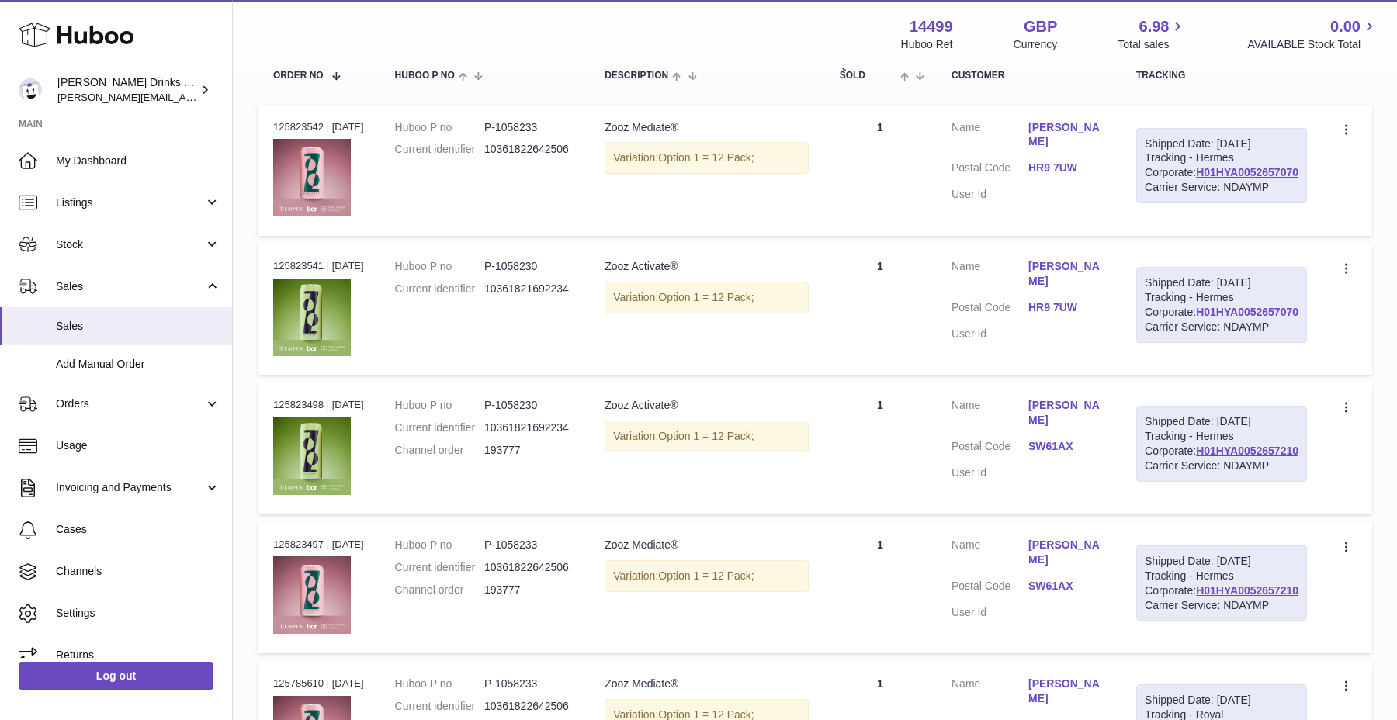
scroll to position [305, 0]
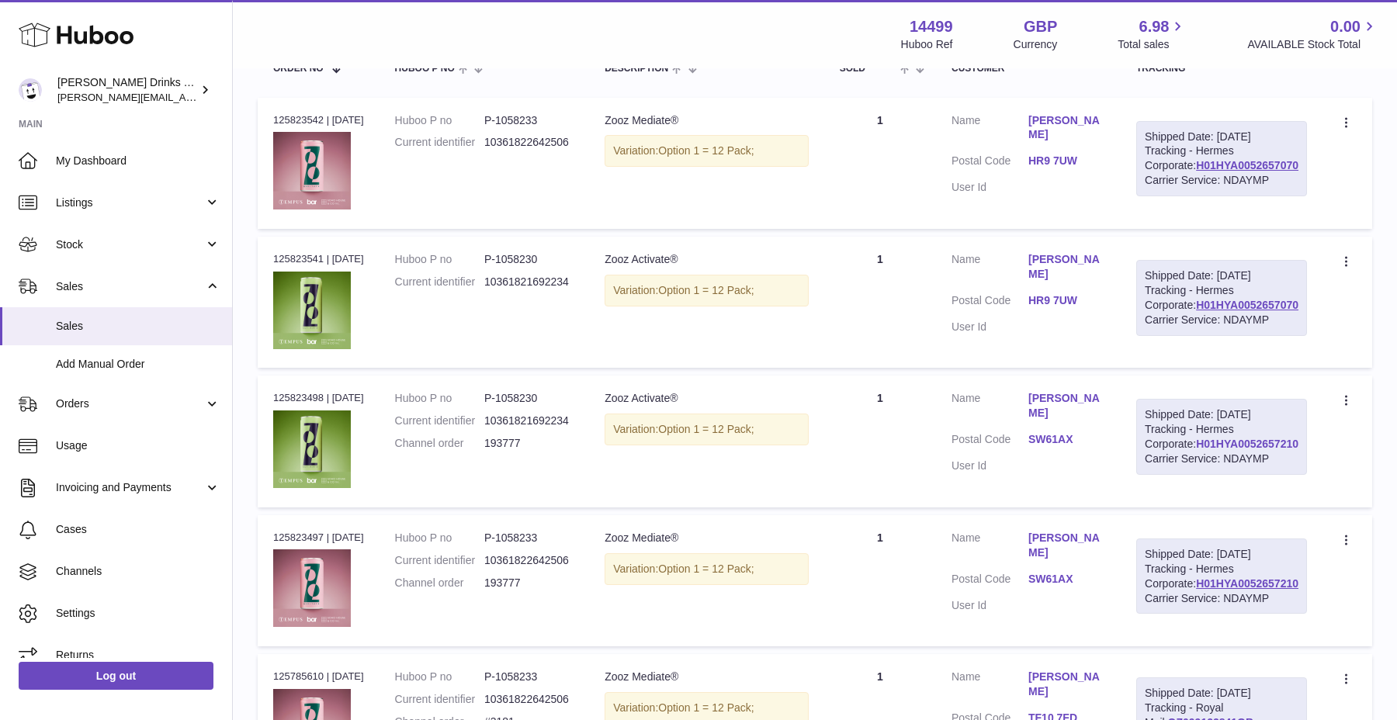
click at [1221, 450] on link "H01HYA0052657210" at bounding box center [1247, 444] width 102 height 12
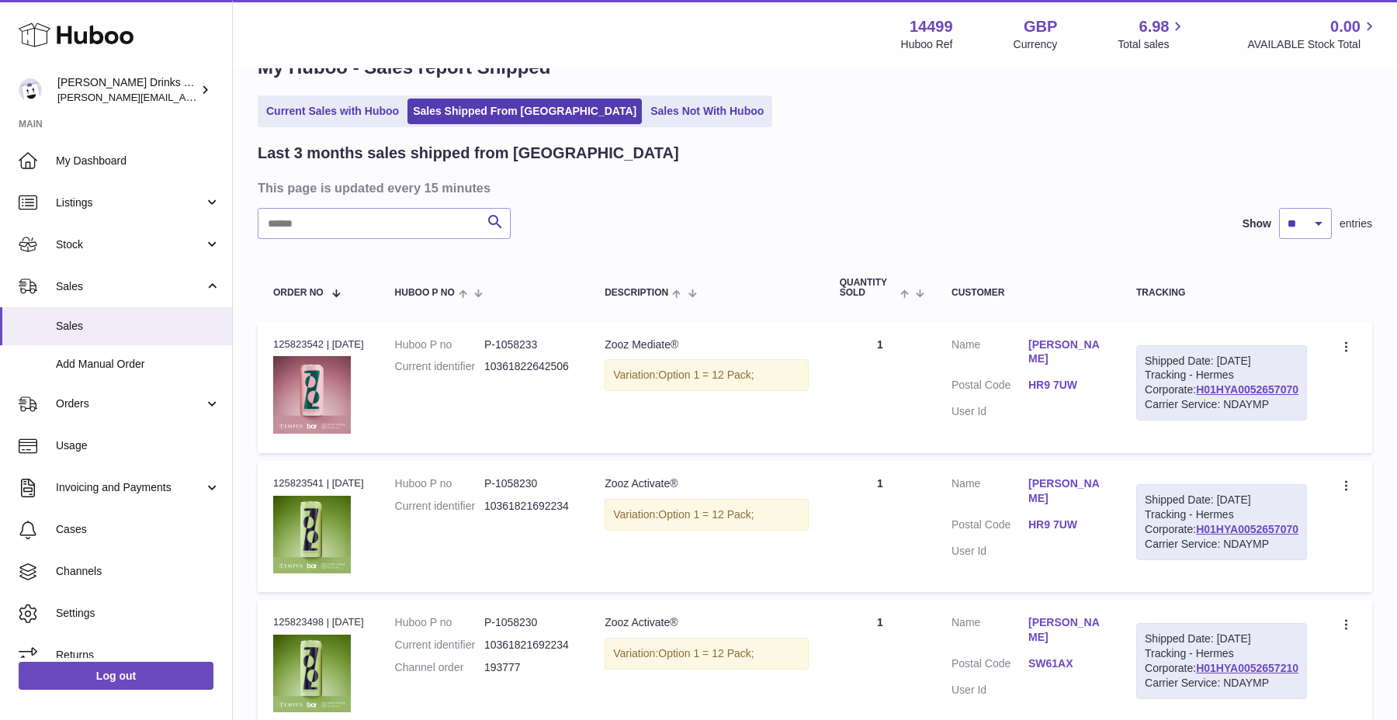
scroll to position [0, 0]
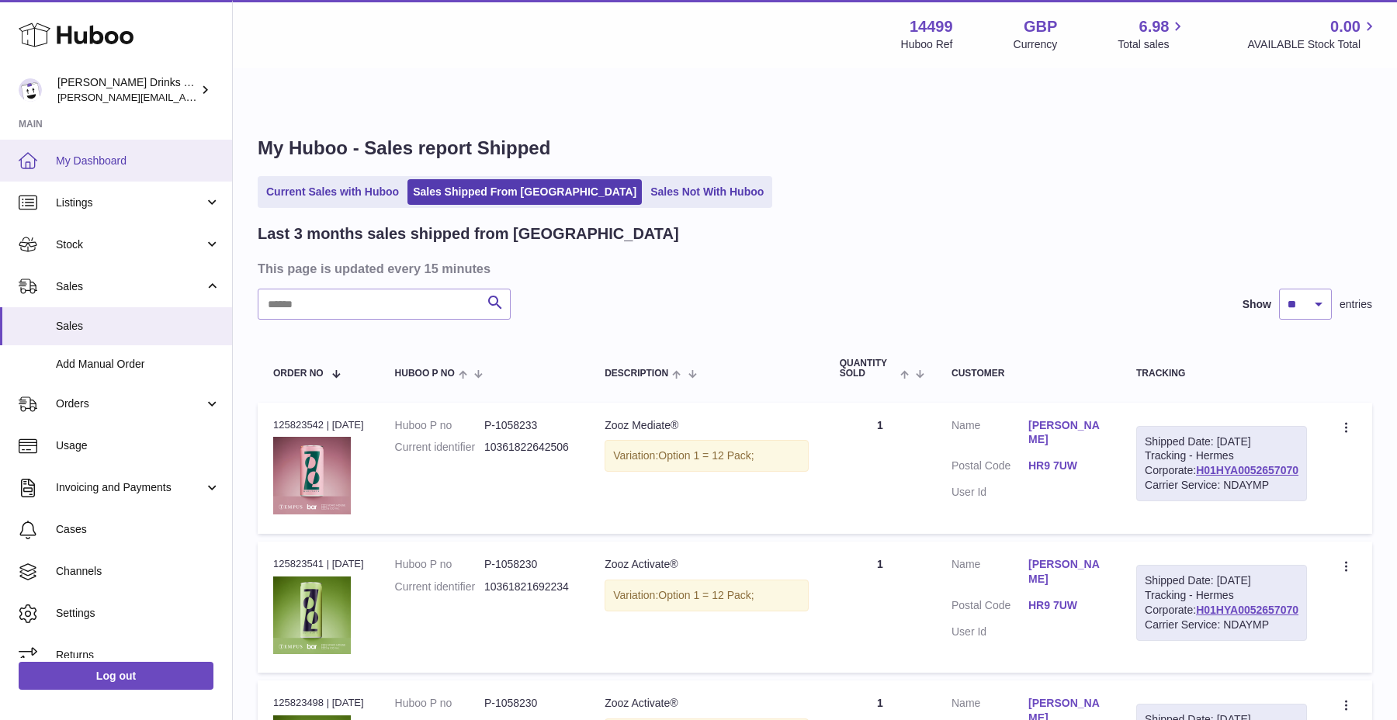
click at [175, 158] on span "My Dashboard" at bounding box center [138, 161] width 164 height 15
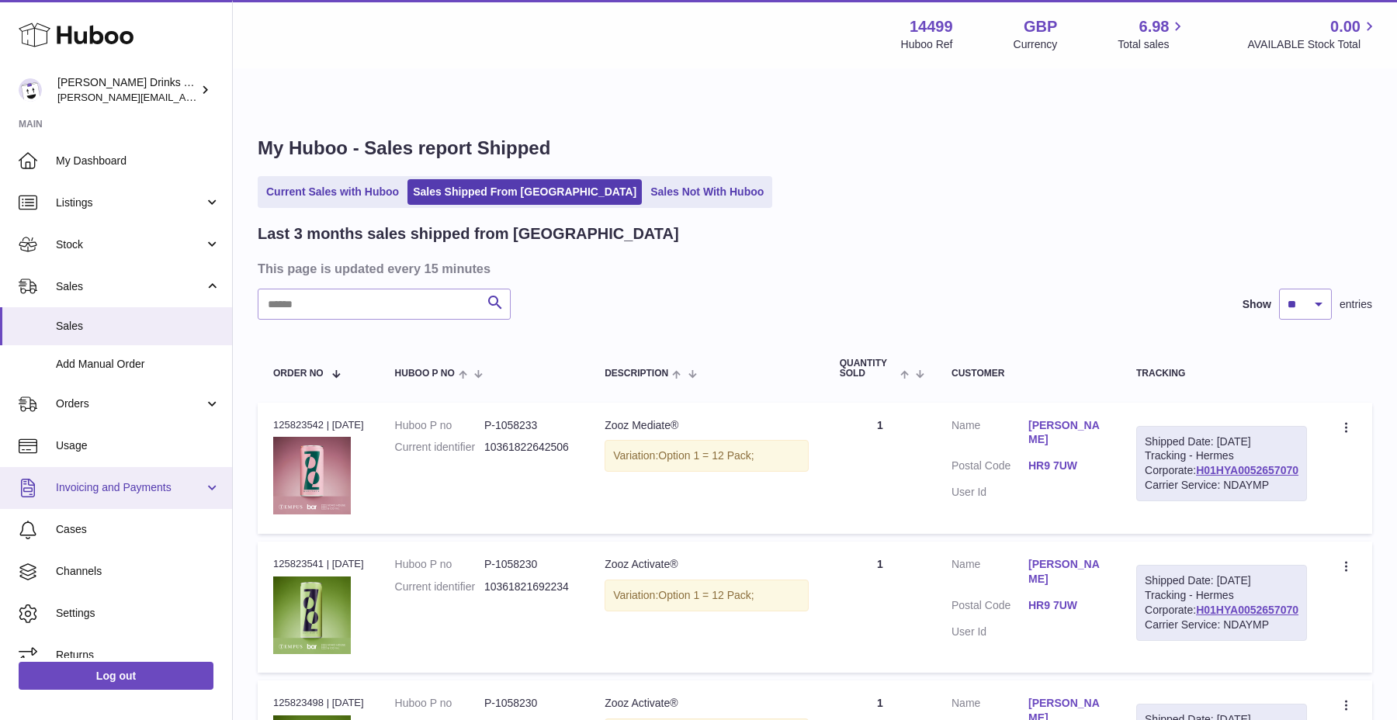
click at [114, 493] on span "Invoicing and Payments" at bounding box center [130, 487] width 148 height 15
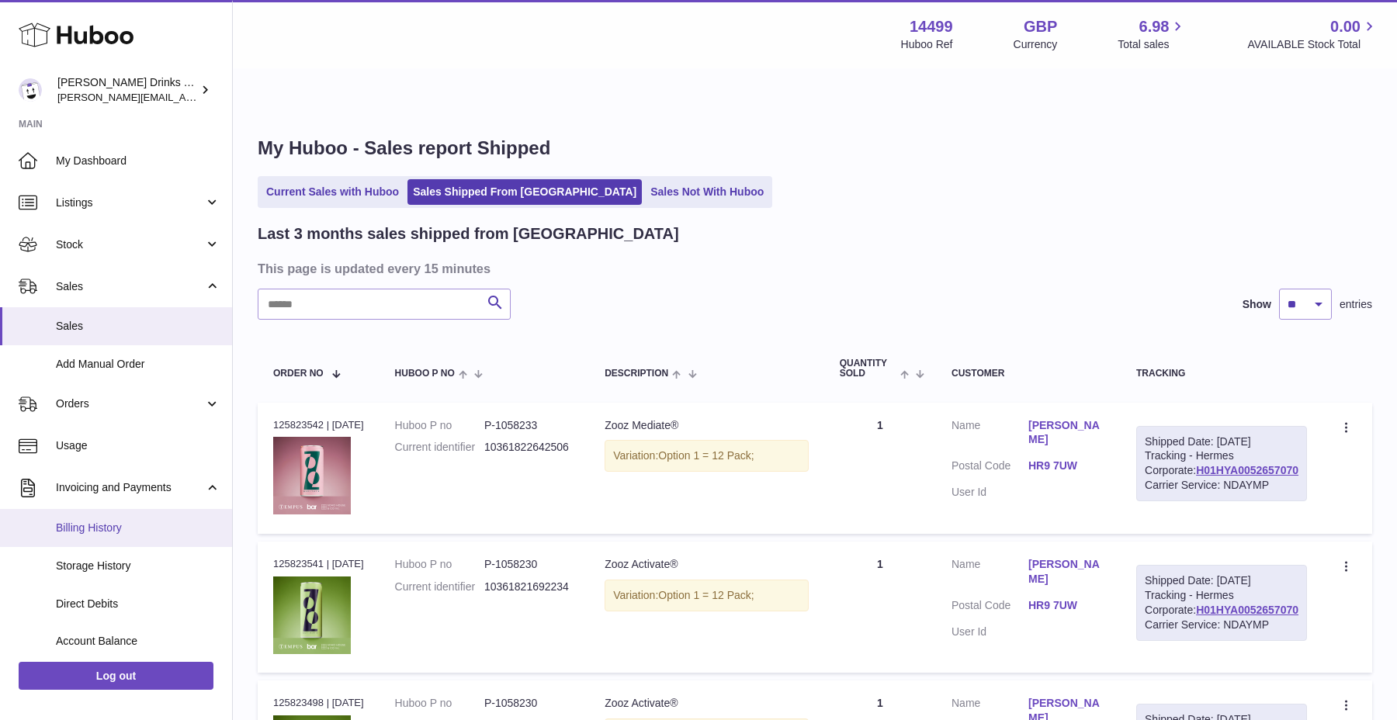
click at [113, 528] on span "Billing History" at bounding box center [138, 528] width 164 height 15
click at [107, 529] on span "Billing History" at bounding box center [138, 528] width 164 height 15
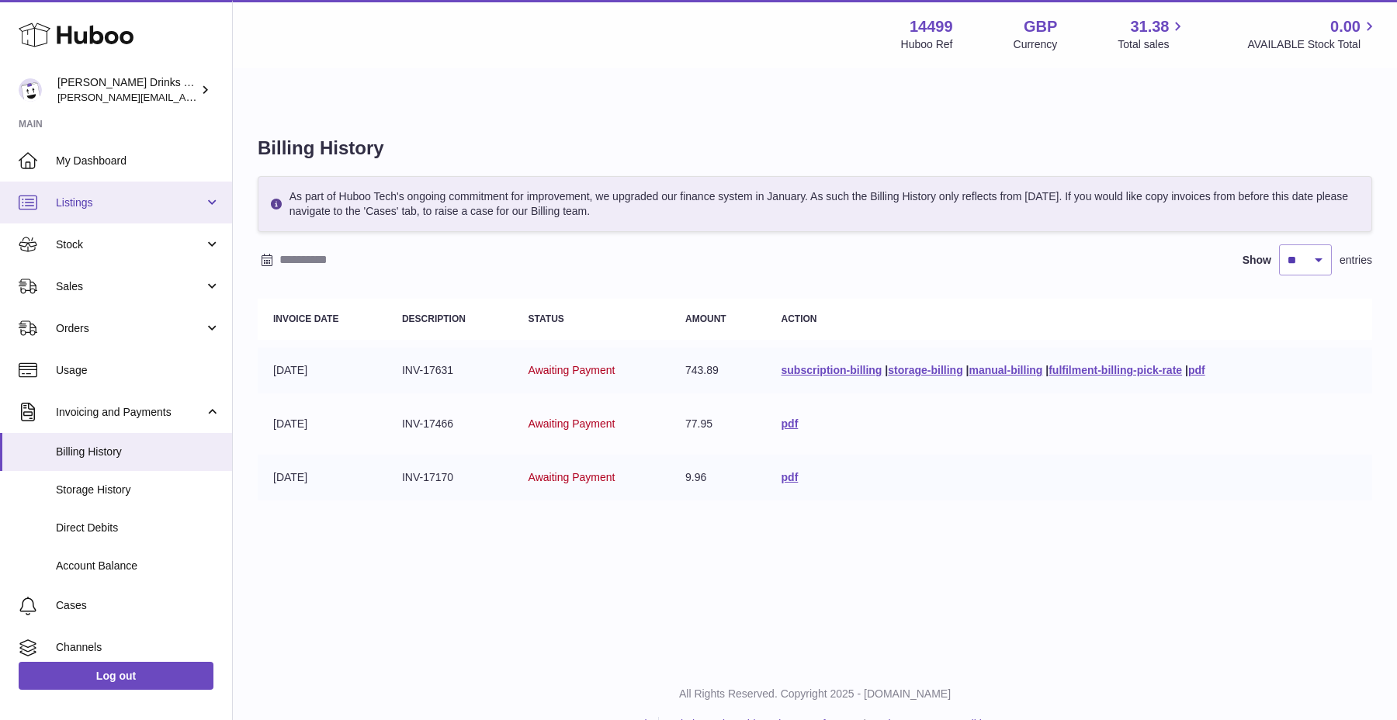
click at [95, 213] on link "Listings" at bounding box center [116, 203] width 232 height 42
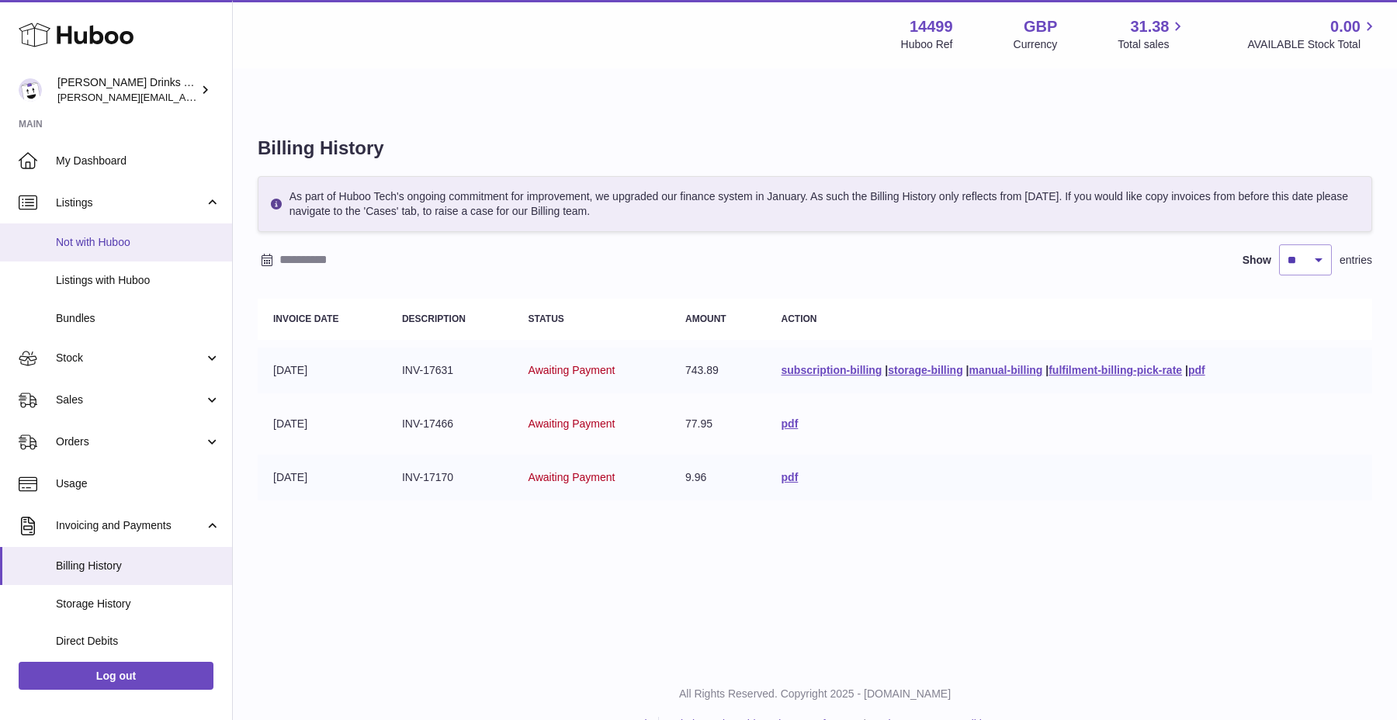
click at [94, 241] on span "Not with Huboo" at bounding box center [138, 242] width 164 height 15
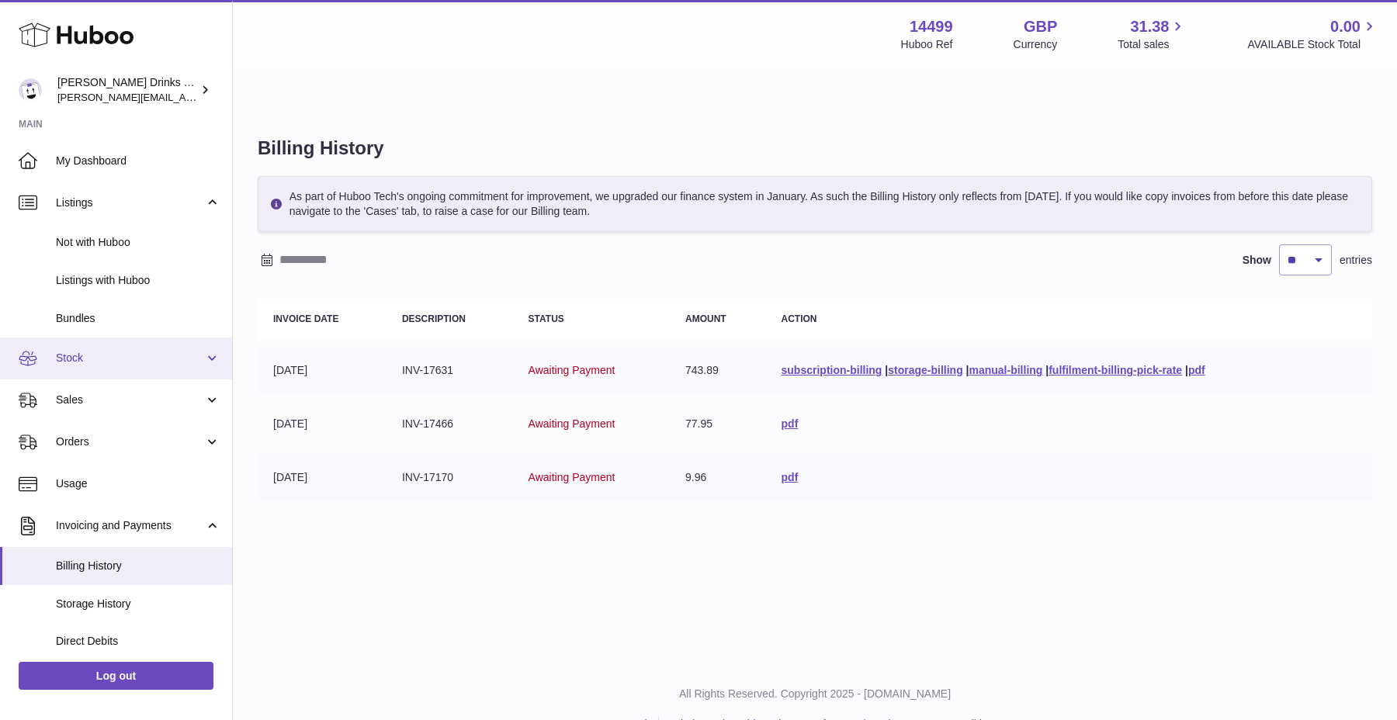
click at [151, 366] on link "Stock" at bounding box center [116, 359] width 232 height 42
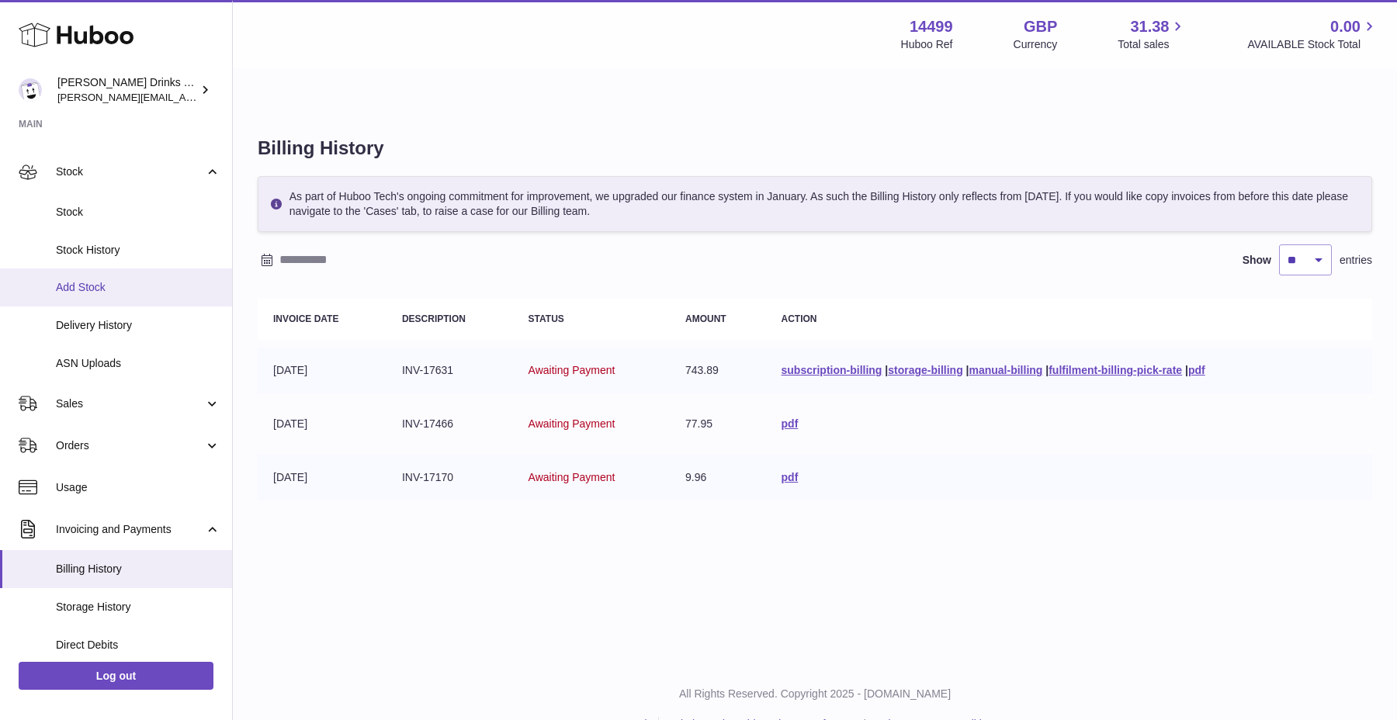
scroll to position [203, 0]
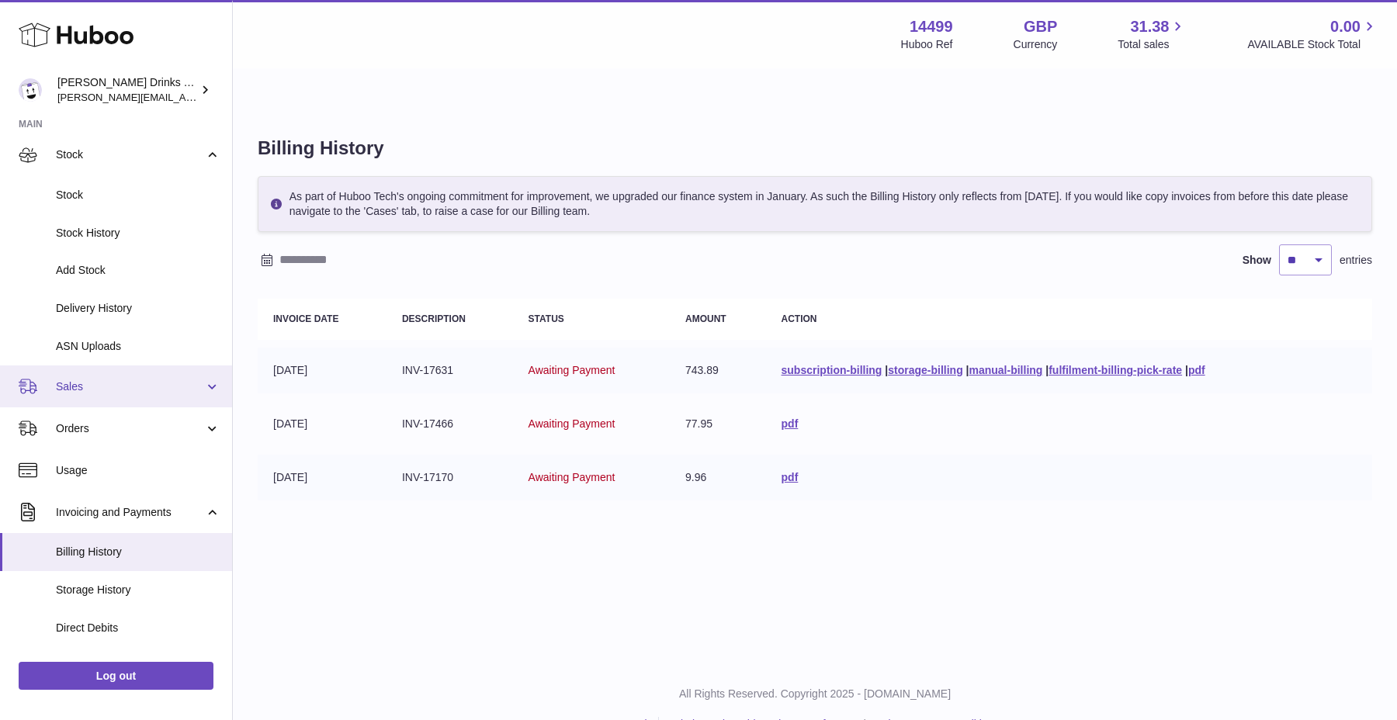
click at [127, 391] on span "Sales" at bounding box center [130, 386] width 148 height 15
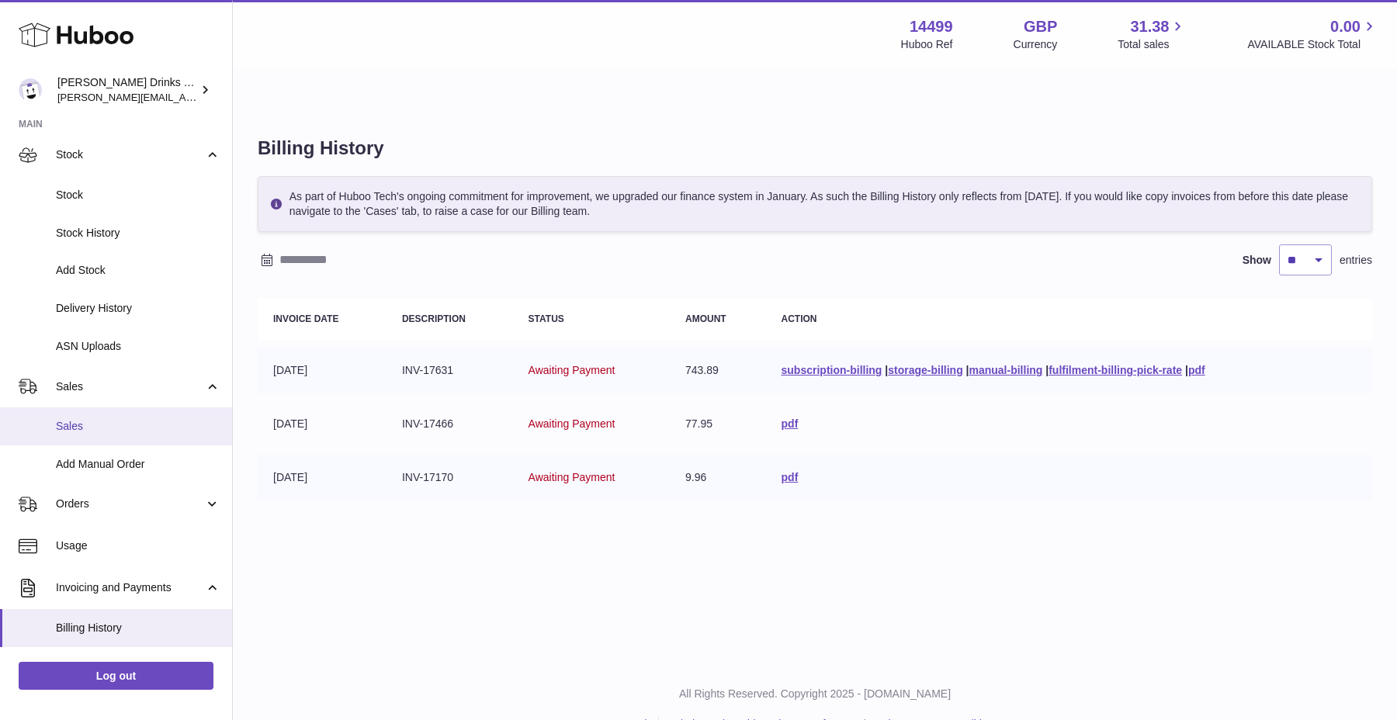
click at [120, 418] on link "Sales" at bounding box center [116, 426] width 232 height 38
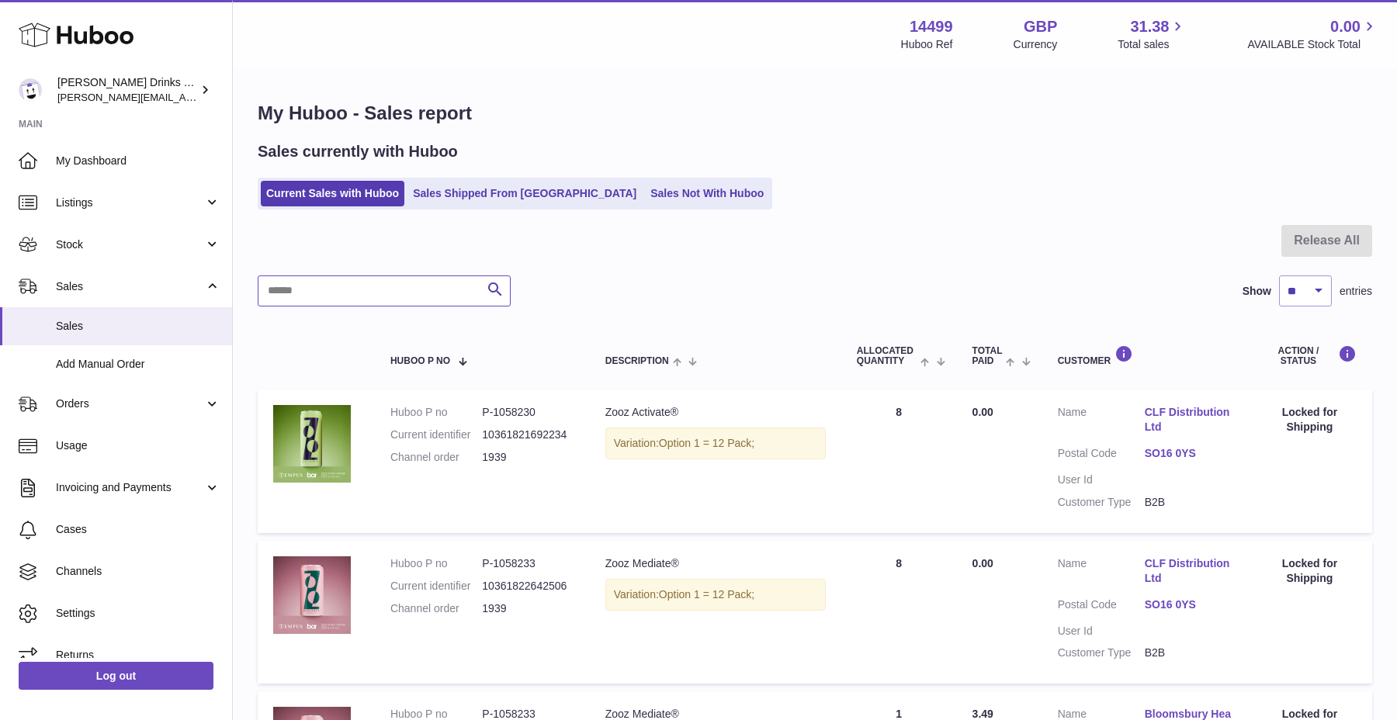
click at [382, 282] on input "text" at bounding box center [384, 290] width 253 height 31
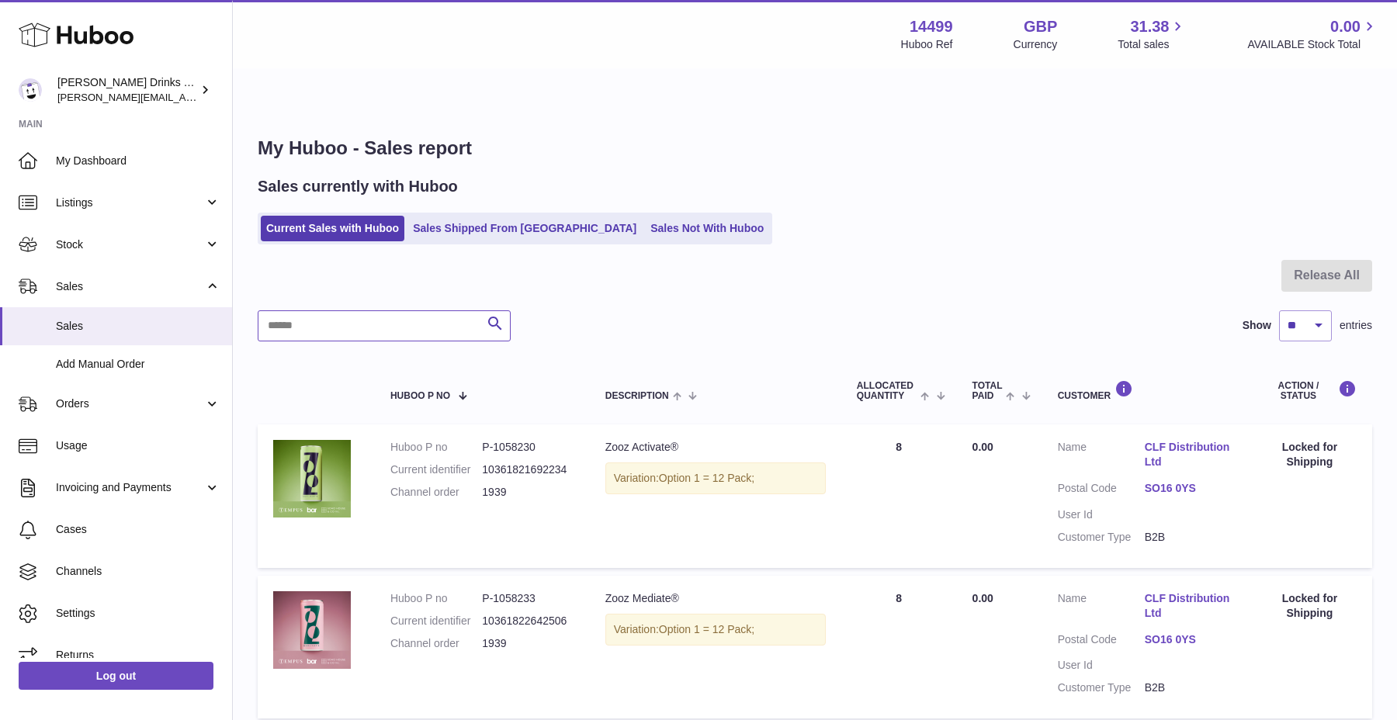
click at [359, 310] on input "text" at bounding box center [384, 325] width 253 height 31
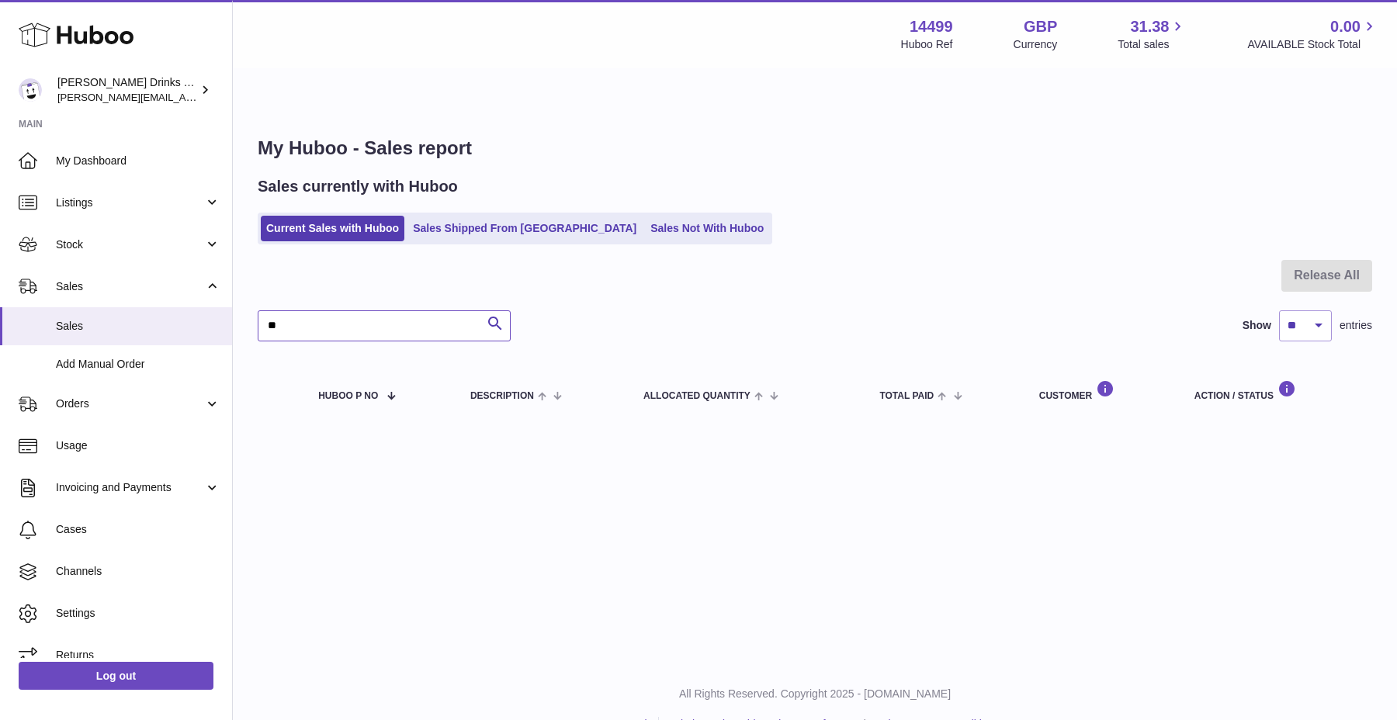
type input "*"
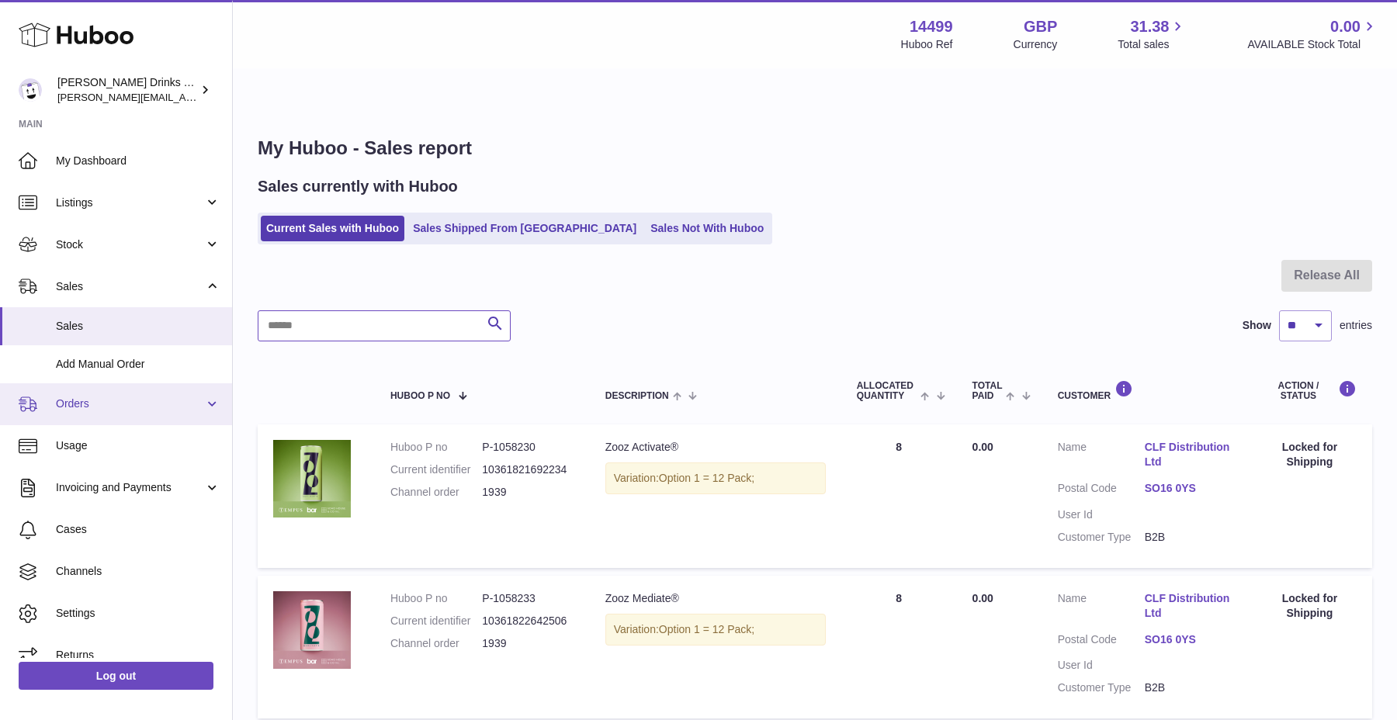
click at [185, 421] on link "Orders" at bounding box center [116, 404] width 232 height 42
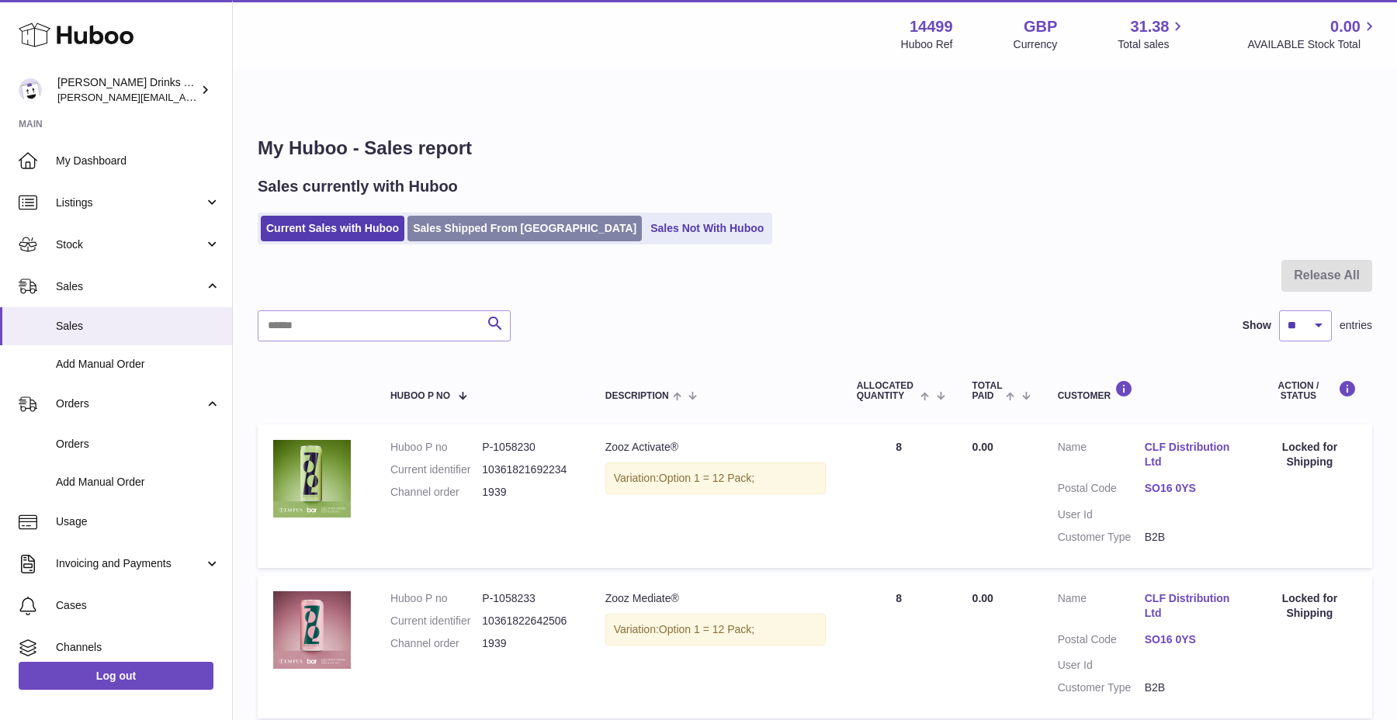
click at [469, 216] on link "Sales Shipped From [GEOGRAPHIC_DATA]" at bounding box center [524, 229] width 234 height 26
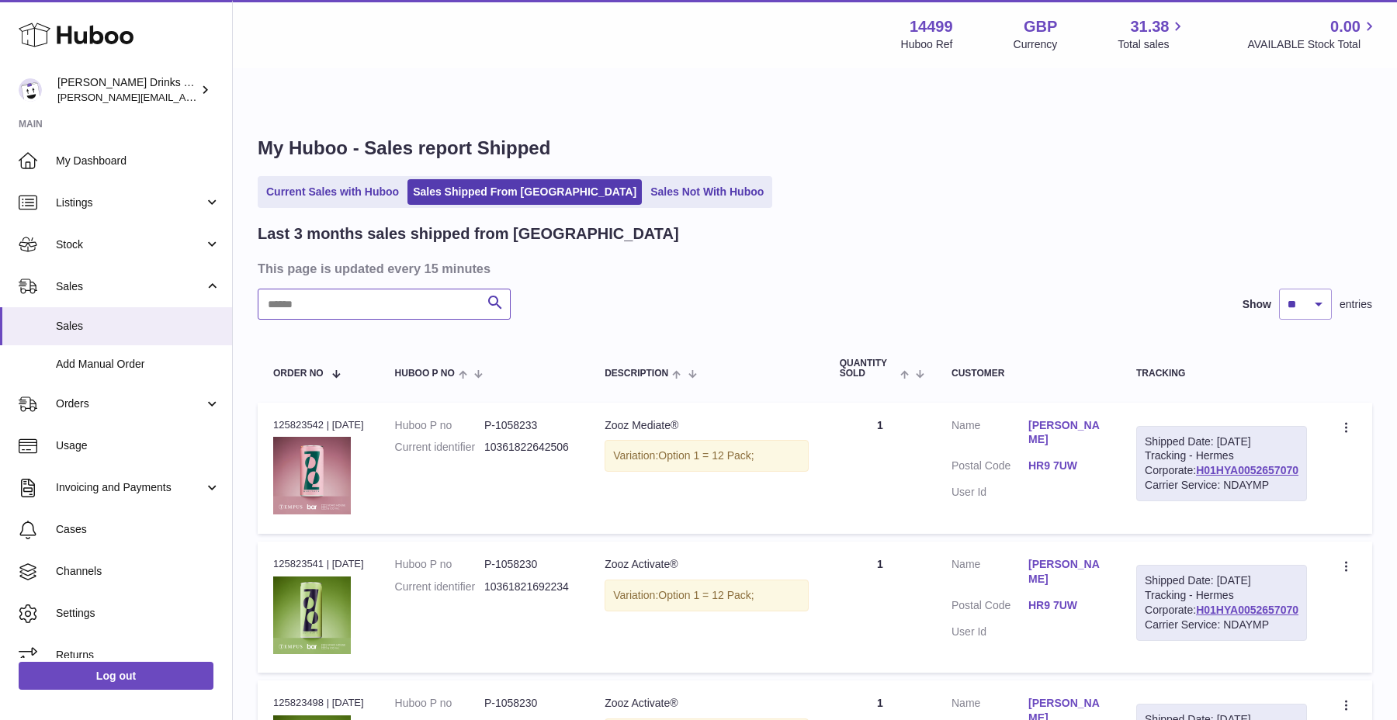
click at [374, 289] on input "text" at bounding box center [384, 304] width 253 height 31
type input "*"
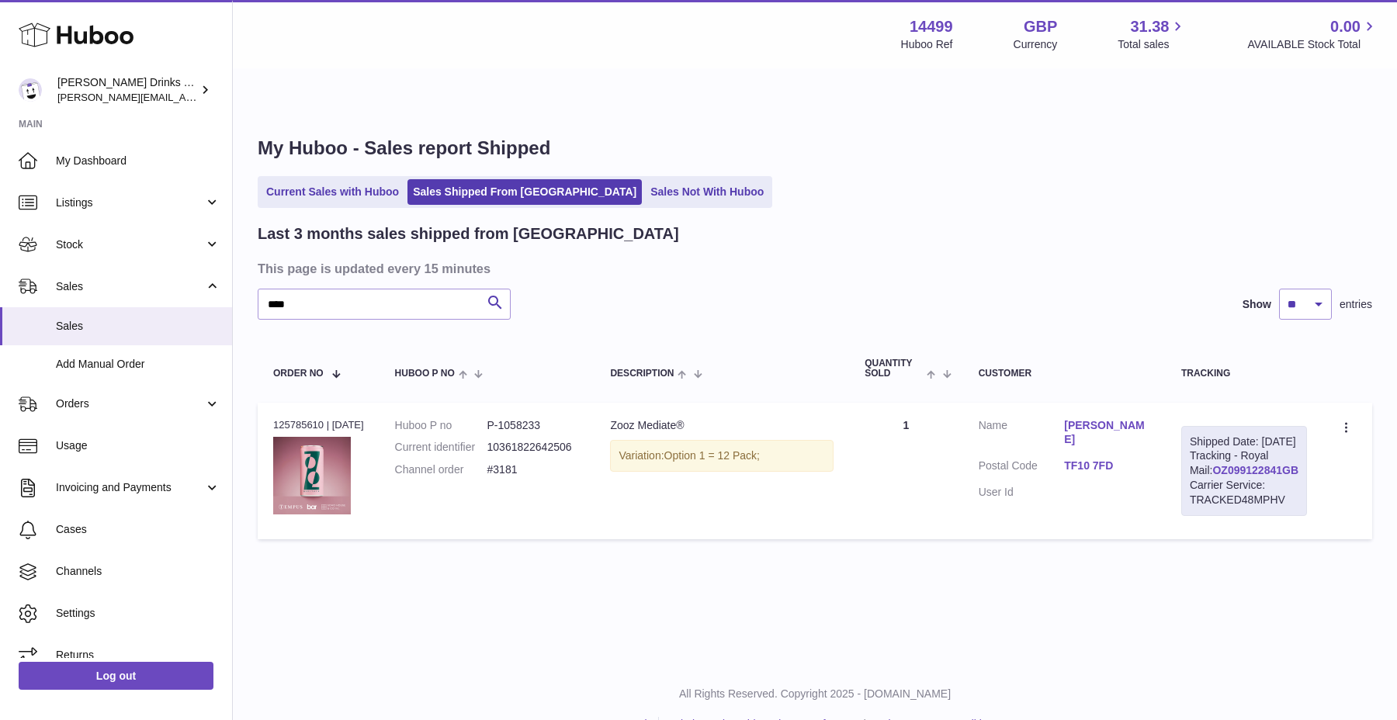
click at [1231, 465] on link "OZ099122841GB" at bounding box center [1255, 470] width 86 height 12
drag, startPoint x: 1205, startPoint y: 408, endPoint x: 1288, endPoint y: 502, distance: 125.3
click at [1288, 502] on div "Shipped Date: 2nd Oct 2025 Tracking - Royal Mail: OZ099122841GB Carrier Service…" at bounding box center [1244, 471] width 126 height 90
click at [1201, 426] on div "Shipped Date: 2nd Oct 2025 Tracking - Royal Mail: OZ099122841GB Carrier Service…" at bounding box center [1244, 471] width 126 height 90
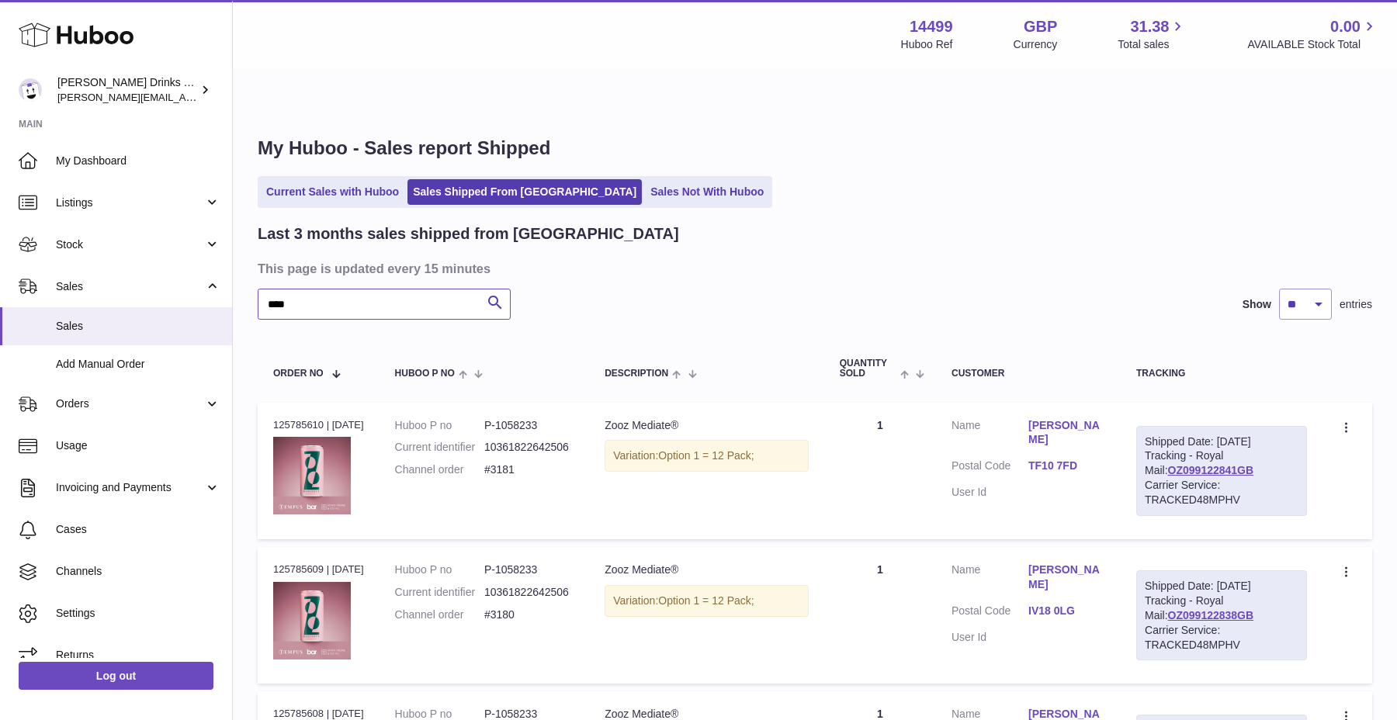
click at [341, 289] on input "****" at bounding box center [384, 304] width 253 height 31
paste input "**********"
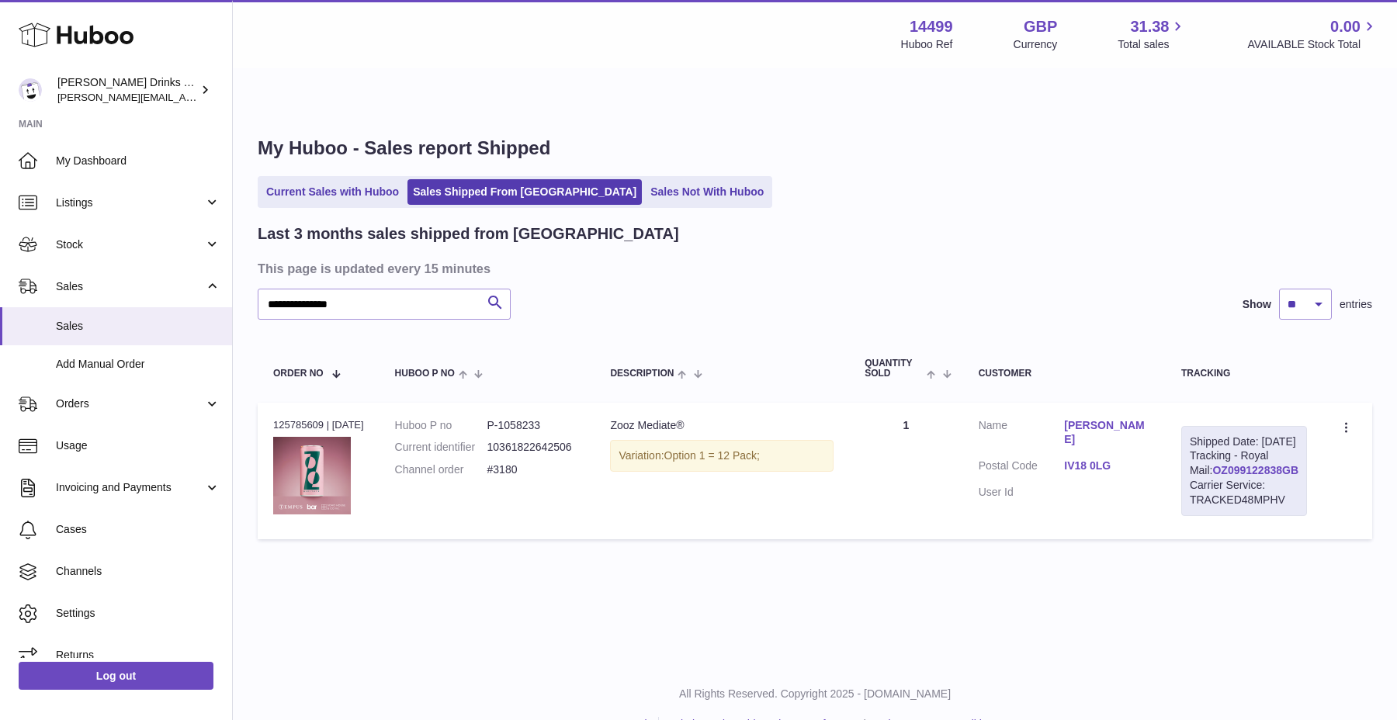
click at [1245, 464] on link "OZ099122838GB" at bounding box center [1255, 470] width 86 height 12
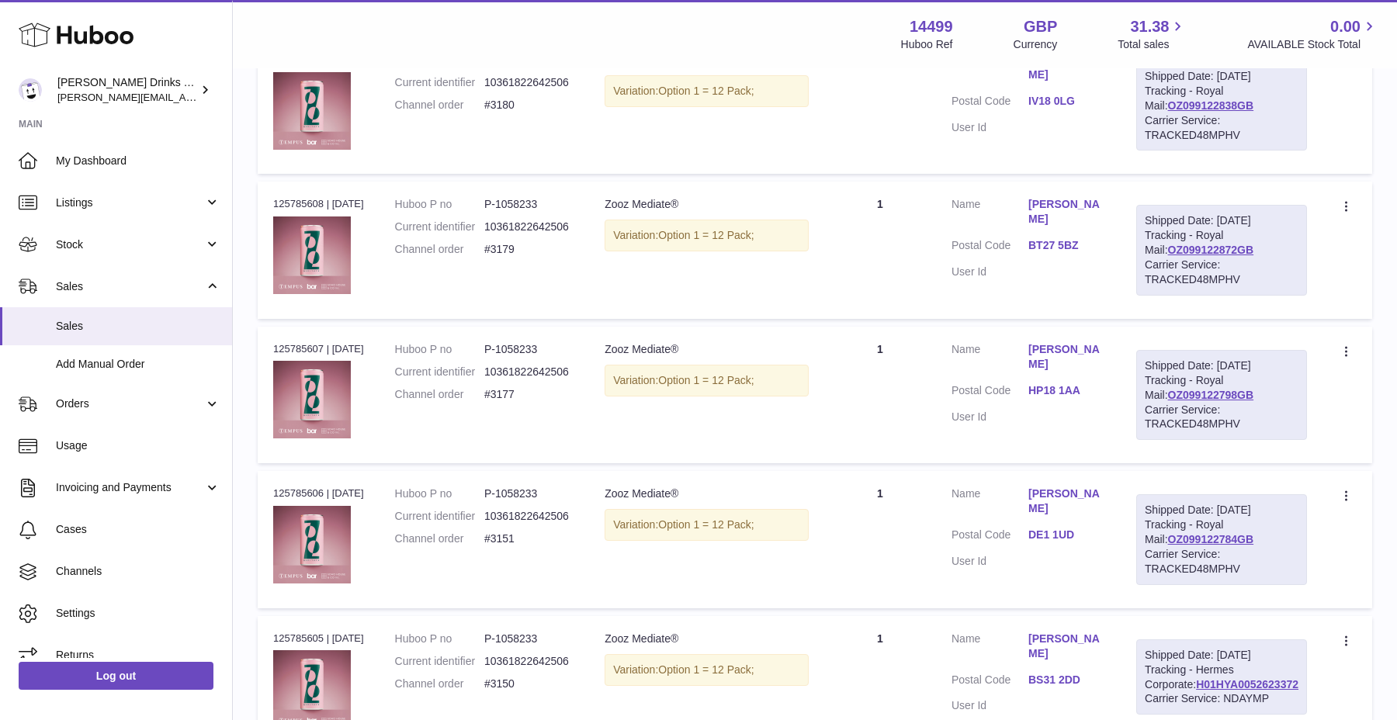
scroll to position [524, 0]
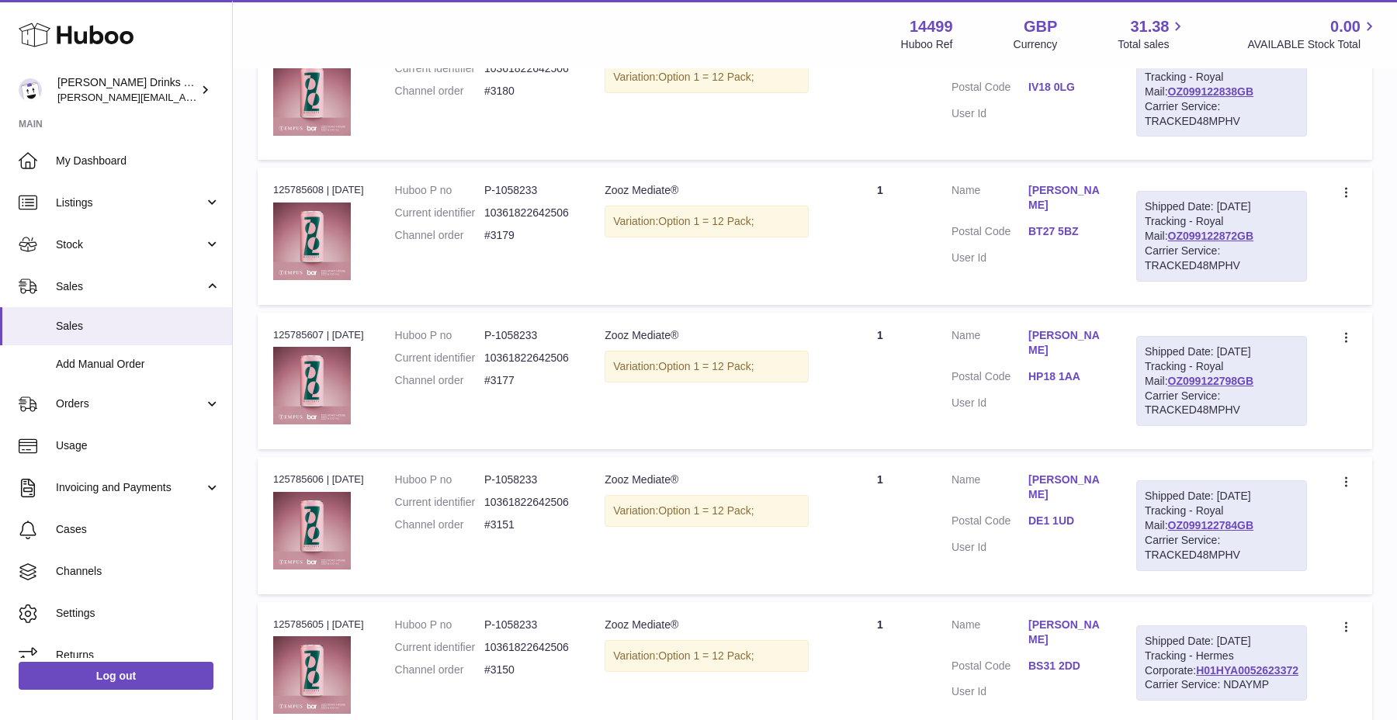
click at [415, 123] on td "Huboo P no P-1058233 Current identifier 10361822642506 Channel order #3180" at bounding box center [484, 91] width 210 height 137
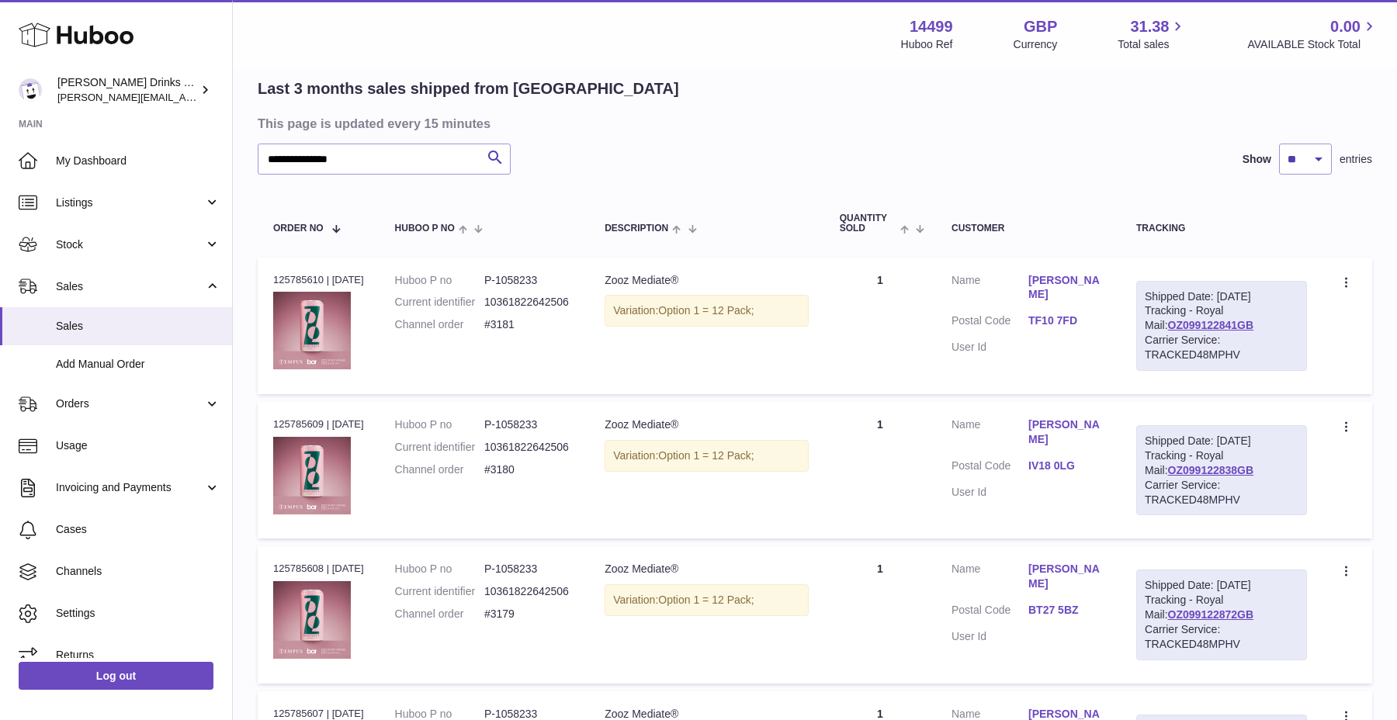
scroll to position [0, 0]
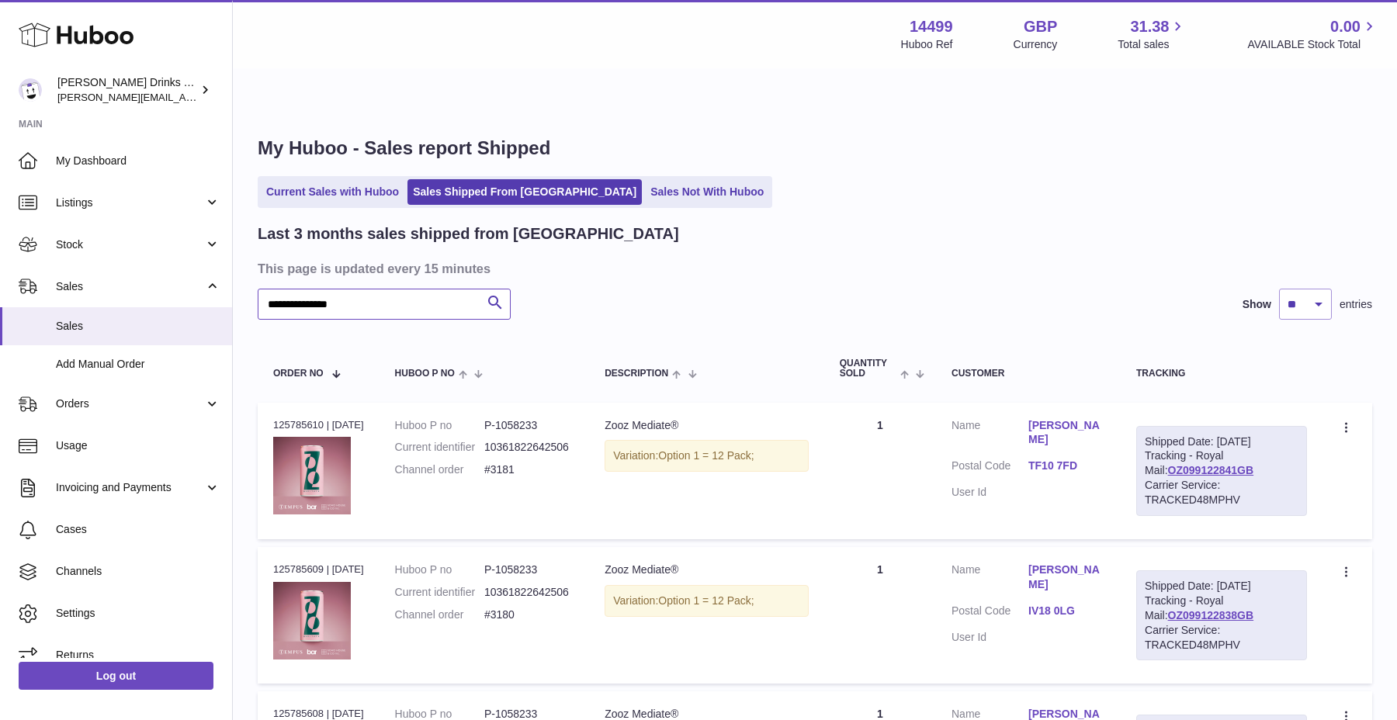
click at [335, 289] on input "**********" at bounding box center [384, 304] width 253 height 31
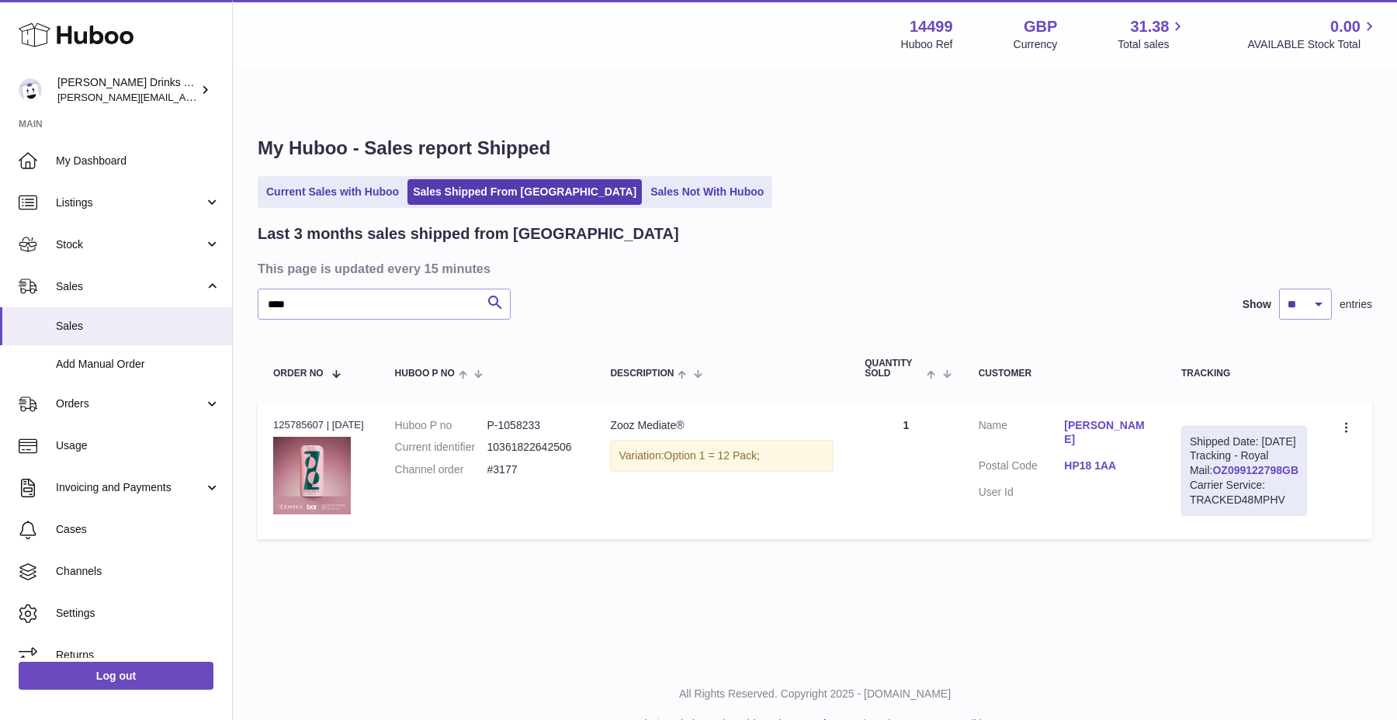
click at [1263, 464] on link "OZ099122798GB" at bounding box center [1255, 470] width 86 height 12
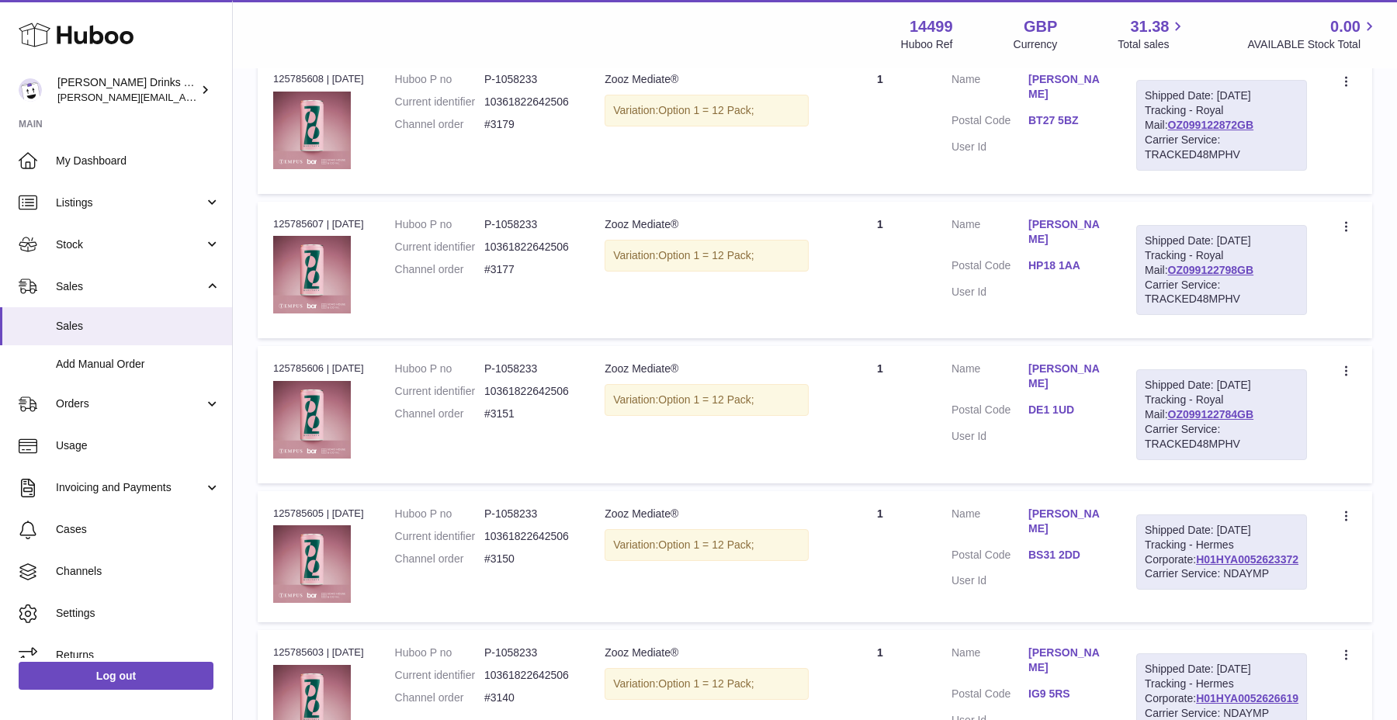
scroll to position [85, 0]
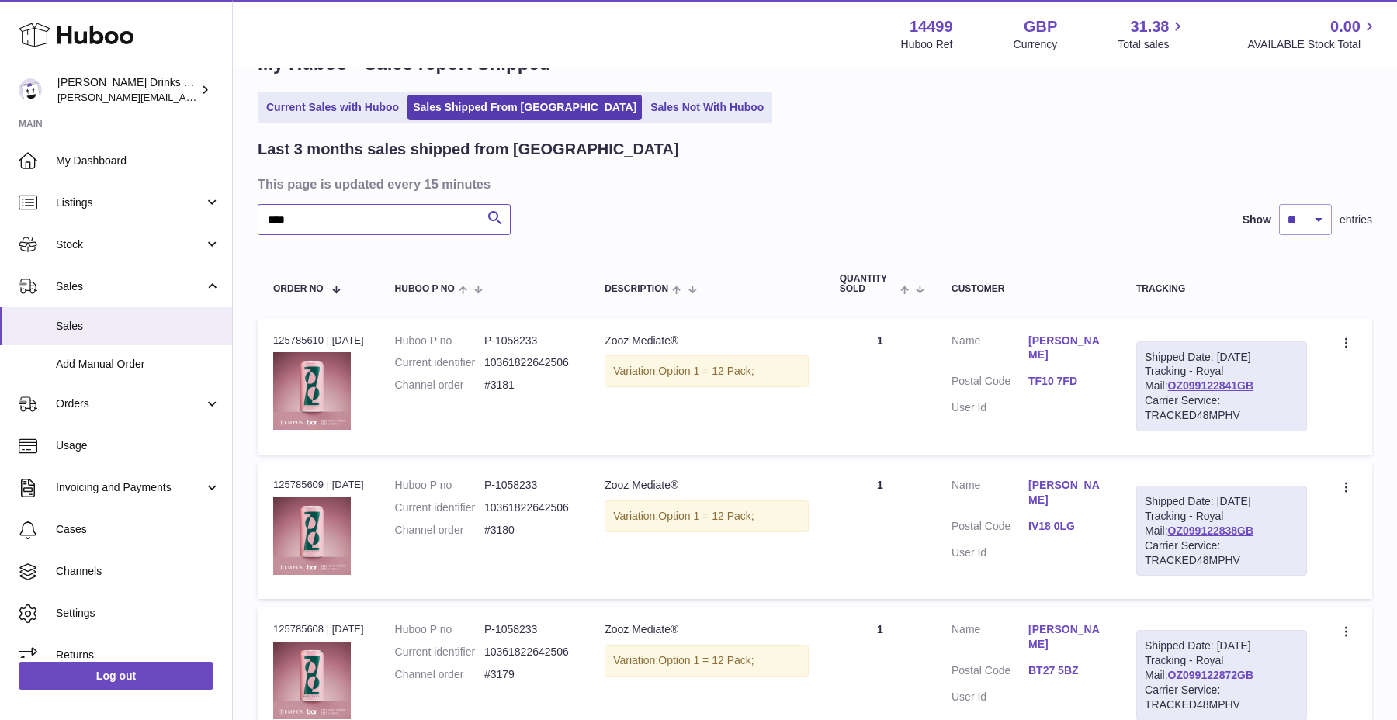
click at [365, 204] on input "****" at bounding box center [384, 219] width 253 height 31
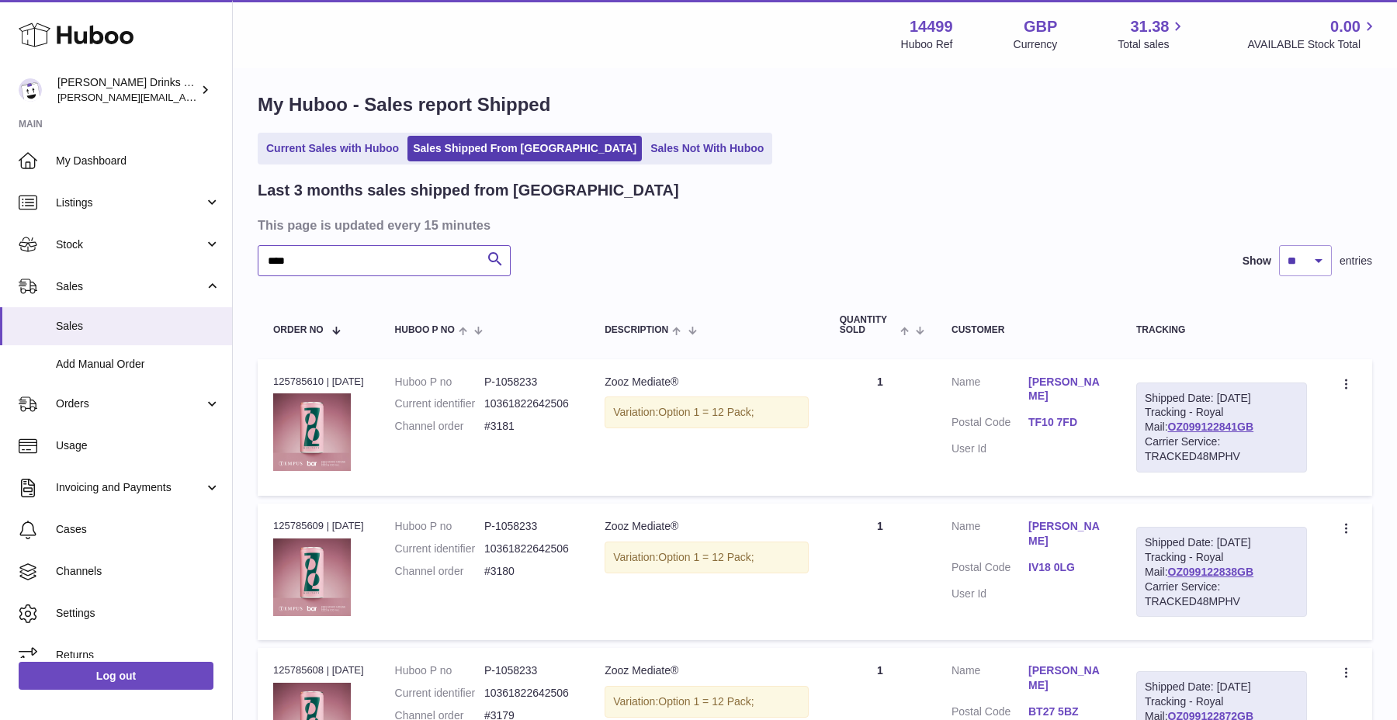
scroll to position [0, 0]
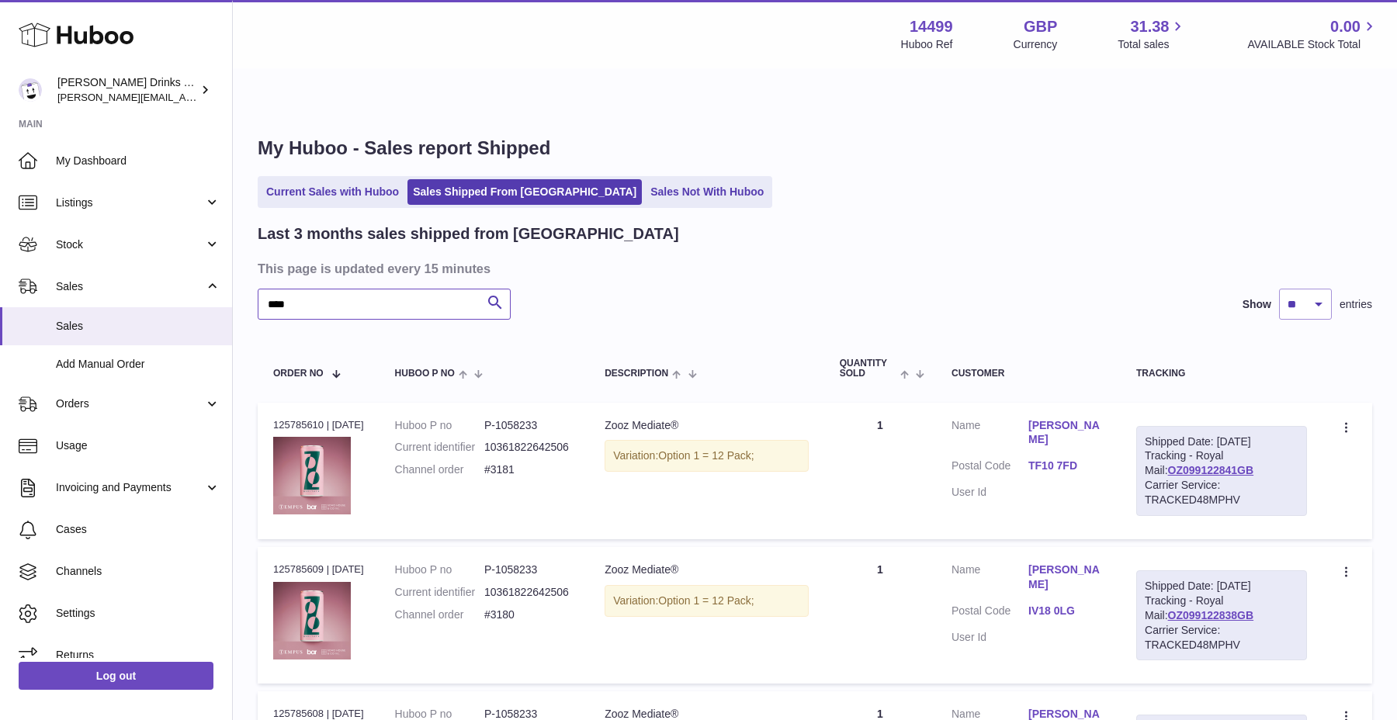
click at [322, 289] on input "****" at bounding box center [384, 304] width 253 height 31
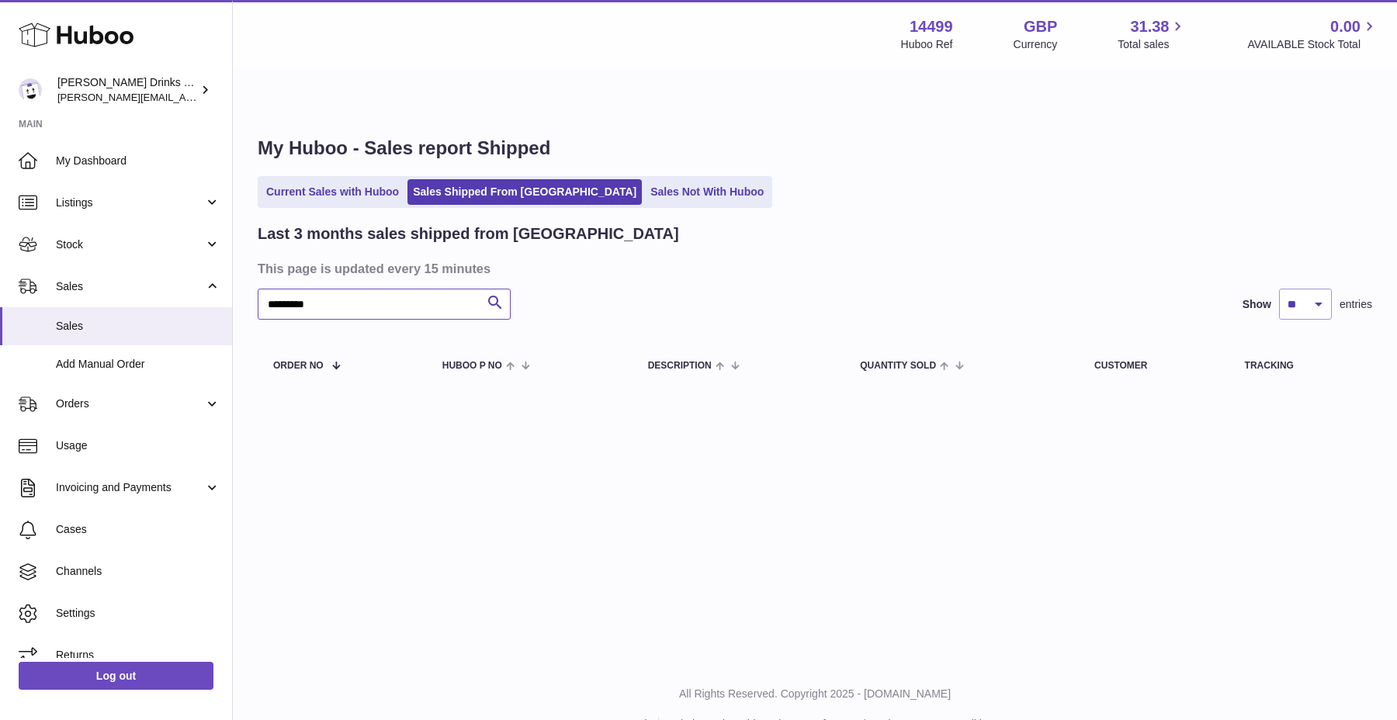
click at [293, 289] on input "*********" at bounding box center [384, 304] width 253 height 31
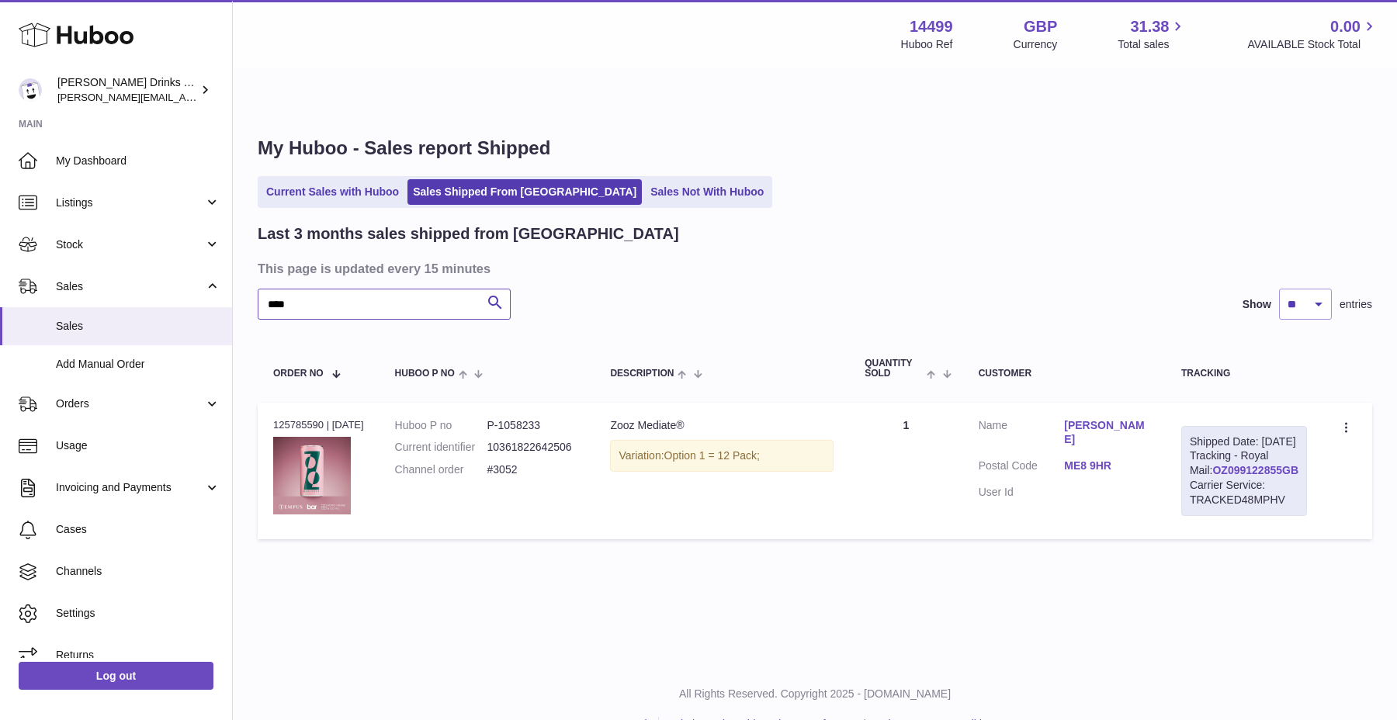
click at [1252, 464] on link "OZ099122855GB" at bounding box center [1255, 470] width 86 height 12
drag, startPoint x: 1201, startPoint y: 407, endPoint x: 1308, endPoint y: 495, distance: 138.4
click at [1308, 495] on td "Shipped Date: 2nd Oct 2025 Tracking - Royal Mail: OZ099122855GB Carrier Service…" at bounding box center [1243, 471] width 157 height 137
click at [1228, 435] on div "Shipped Date: [DATE]" at bounding box center [1243, 442] width 109 height 15
click at [1260, 467] on link "OZ099122855GB" at bounding box center [1255, 470] width 86 height 12
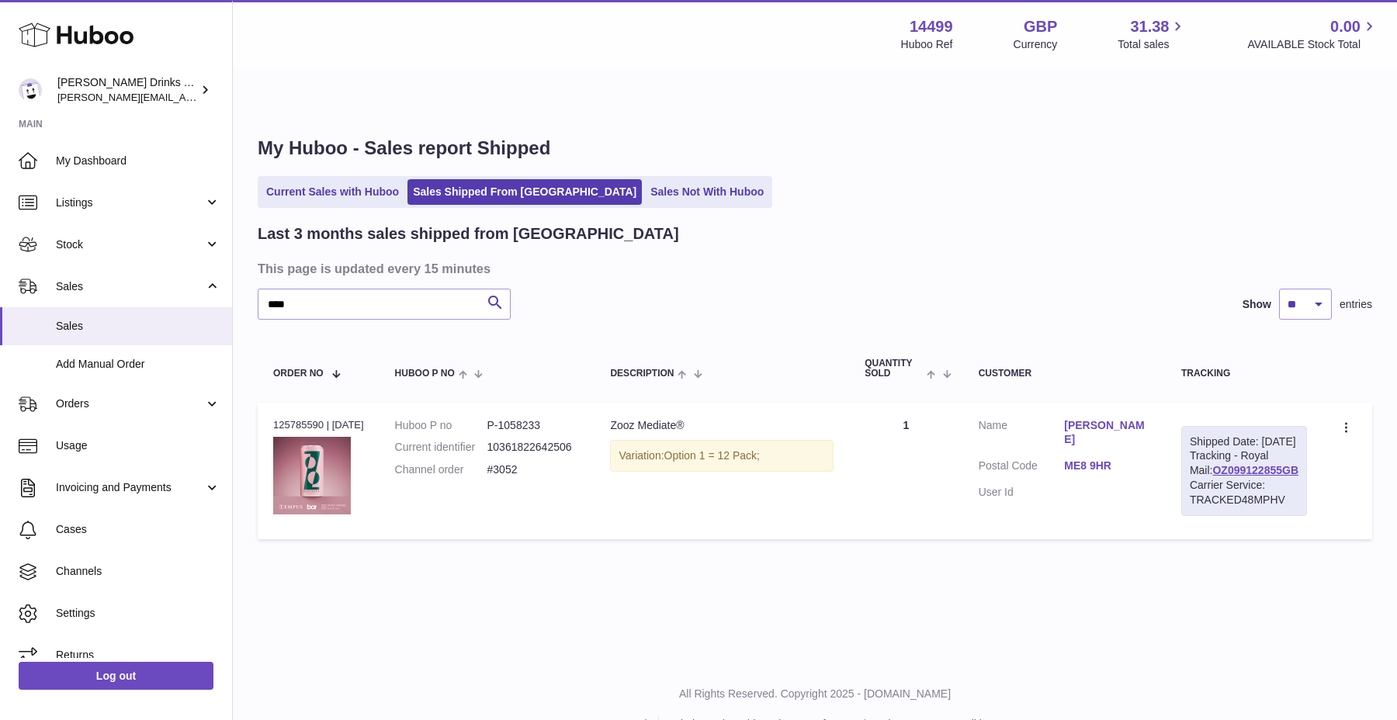
drag, startPoint x: 1204, startPoint y: 406, endPoint x: 1333, endPoint y: 500, distance: 159.4
click at [1333, 500] on tr "Order no 125785590 | 1st Oct Huboo P no P-1058233 Current identifier 1036182264…" at bounding box center [815, 471] width 1114 height 137
click at [1302, 496] on div "Shipped Date: 2nd Oct 2025 Tracking - Royal Mail: OZ099122855GB Carrier Service…" at bounding box center [1244, 471] width 126 height 90
click at [337, 289] on input "****" at bounding box center [384, 304] width 253 height 31
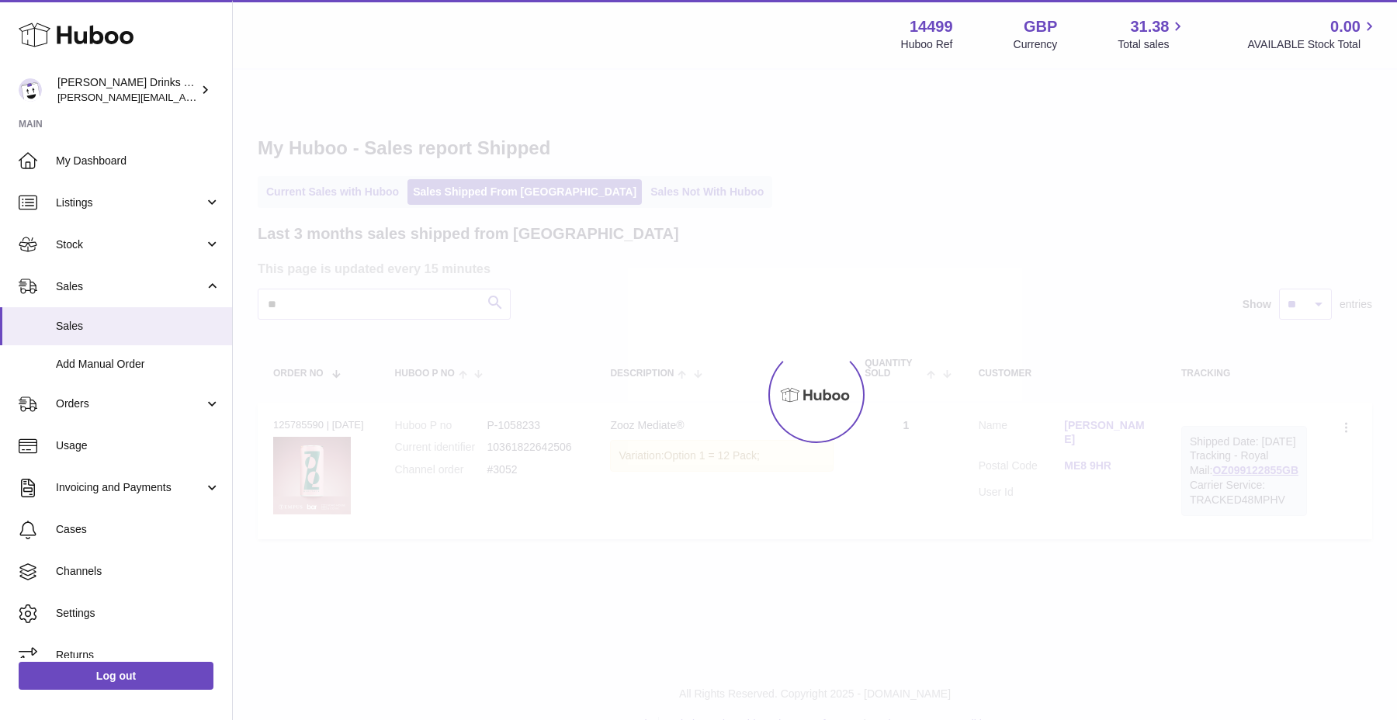
click at [641, 289] on div at bounding box center [815, 395] width 1164 height 650
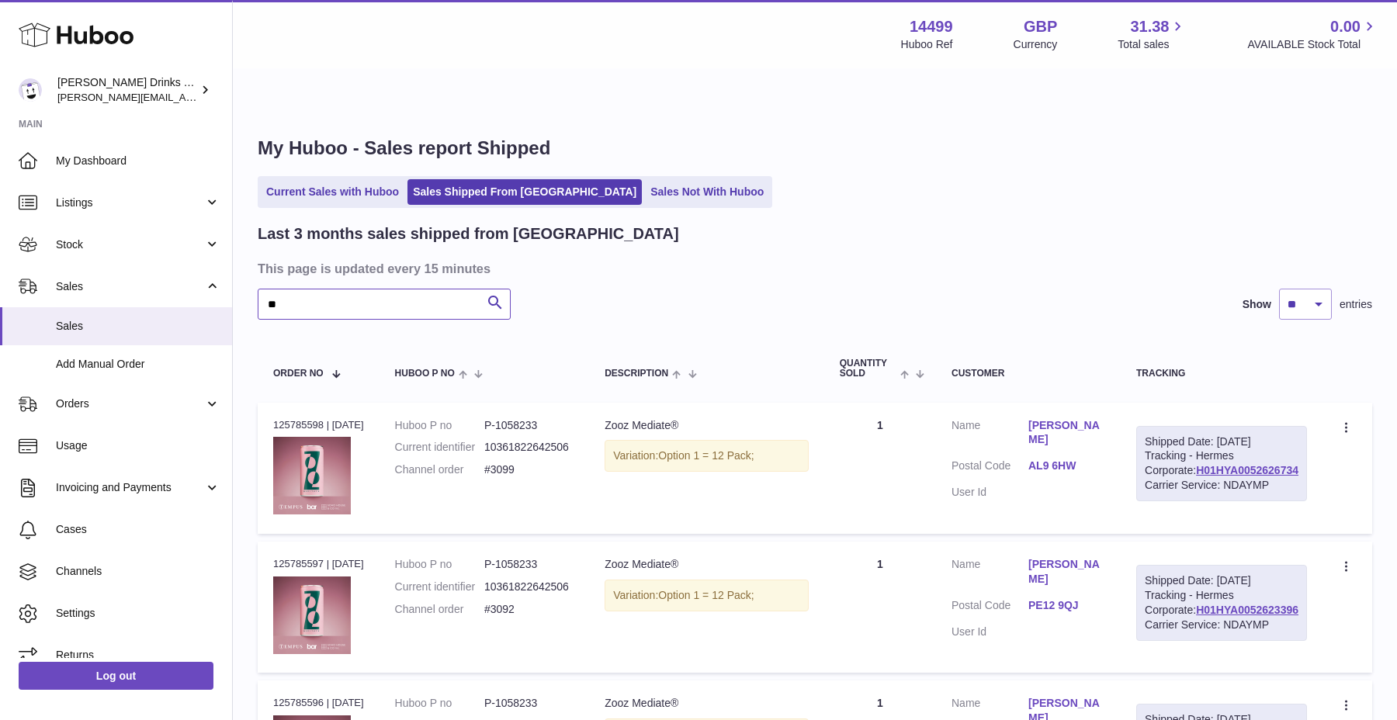
click at [400, 289] on input "**" at bounding box center [384, 304] width 253 height 31
click at [305, 289] on input "**" at bounding box center [384, 304] width 253 height 31
paste input "**********"
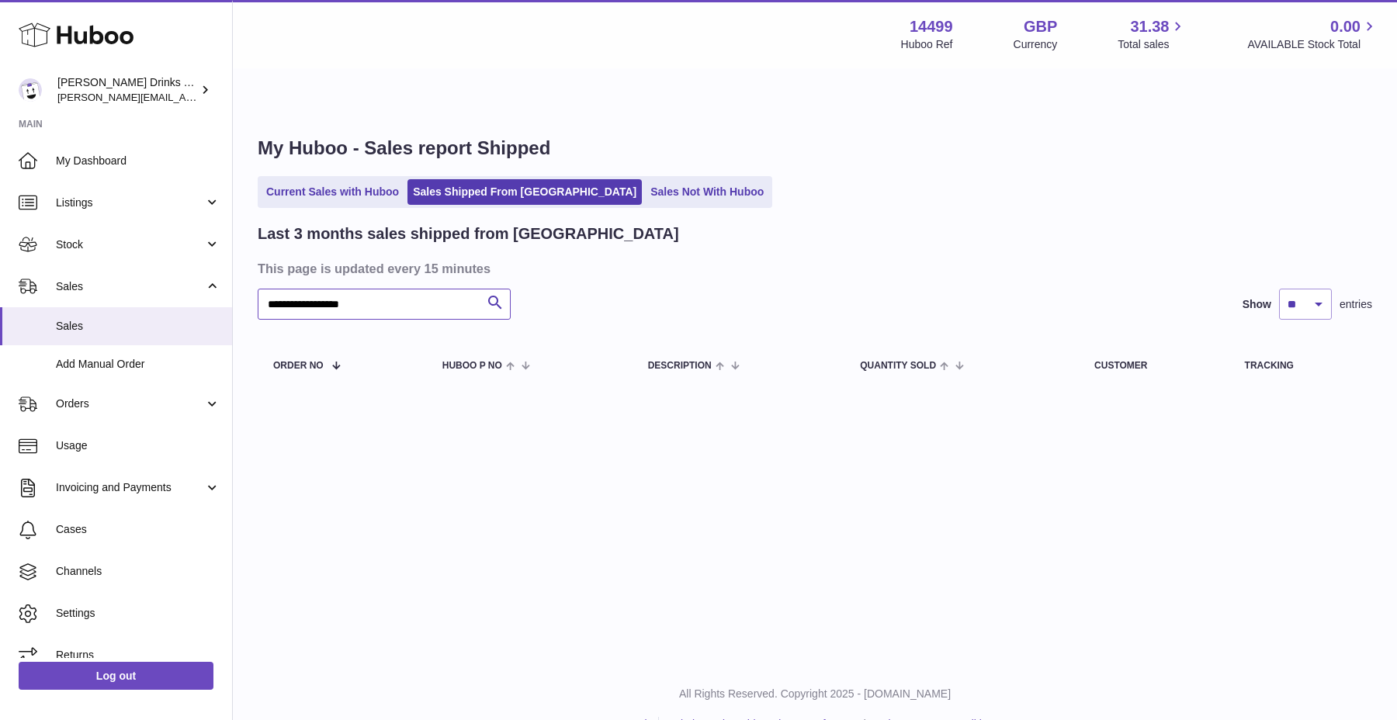
click at [383, 289] on input "**********" at bounding box center [384, 304] width 253 height 31
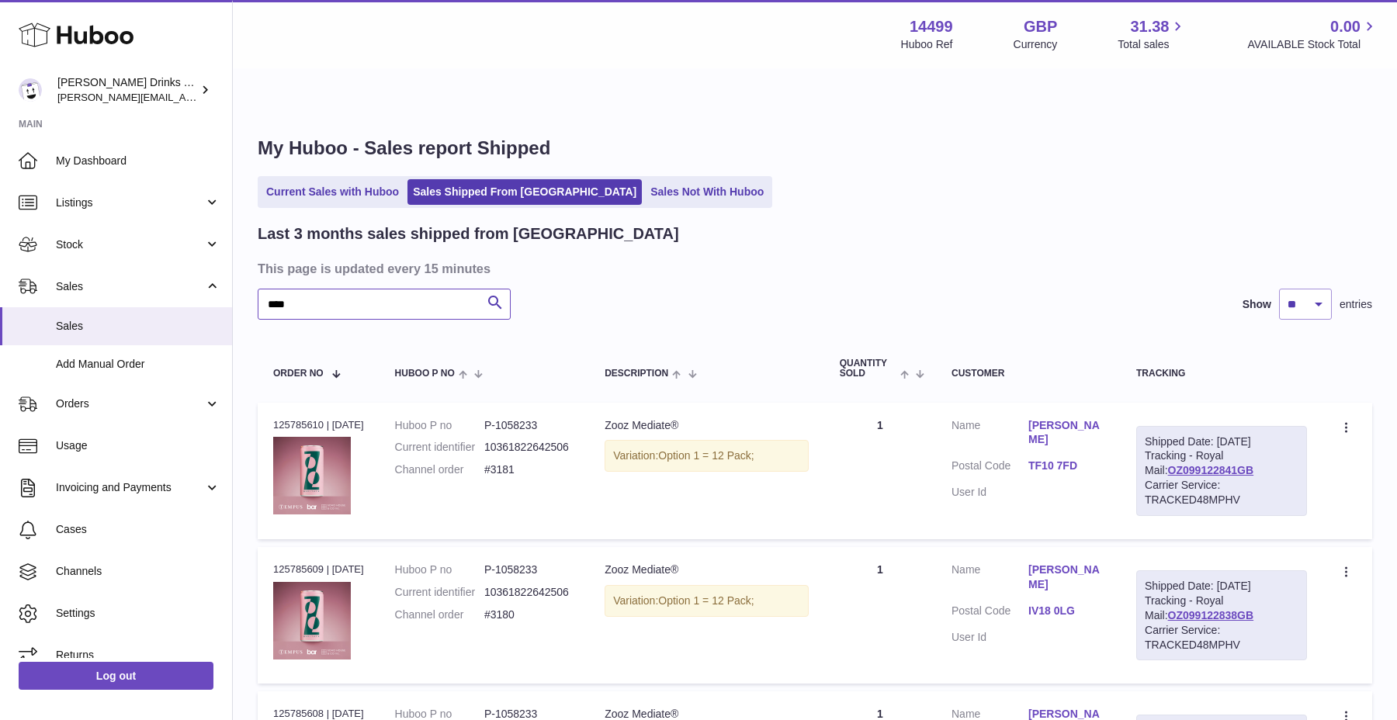
type input "****"
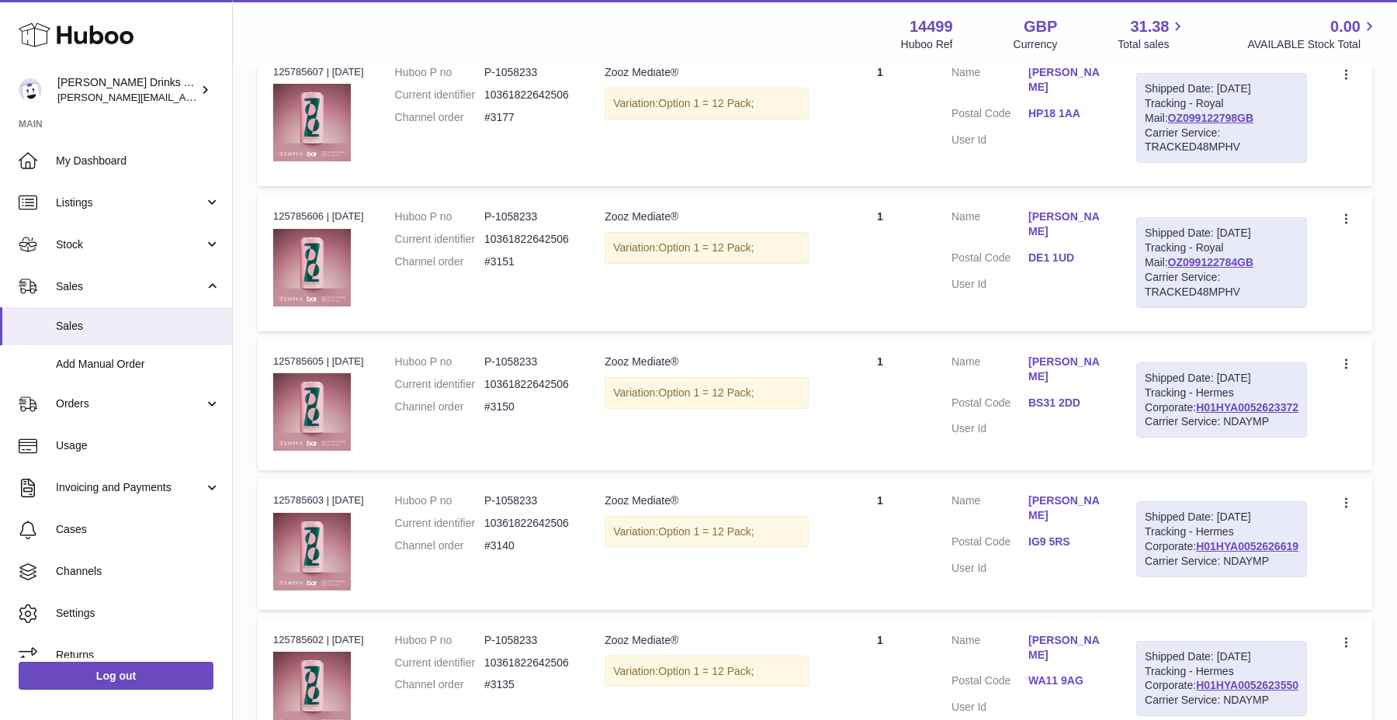
scroll to position [774, 0]
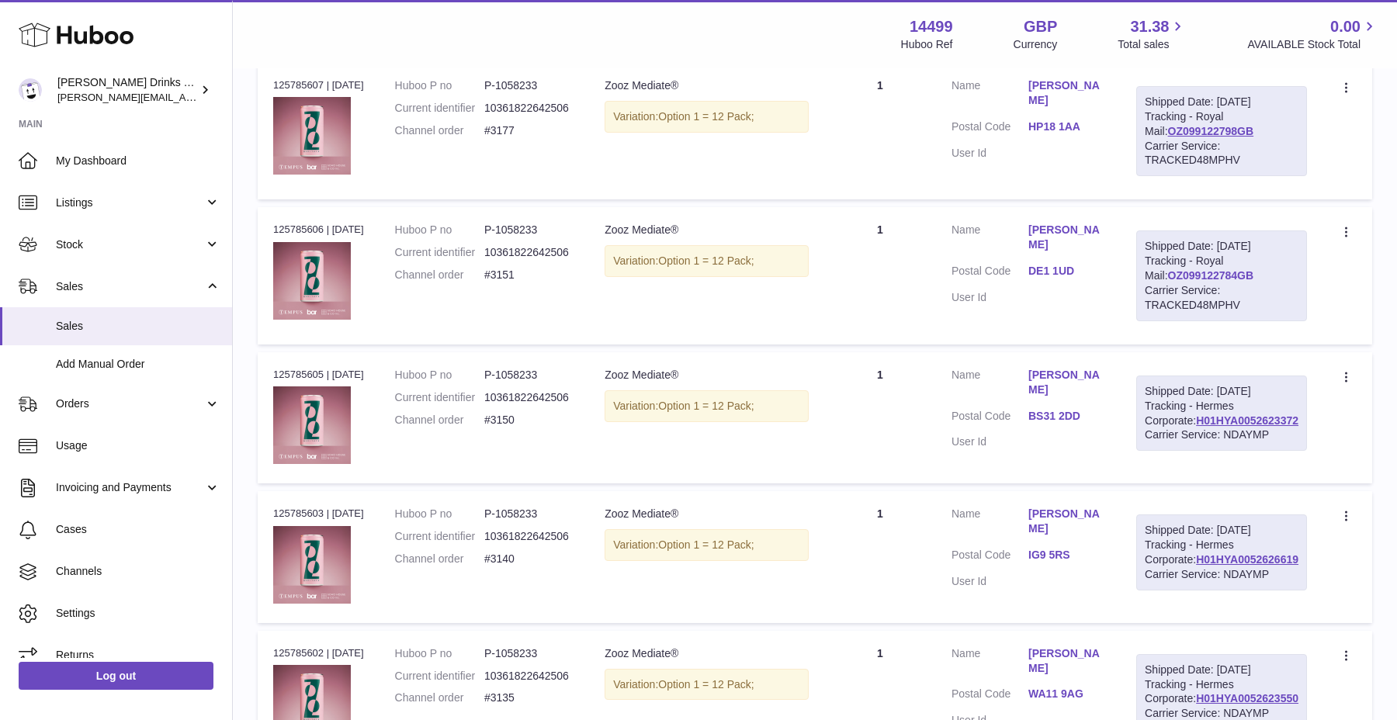
click at [1254, 282] on link "OZ099122784GB" at bounding box center [1211, 275] width 86 height 12
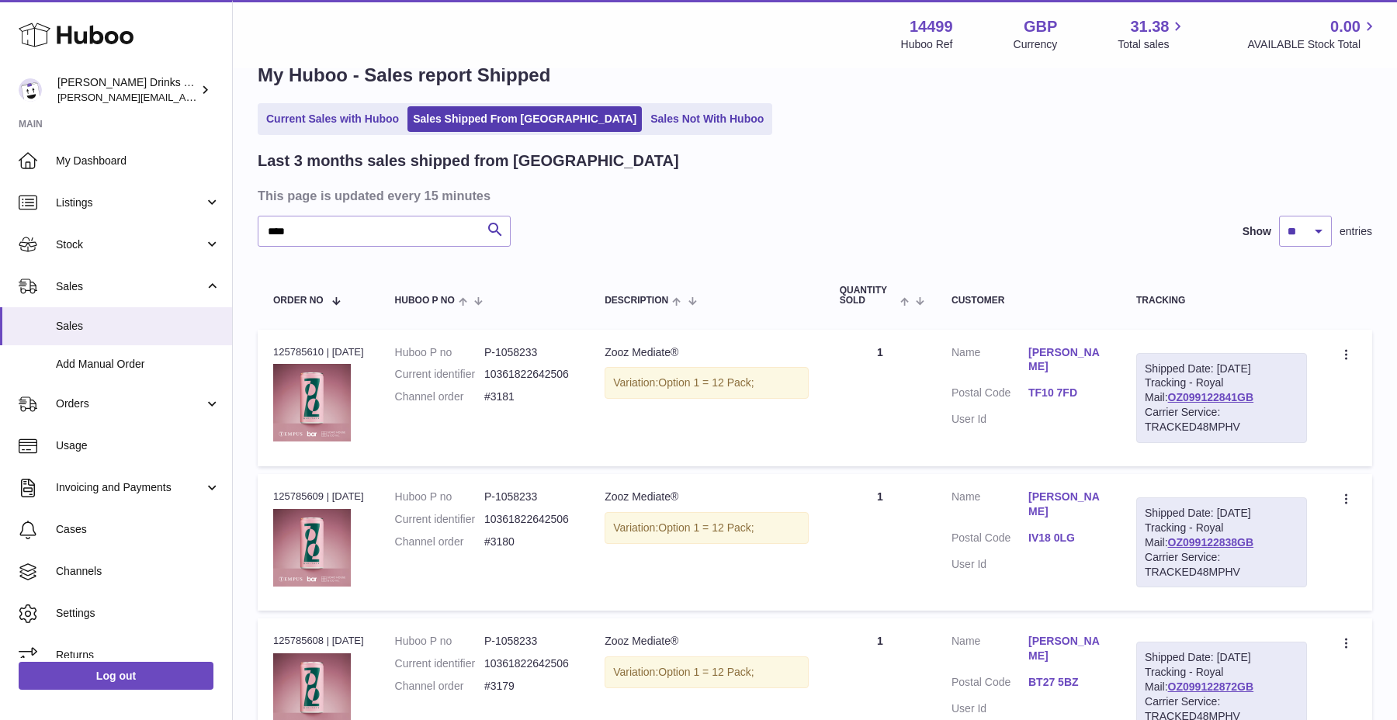
scroll to position [71, 0]
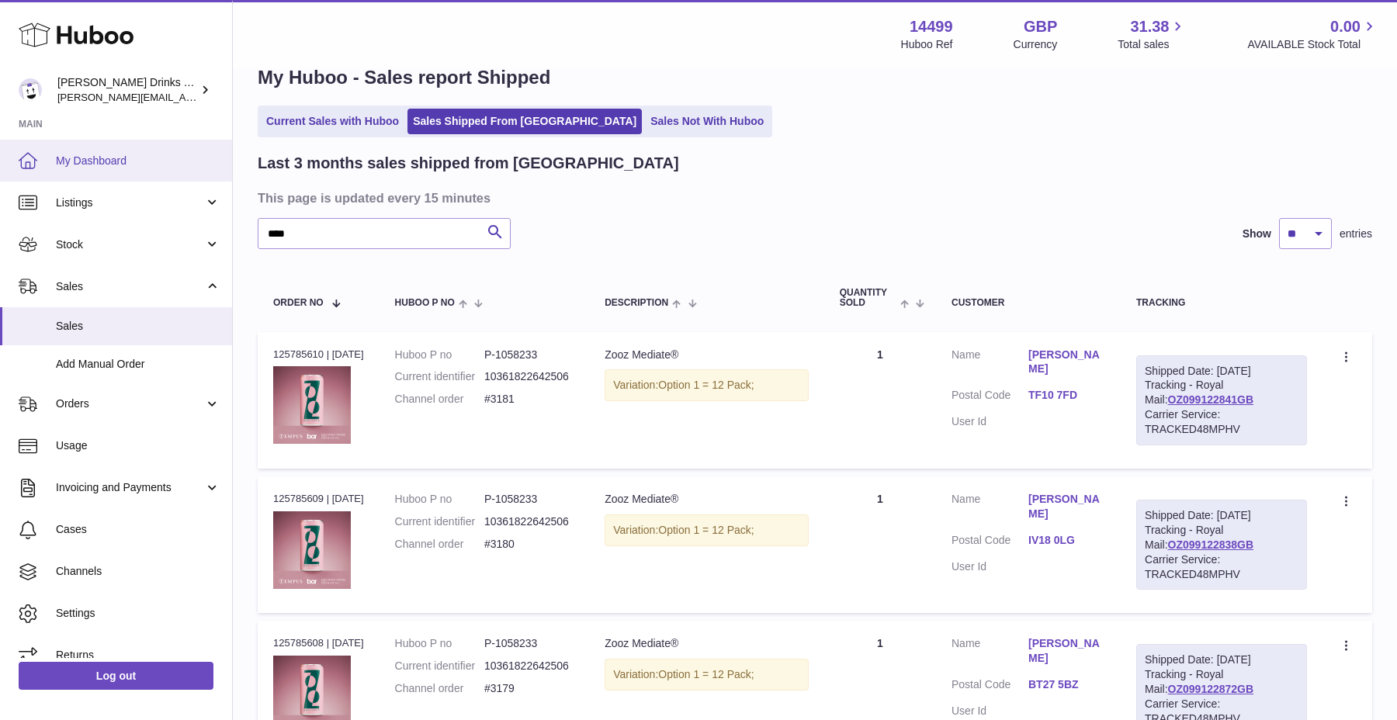
click at [118, 168] on link "My Dashboard" at bounding box center [116, 161] width 232 height 42
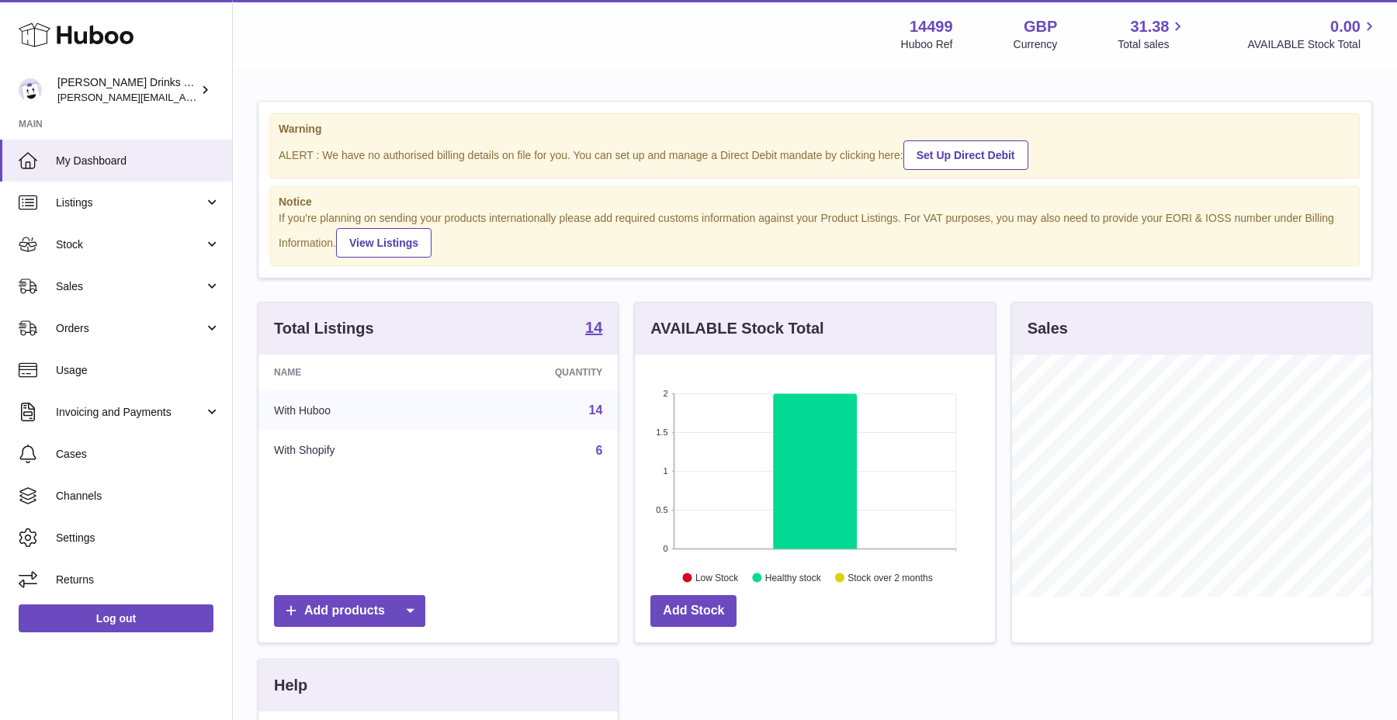
scroll to position [242, 359]
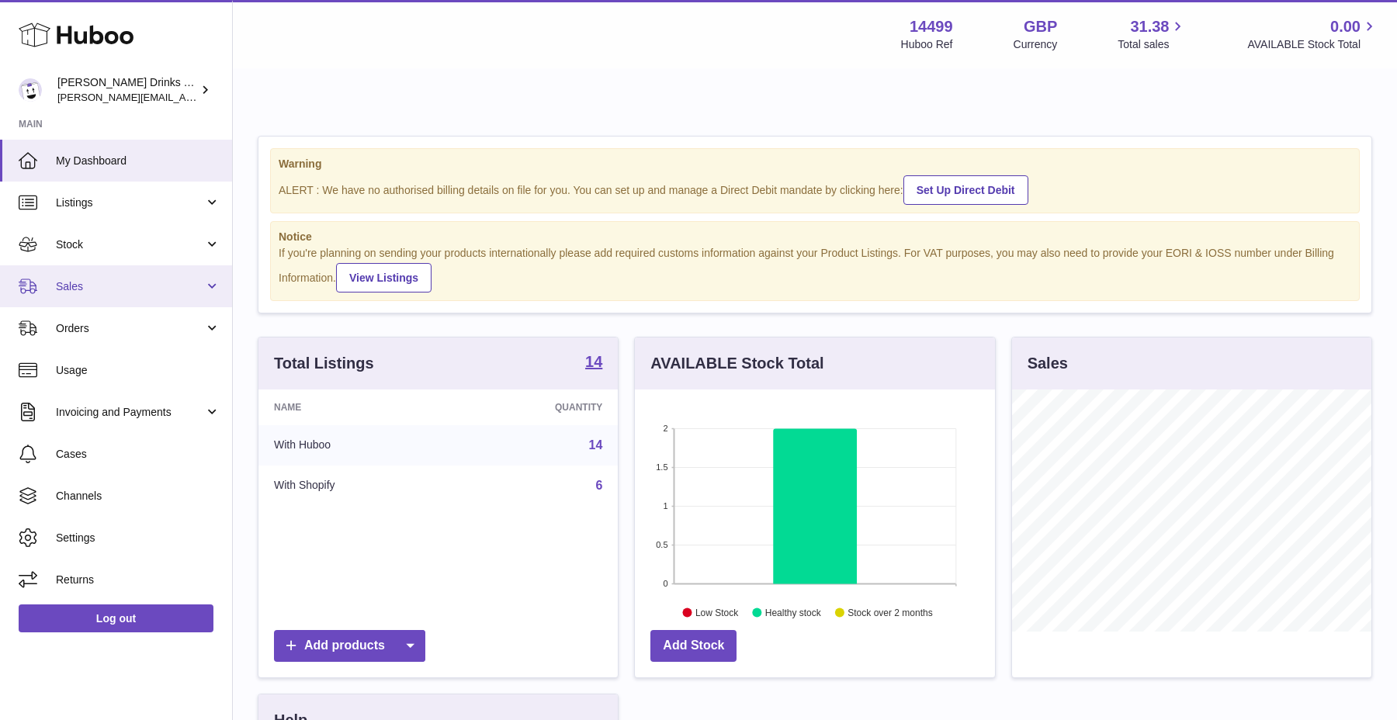
click at [117, 285] on span "Sales" at bounding box center [130, 286] width 148 height 15
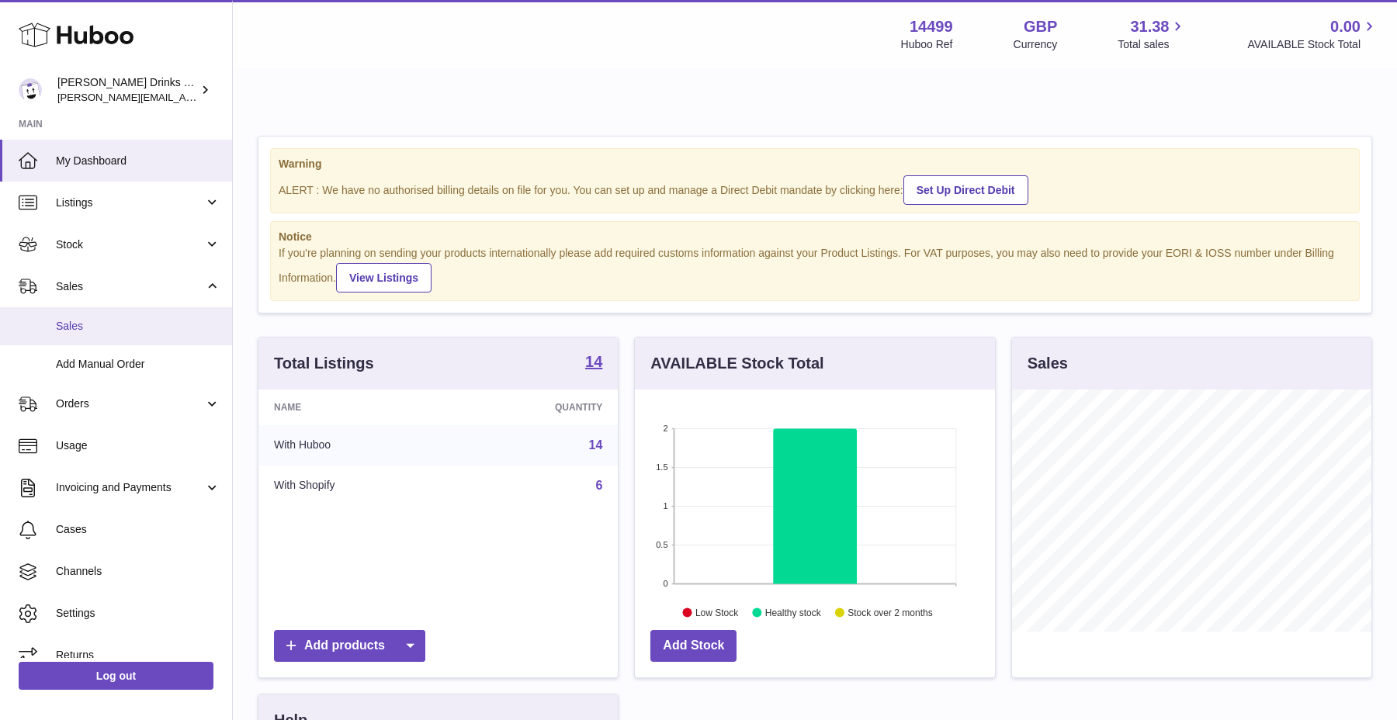
click at [129, 325] on span "Sales" at bounding box center [138, 326] width 164 height 15
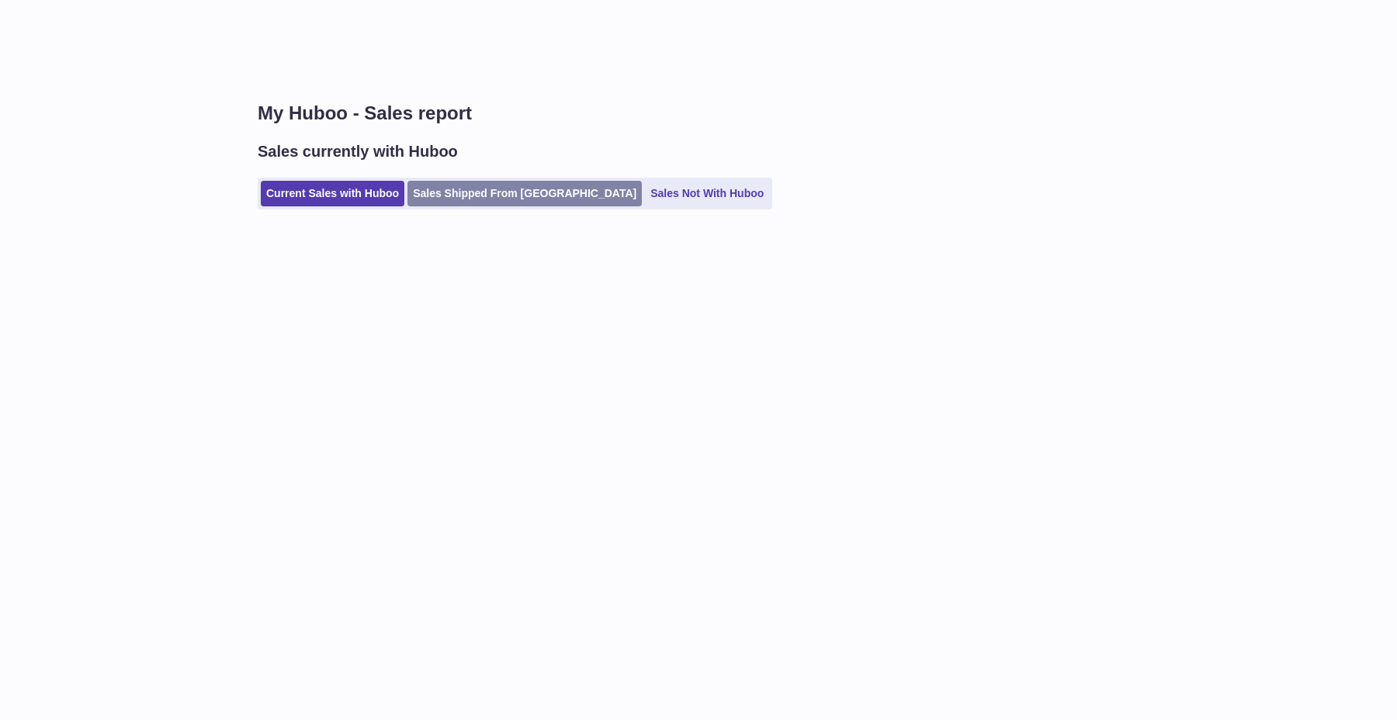
click at [481, 191] on link "Sales Shipped From [GEOGRAPHIC_DATA]" at bounding box center [524, 194] width 234 height 26
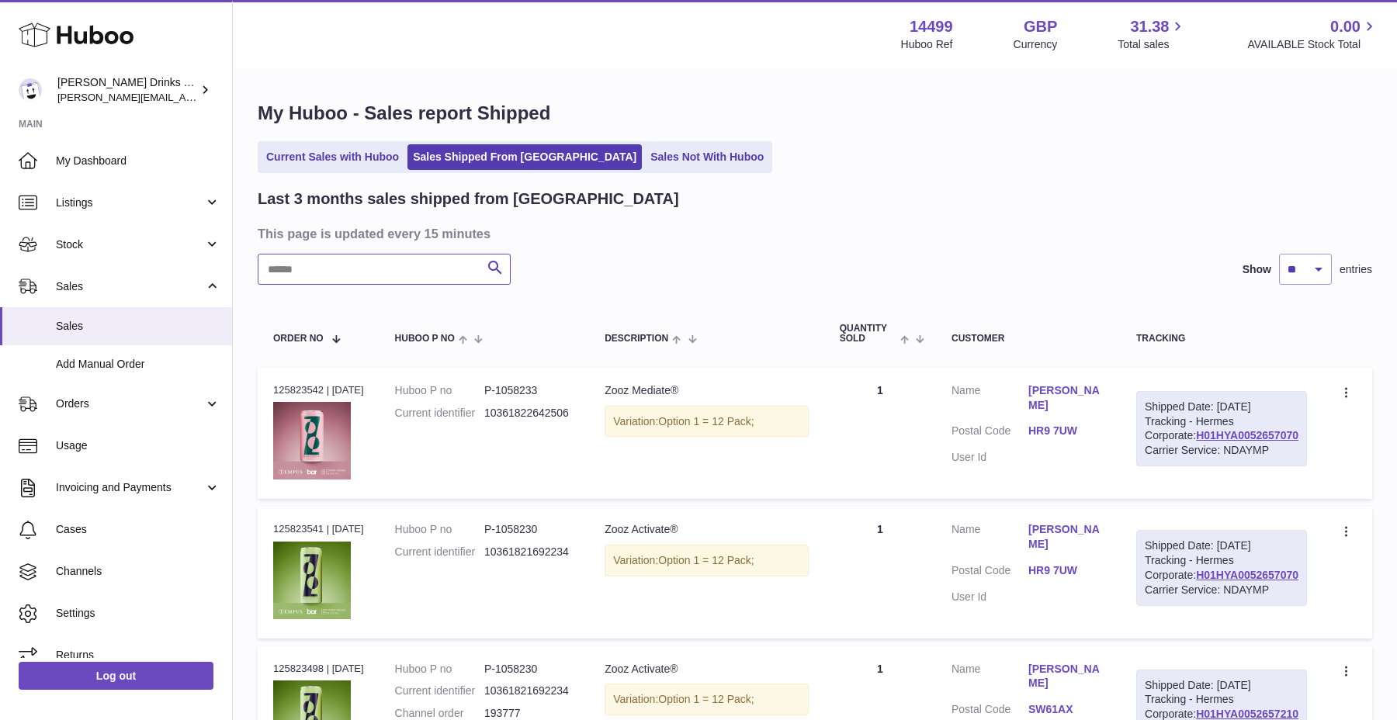
click at [386, 274] on input "text" at bounding box center [384, 269] width 253 height 31
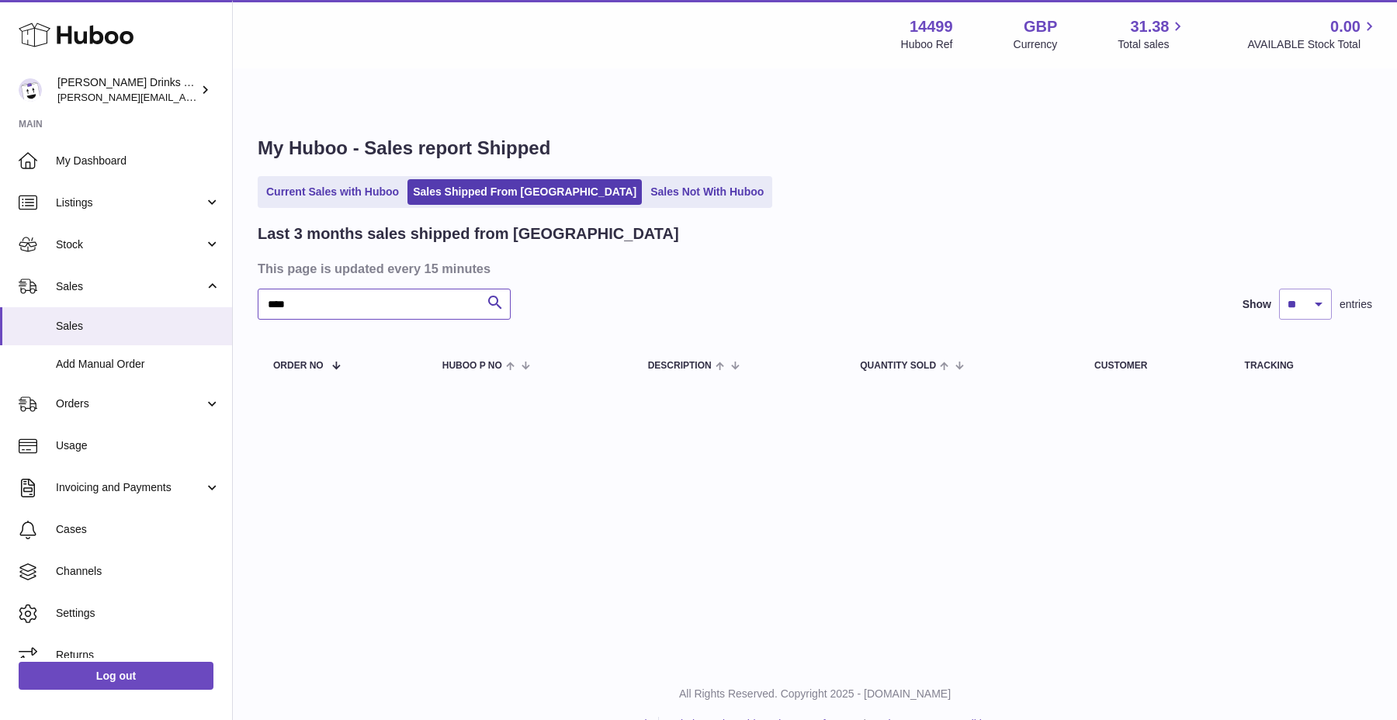
type input "****"
